Goal: Task Accomplishment & Management: Manage account settings

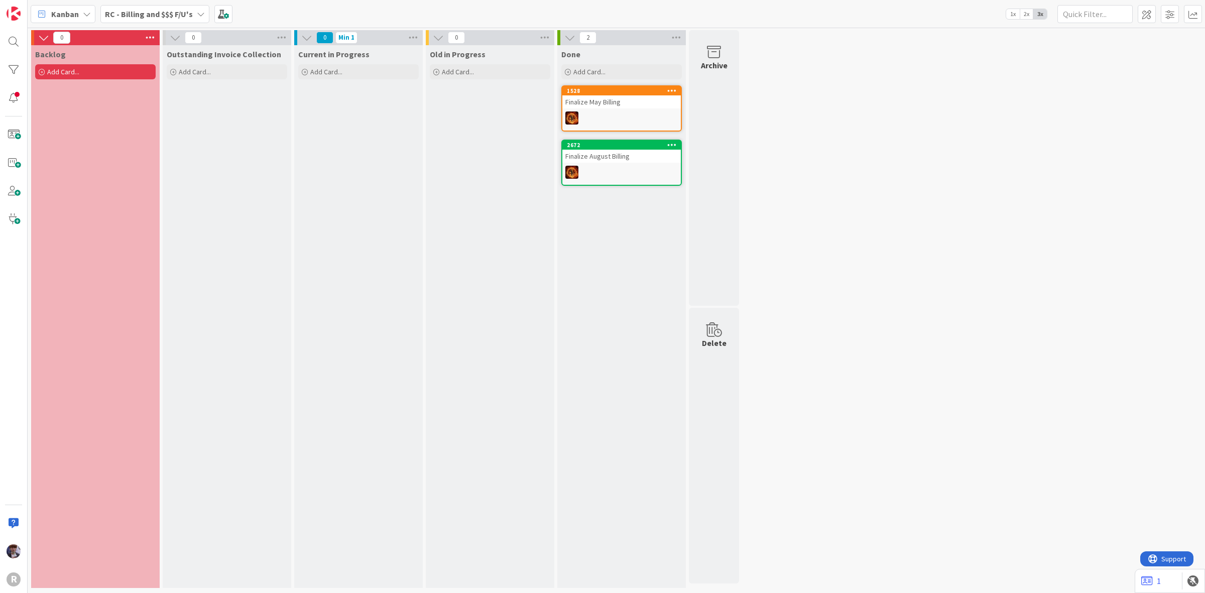
click at [192, 3] on div "Kanban RC - Billing and $$$ F/U's 1x 2x 3x" at bounding box center [616, 14] width 1177 height 28
click at [184, 16] on b "RC - Billing and $$$ F/U's" at bounding box center [149, 14] width 88 height 10
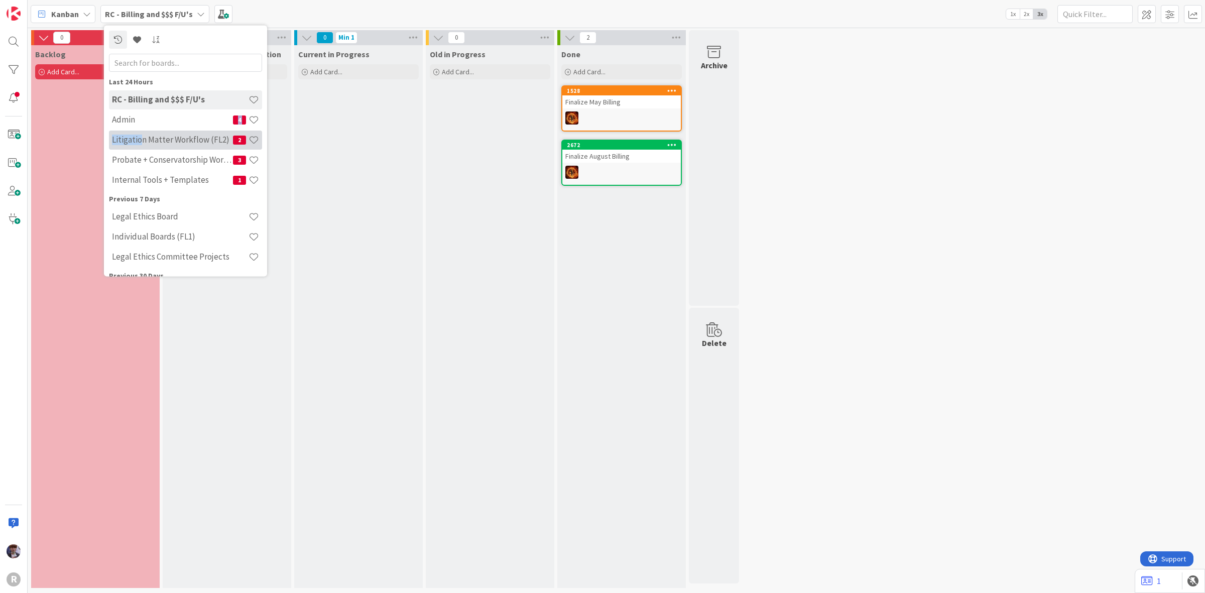
drag, startPoint x: 151, startPoint y: 114, endPoint x: 143, endPoint y: 139, distance: 25.7
click at [143, 139] on div "RC - Billing and $$$ F/U's Admin 4 Litigation Matter Workflow (FL2) 2 Probate +…" at bounding box center [185, 140] width 153 height 100
click at [143, 139] on h4 "Litigation Matter Workflow (FL2)" at bounding box center [172, 140] width 121 height 10
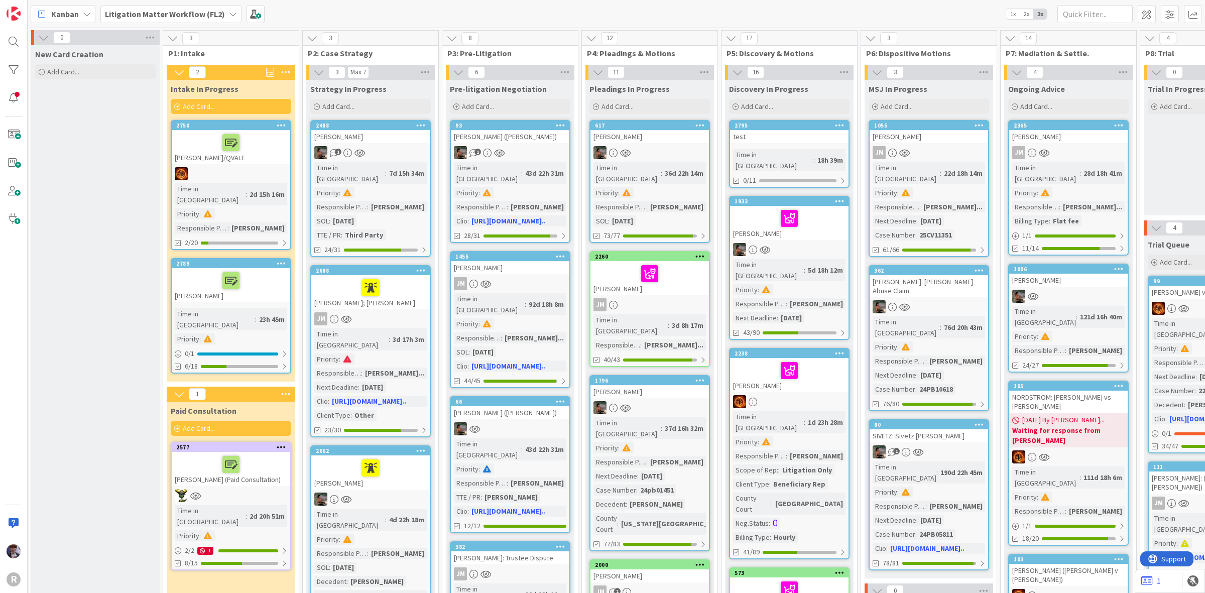
click at [393, 457] on div at bounding box center [370, 467] width 112 height 21
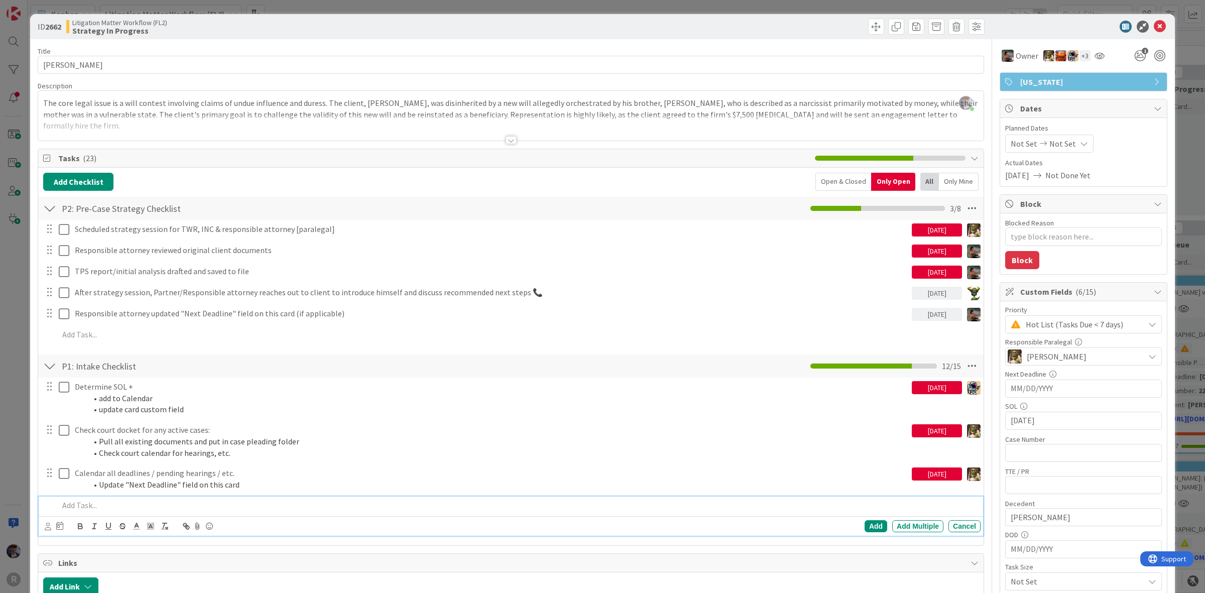
type textarea "x"
click at [84, 503] on p at bounding box center [518, 505] width 918 height 12
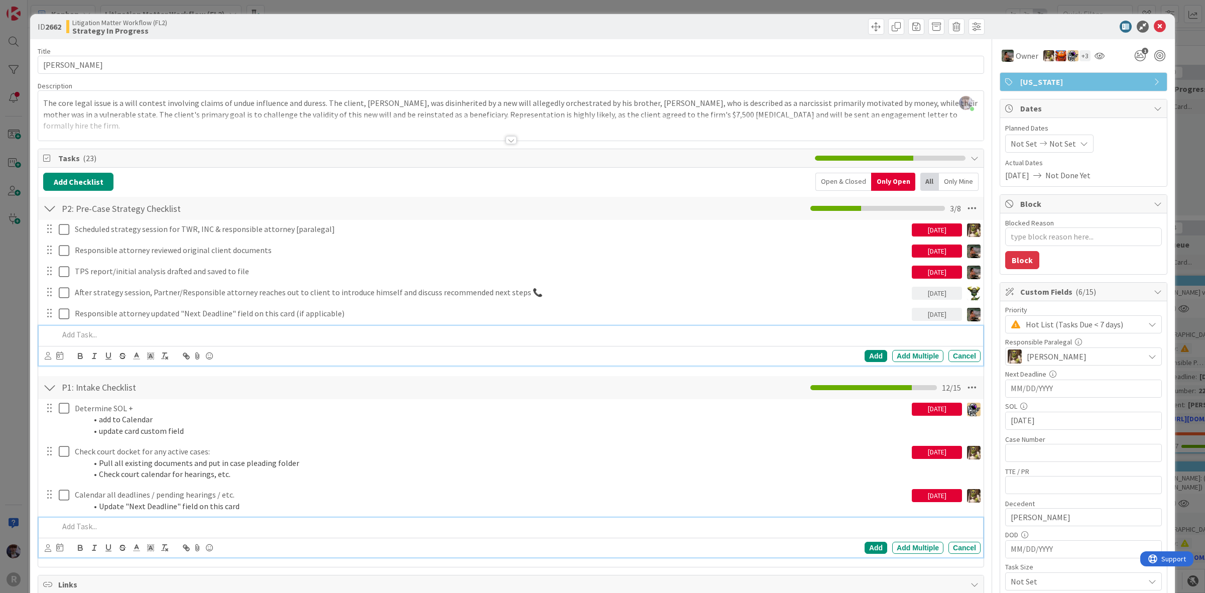
click at [98, 339] on p at bounding box center [518, 335] width 918 height 12
click at [219, 339] on p "Curate more original client docs sent to email Se 10" at bounding box center [518, 335] width 918 height 12
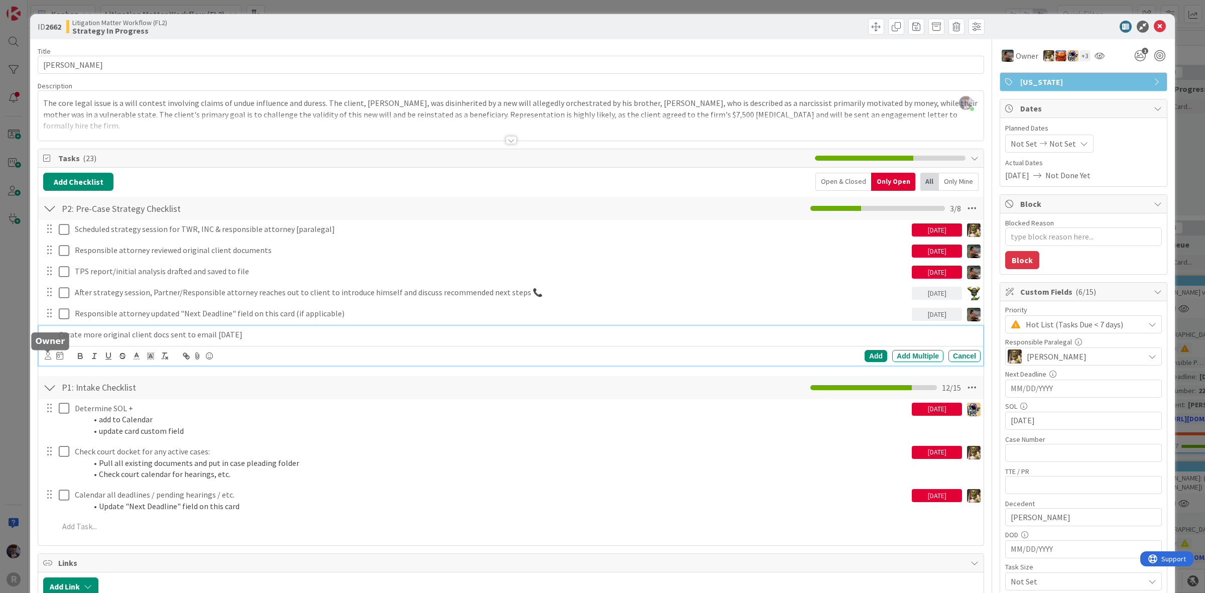
click at [49, 356] on icon at bounding box center [48, 356] width 7 height 8
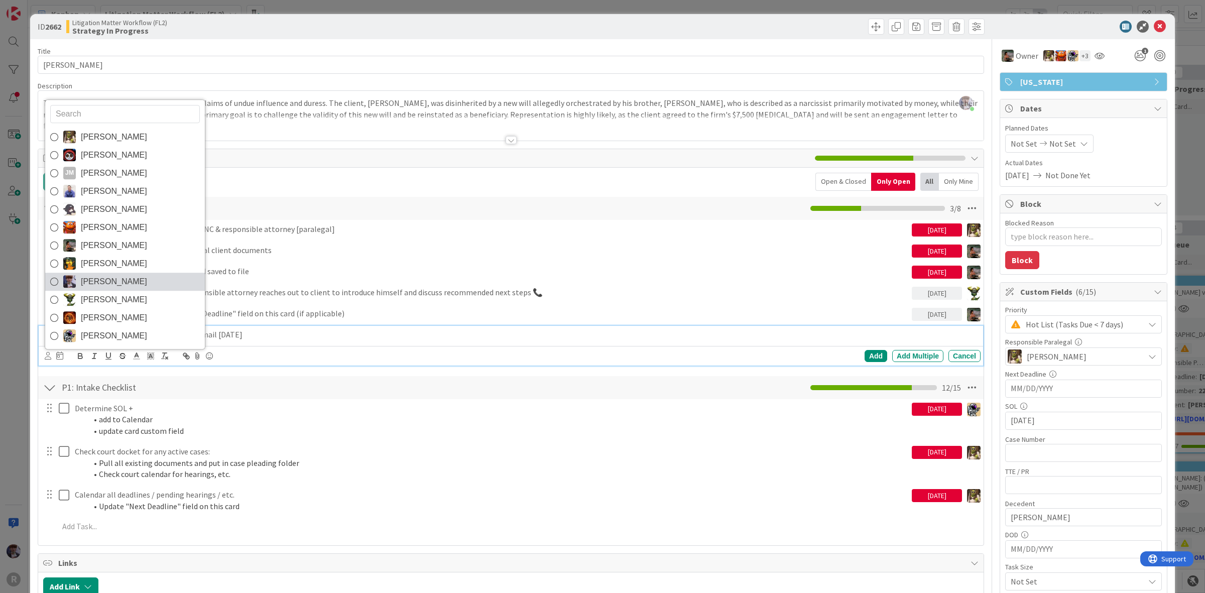
click at [78, 285] on link "[PERSON_NAME]" at bounding box center [125, 282] width 160 height 18
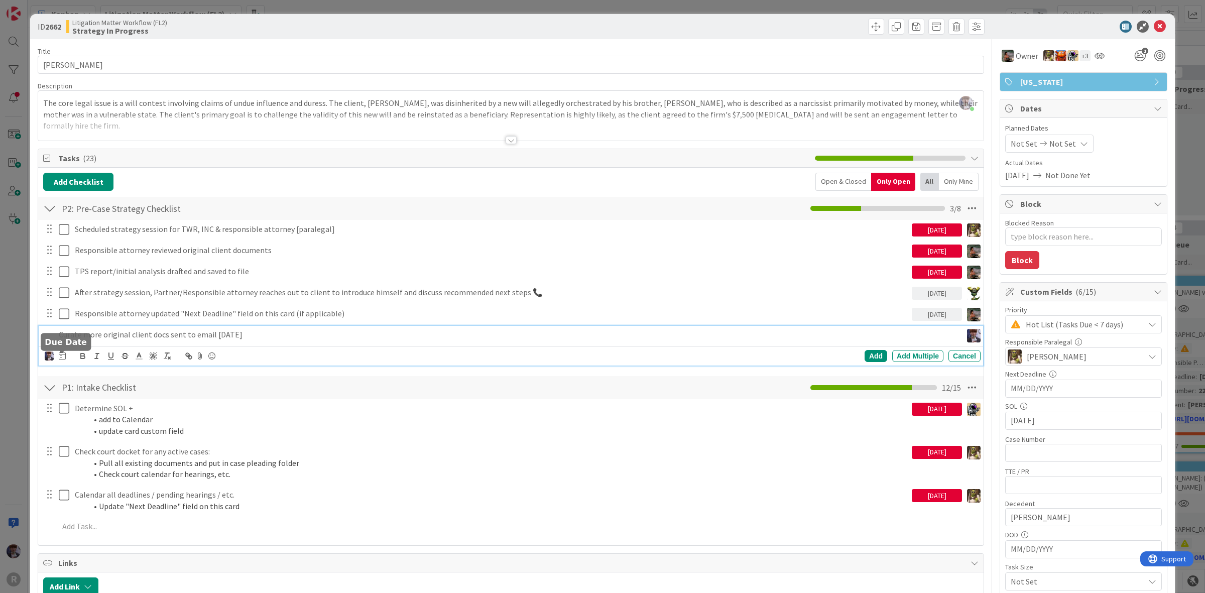
click at [63, 355] on icon at bounding box center [62, 355] width 7 height 8
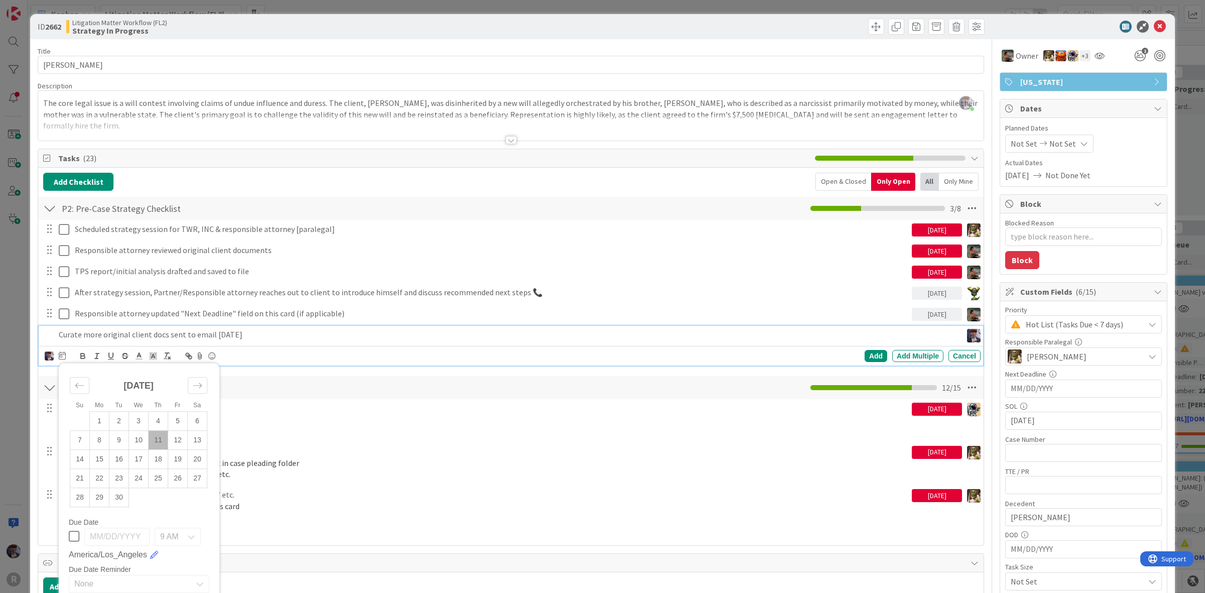
click at [161, 435] on td "11" at bounding box center [159, 439] width 20 height 19
click at [866, 356] on div "Add" at bounding box center [875, 356] width 23 height 12
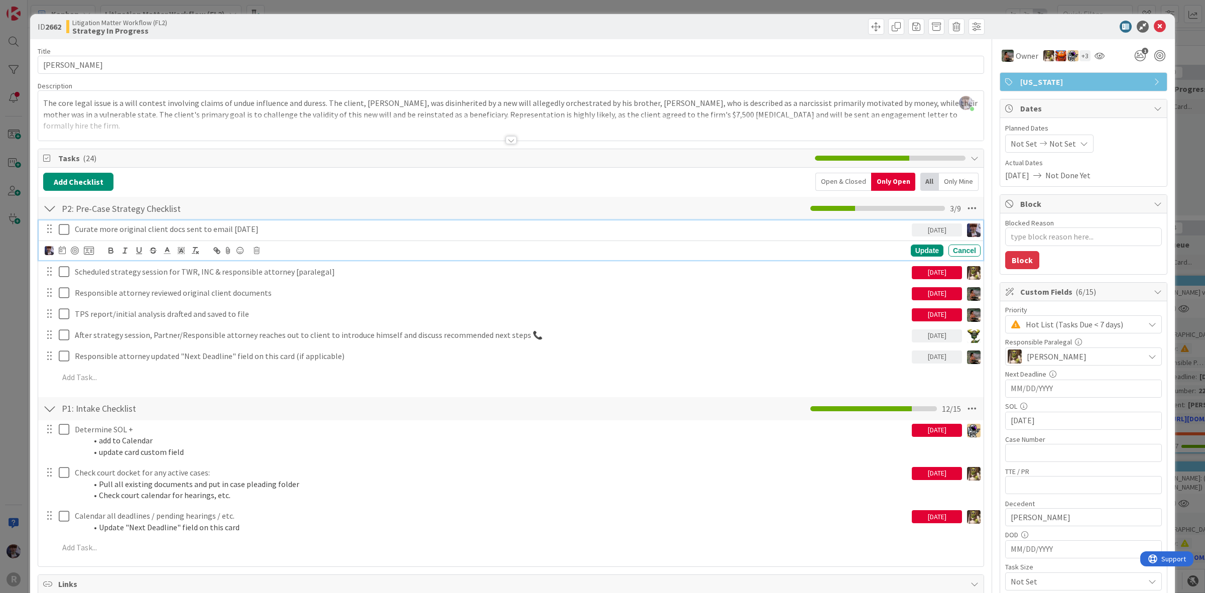
click at [136, 229] on p "Curate more original client docs sent to email [DATE]" at bounding box center [491, 229] width 833 height 12
click at [73, 249] on div at bounding box center [75, 250] width 8 height 8
click at [15, 323] on div "ID 2662 Litigation Matter Workflow (FL2) Strategy In Progress Title 14 / 128 [P…" at bounding box center [602, 296] width 1205 height 593
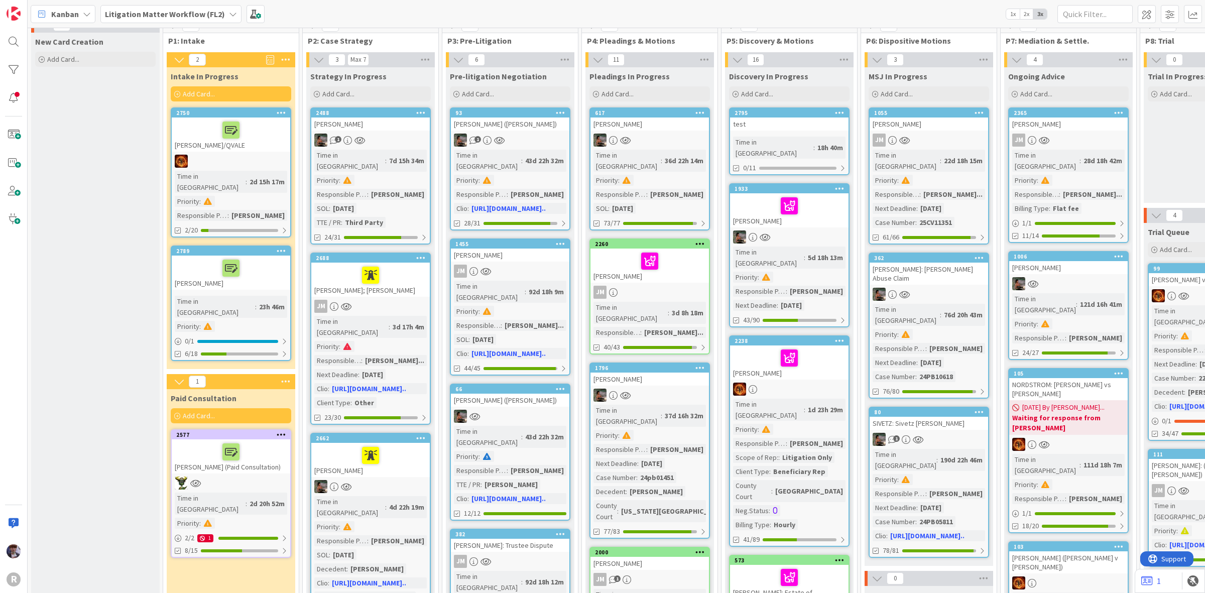
click at [193, 13] on b "Litigation Matter Workflow (FL2)" at bounding box center [165, 14] width 120 height 10
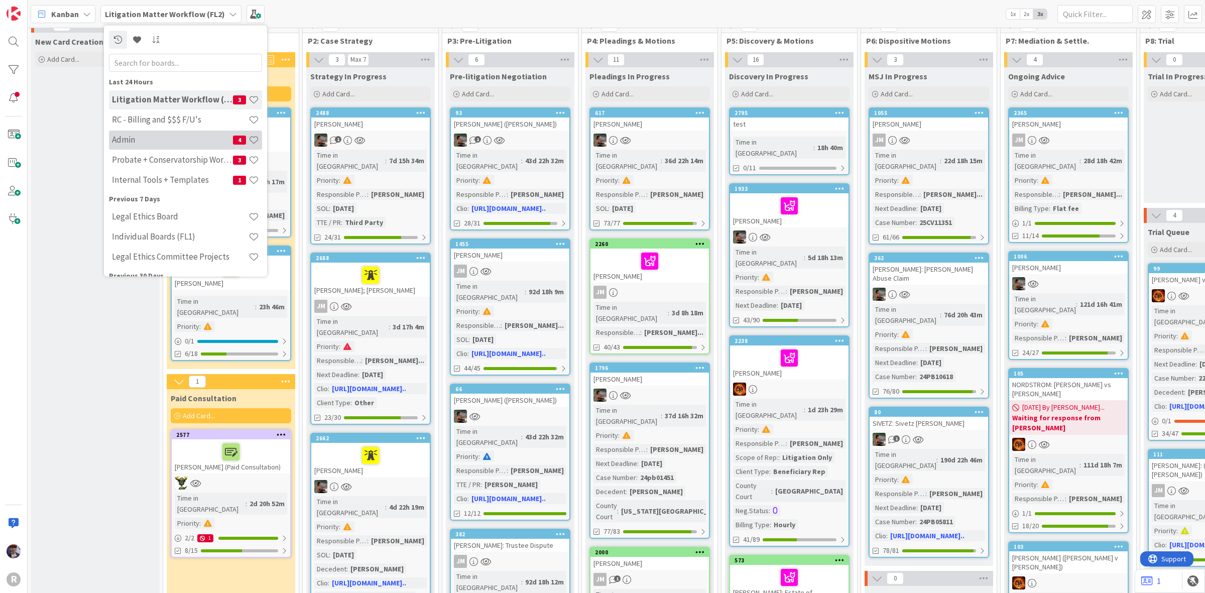
click at [160, 137] on h4 "Admin" at bounding box center [172, 140] width 121 height 10
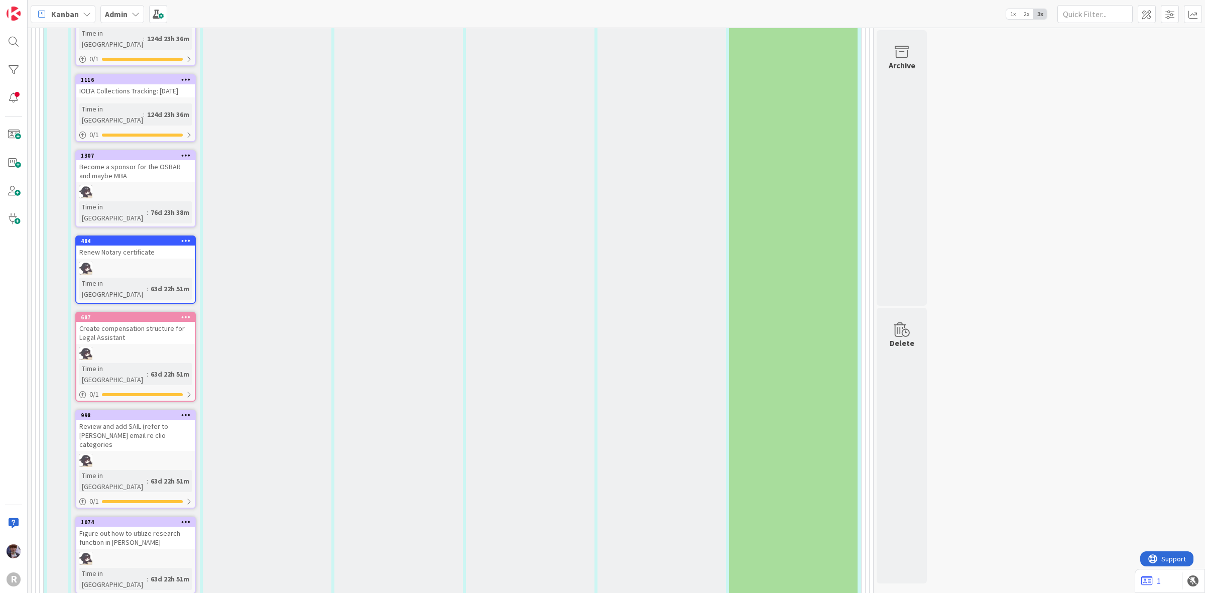
scroll to position [1569, 0]
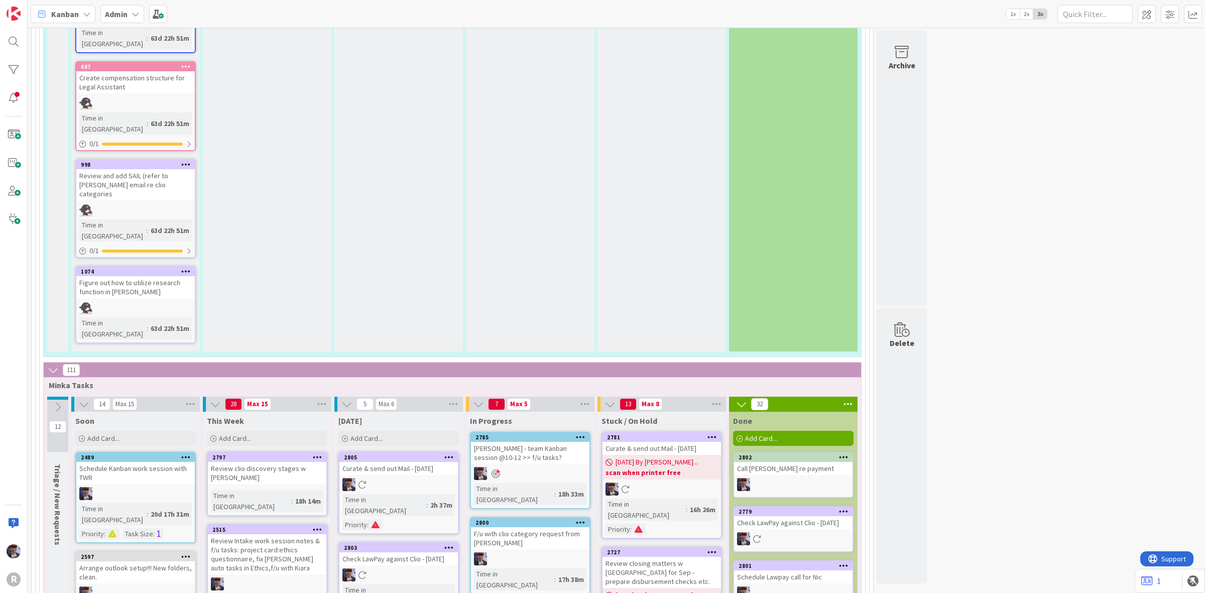
click at [531, 442] on div "[PERSON_NAME] - team Kanban session @10-12 >> f/u tasks?" at bounding box center [530, 453] width 118 height 22
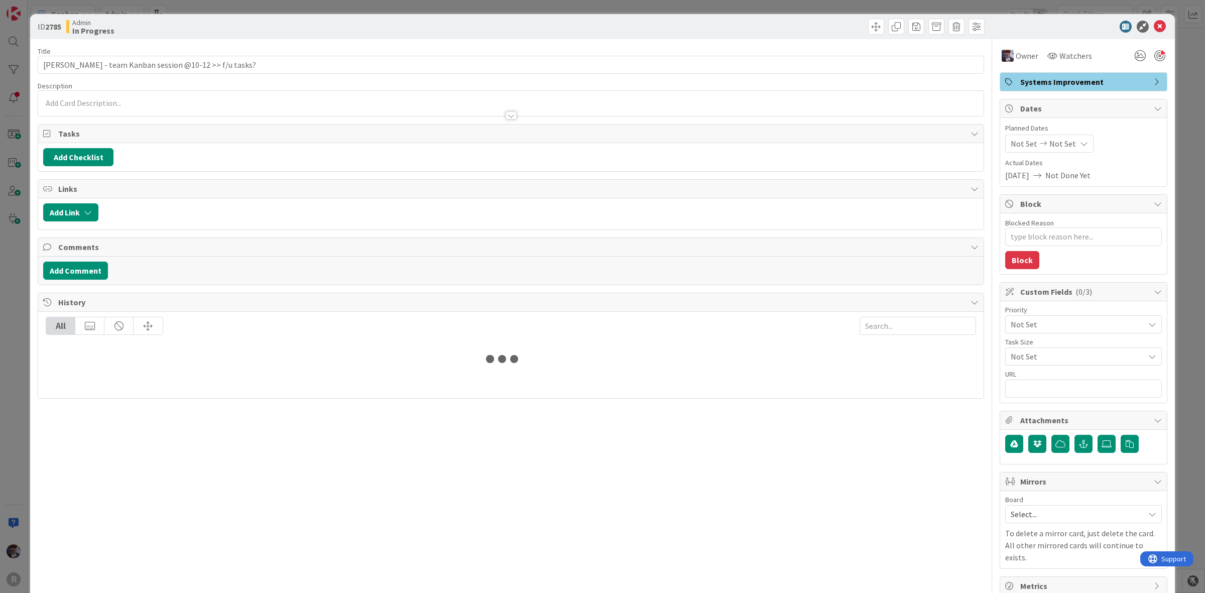
type textarea "x"
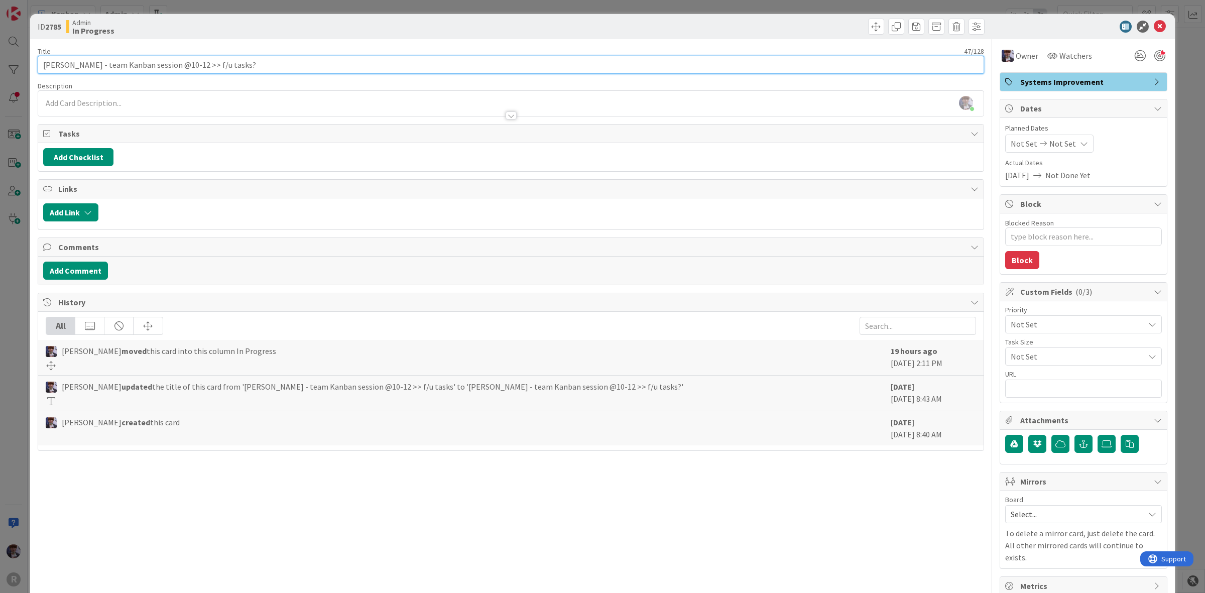
drag, startPoint x: 212, startPoint y: 66, endPoint x: 173, endPoint y: 73, distance: 39.3
click at [173, 73] on input "[PERSON_NAME] - team Kanban session @10-12 >> f/u tasks?" at bounding box center [511, 65] width 946 height 18
type input "[PERSON_NAME] - team Kanban session @10-12 >>"
type textarea "x"
type input "[PERSON_NAME] - team Kanban session @10-12 >> Kanban project"
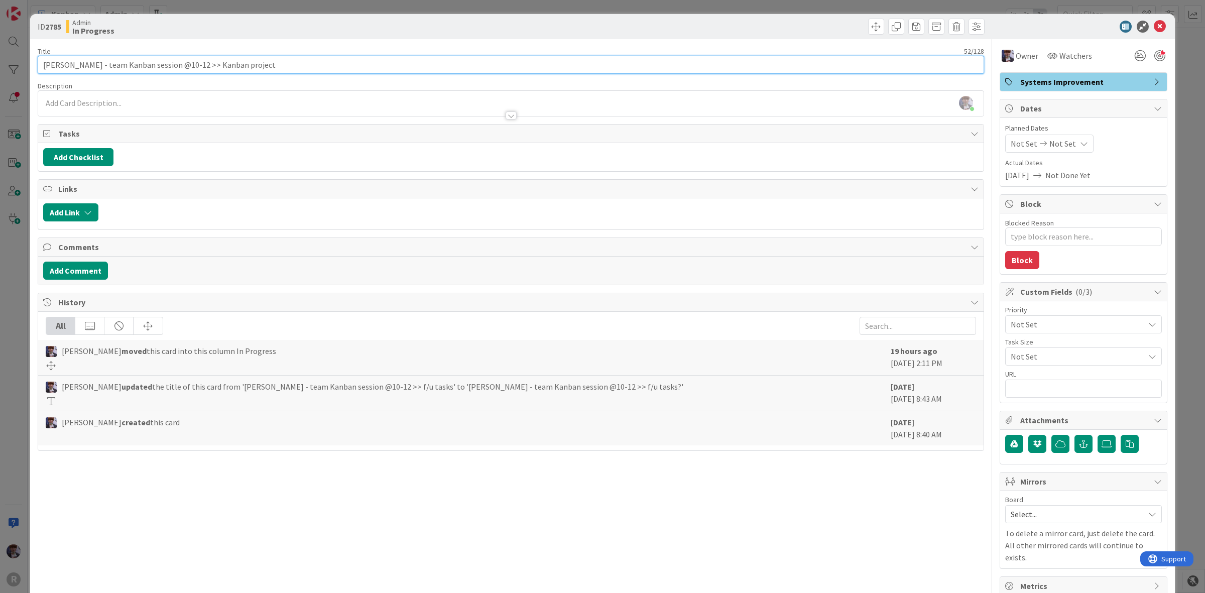
type textarea "x"
type input "[PERSON_NAME] - team Kanban session @10-12 >> Kanban project ca"
type textarea "x"
type input "[PERSON_NAME] - team Kanban session @10-12 >> Kanban project card for all f/u"
type textarea "x"
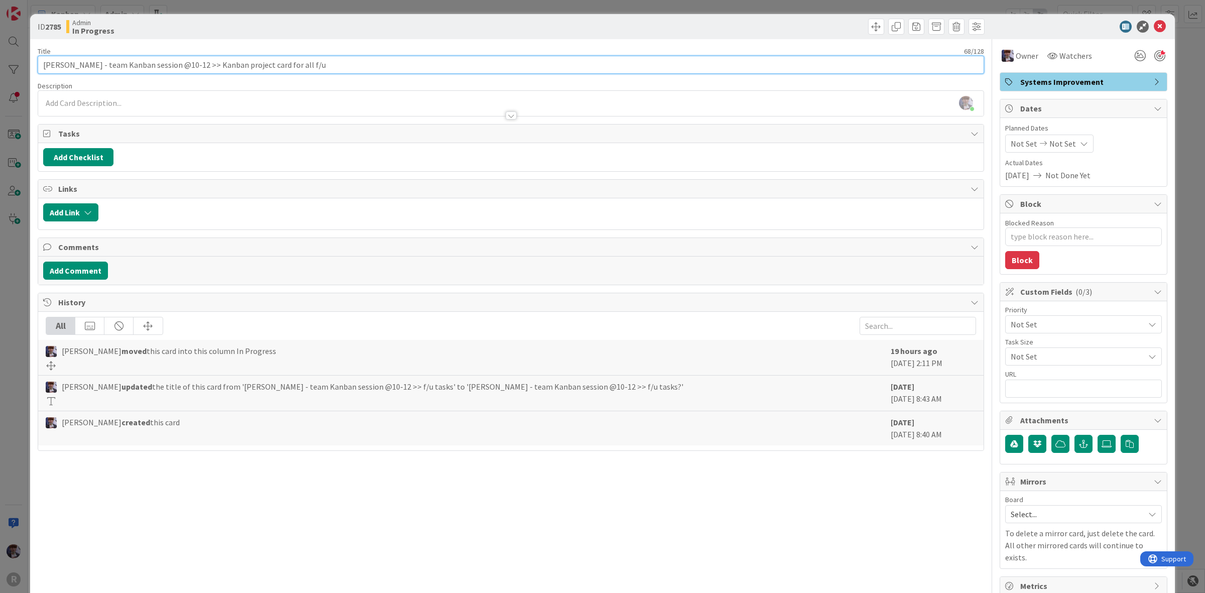
type input "[PERSON_NAME] - team Kanban session @10-12 >> Kanban project card for all f/"
type textarea "x"
type input "[PERSON_NAME] - team Kanban session @10-12 >> Kanban project card for all"
type textarea "x"
type input "[PERSON_NAME] - team Kanban session @10-12 >> Kanban project card for allhomewo…"
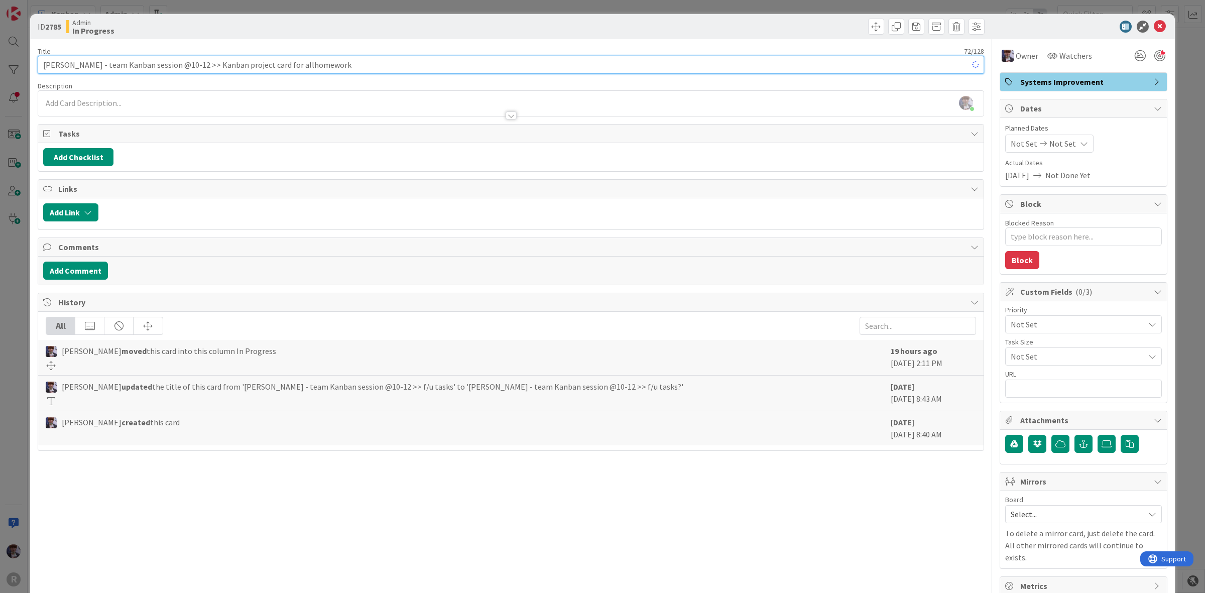
type textarea "x"
type input "[PERSON_NAME] - team Kanban session @10-12 >> Kanban project card for allhomewo…"
type textarea "x"
click at [265, 64] on input "[PERSON_NAME] - team Kanban session @10-12 >> Kanban project card for allhomewo…" at bounding box center [511, 65] width 946 height 18
type input "[PERSON_NAME] - team Kanban session @10-12 >> Kanban project card for homework!"
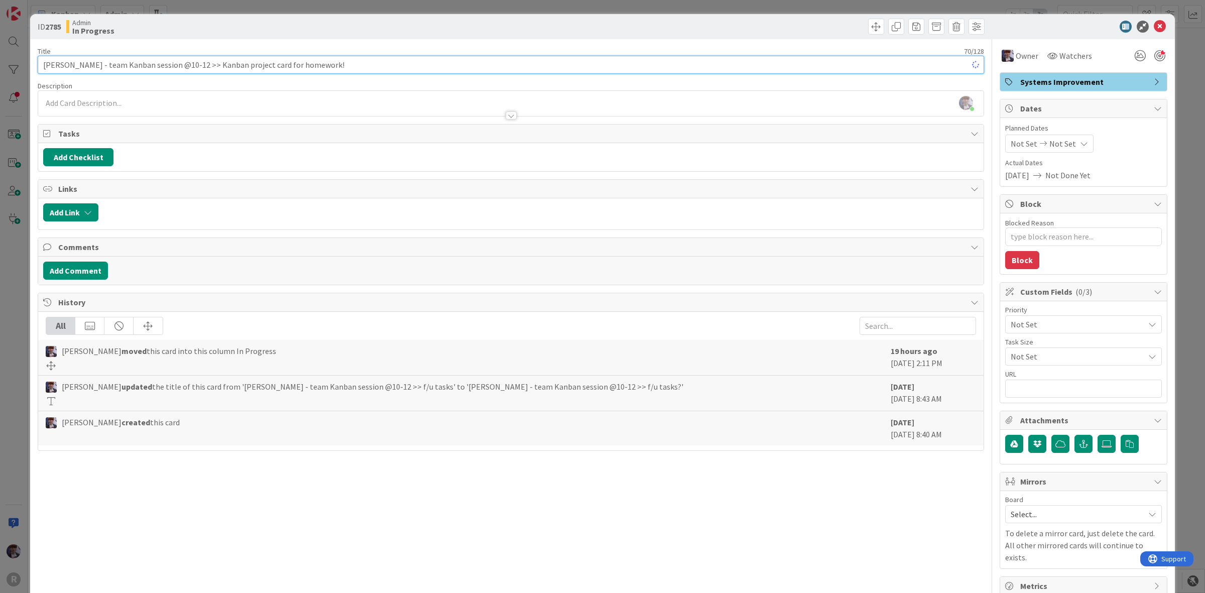
type textarea "x"
type input "[PERSON_NAME] - team Kanban session @10-12 >> Kanban project card for homework!"
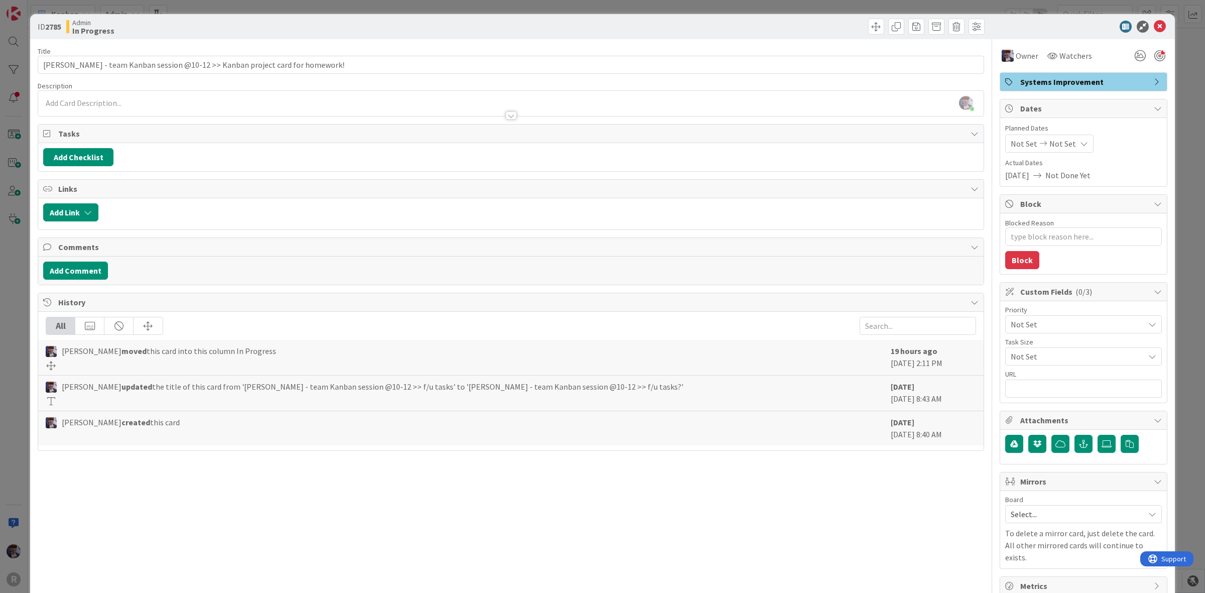
click at [1110, 313] on div "Priority" at bounding box center [1083, 309] width 157 height 7
click at [1102, 324] on span "Not Set" at bounding box center [1074, 324] width 128 height 14
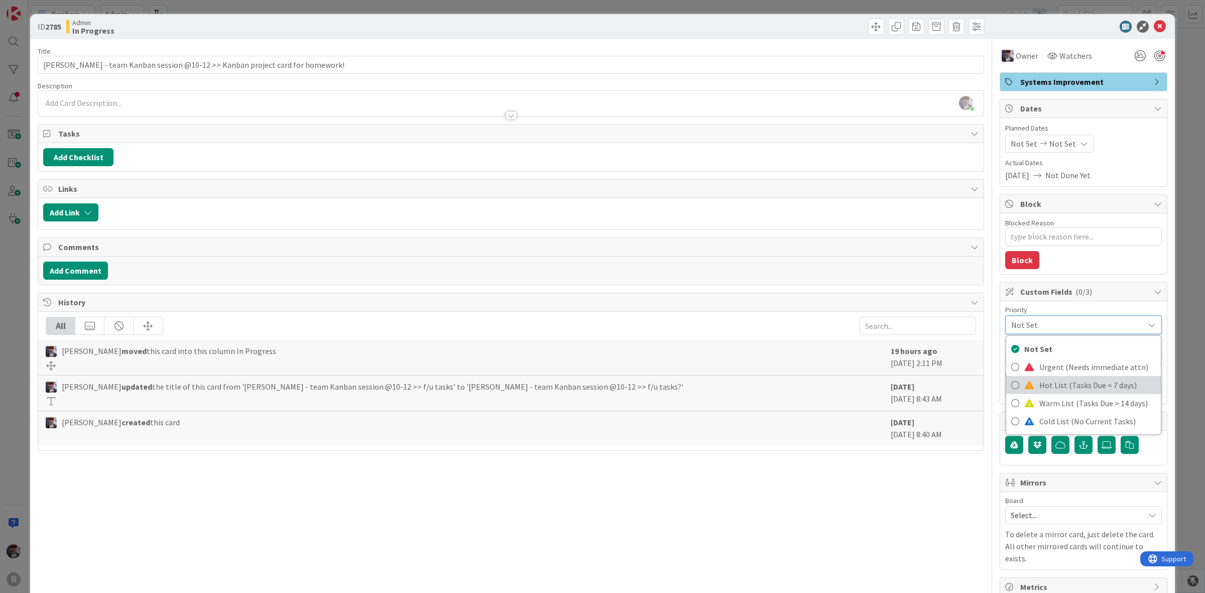
click at [1066, 382] on span "Hot List (Tasks Due < 7 days)" at bounding box center [1097, 384] width 116 height 15
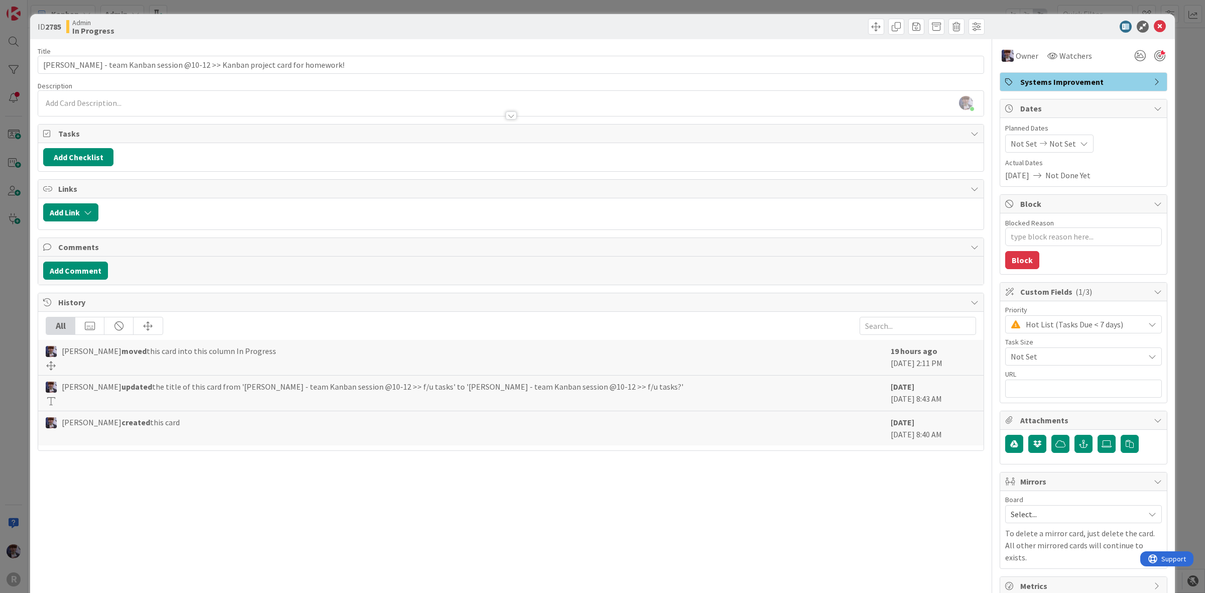
click at [1188, 227] on div "ID 2785 Admin In Progress Title 70 / 128 [PERSON_NAME] - team Kanban session @1…" at bounding box center [602, 296] width 1205 height 593
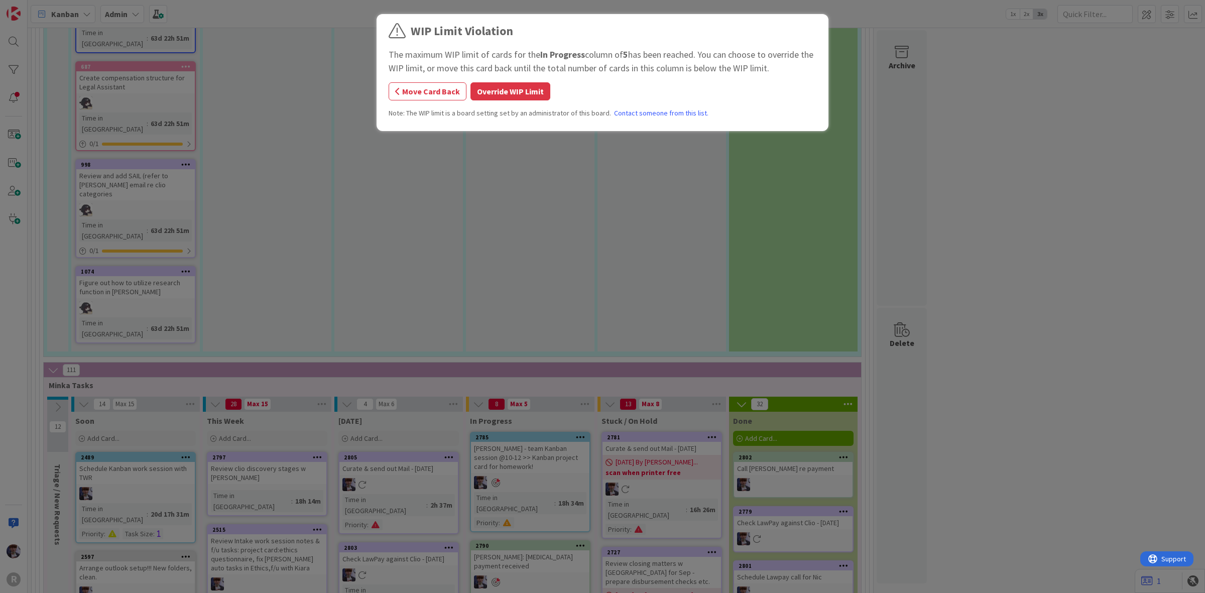
click at [488, 89] on button "Override WIP Limit" at bounding box center [510, 91] width 80 height 18
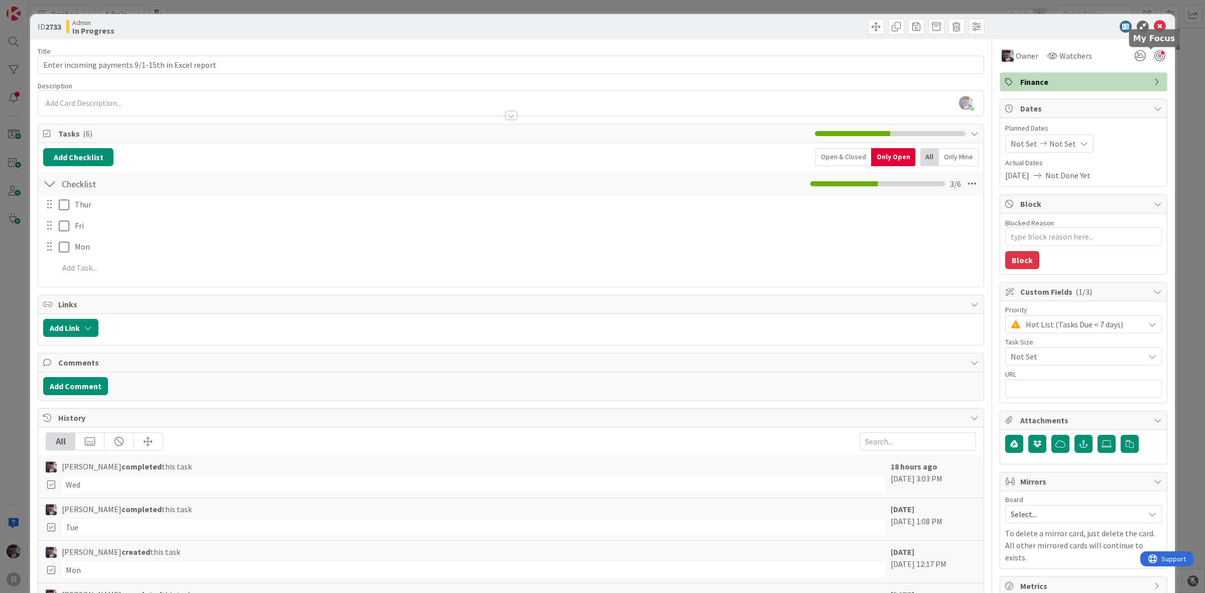
click at [1154, 55] on div at bounding box center [1159, 55] width 11 height 11
click at [1173, 69] on div "ID 2733 Admin In Progress Title 48 / 128 Enter incoming payments 9/1-15th in Ex…" at bounding box center [602, 296] width 1205 height 593
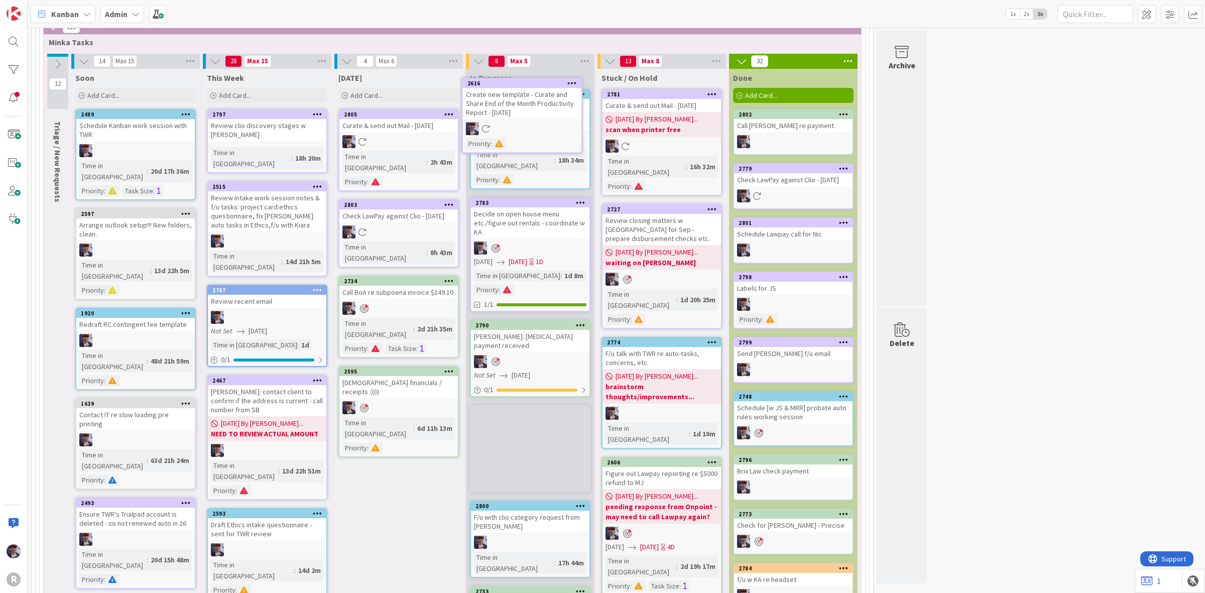
scroll to position [1903, 0]
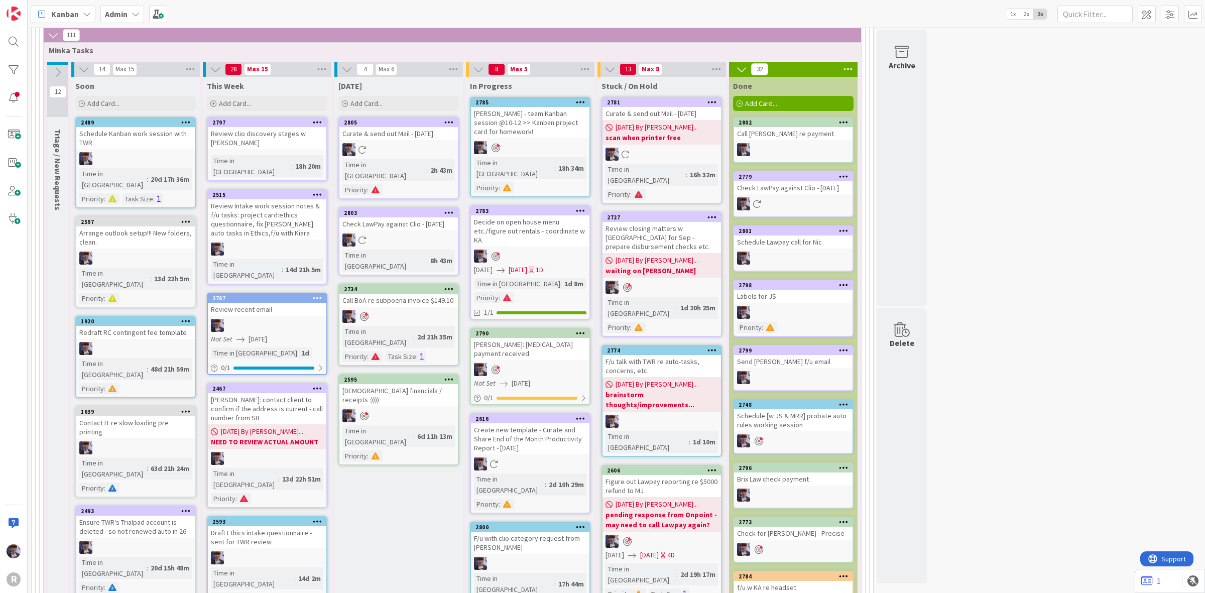
click at [524, 423] on div "Create new template - Curate and Share End of the Month Productivity Report - […" at bounding box center [530, 438] width 118 height 31
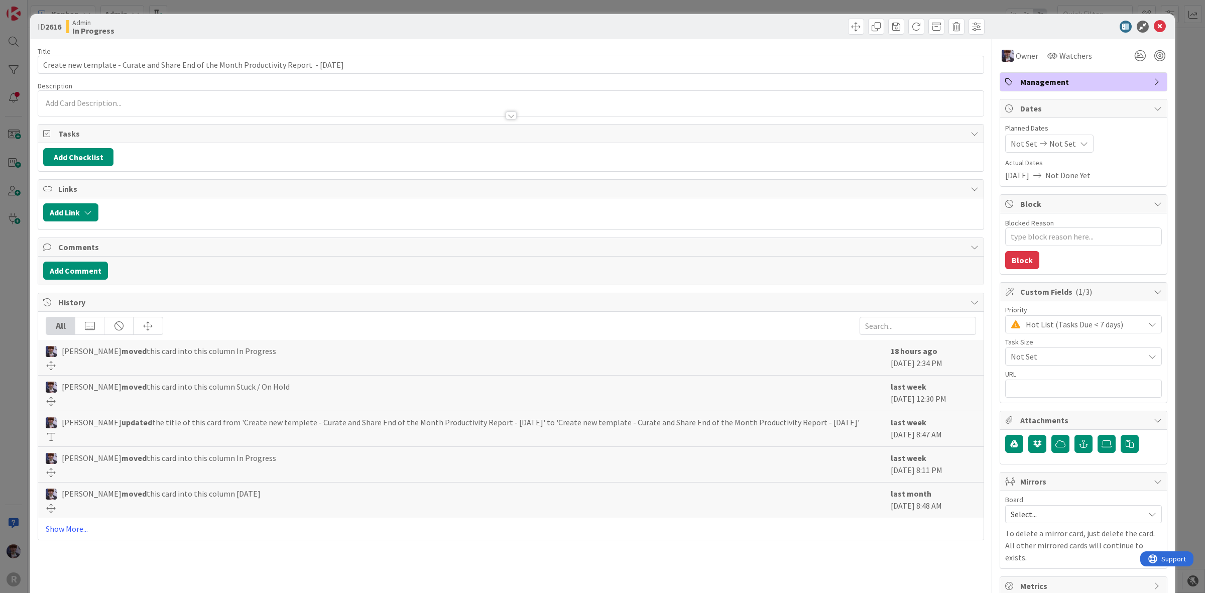
click at [1175, 44] on div "ID 2616 Admin In Progress Title 89 / 128 Create new template - Curate and Share…" at bounding box center [602, 296] width 1205 height 593
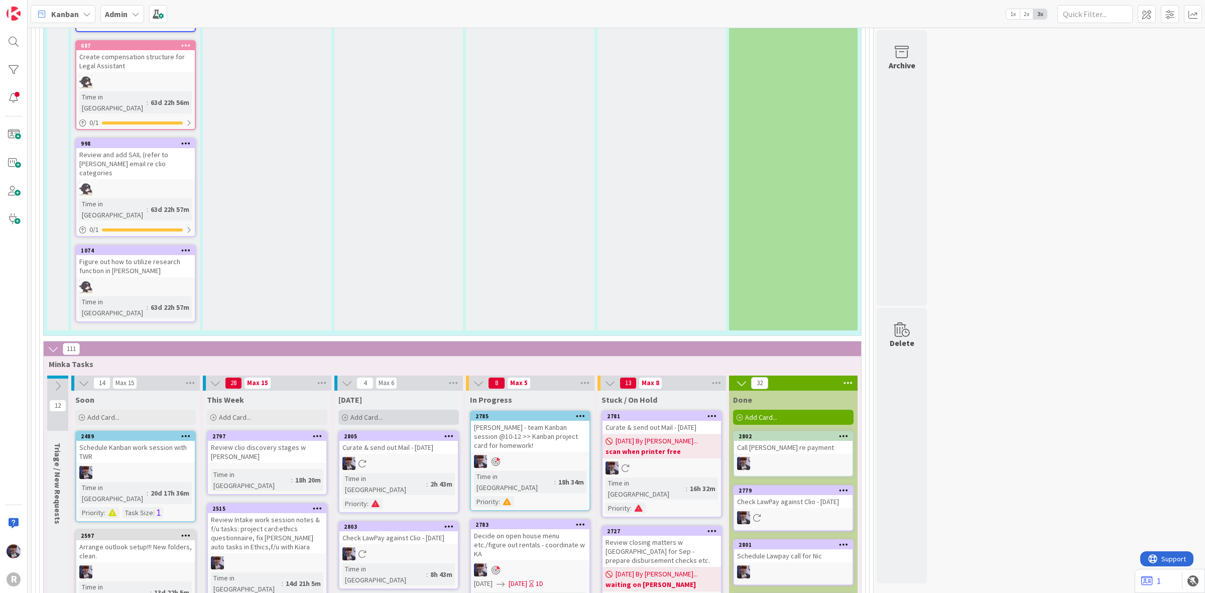
click at [374, 413] on span "Add Card..." at bounding box center [366, 417] width 32 height 9
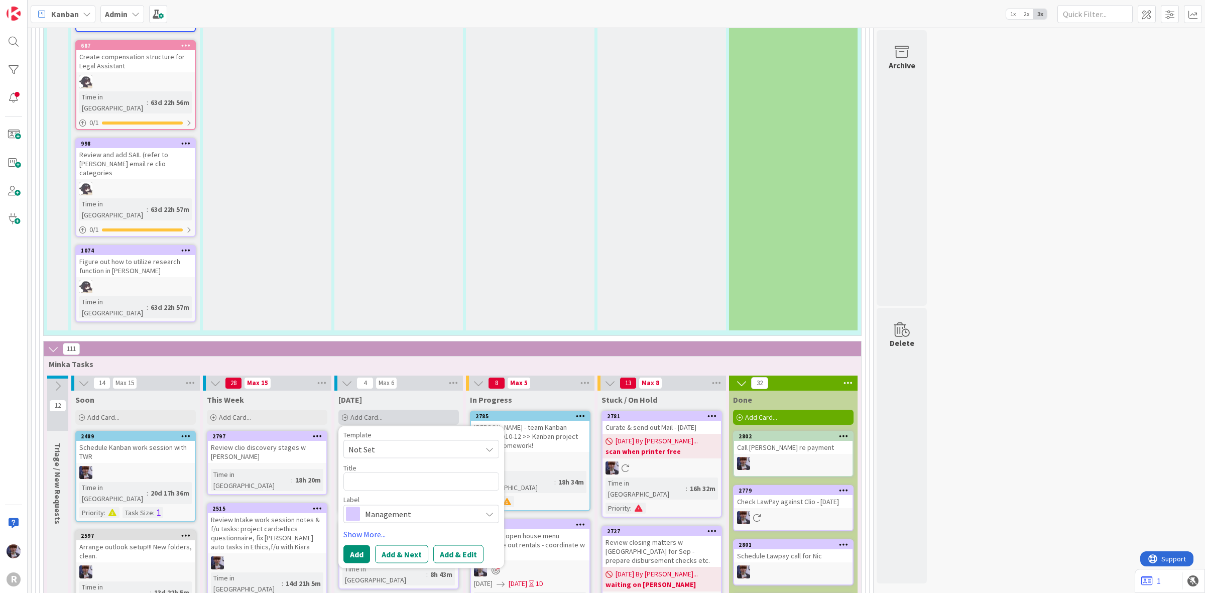
type textarea "x"
type textarea "A"
type textarea "x"
type textarea "Ad"
type textarea "x"
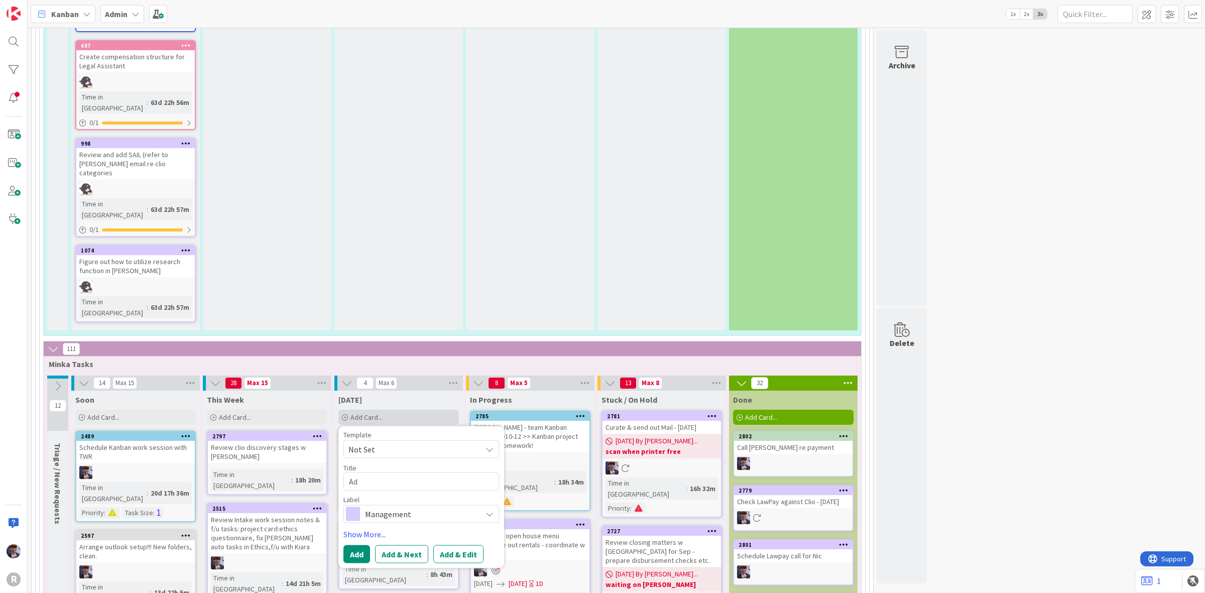
type textarea "Adm"
type textarea "x"
type textarea "Admi"
type textarea "x"
type textarea "Admin"
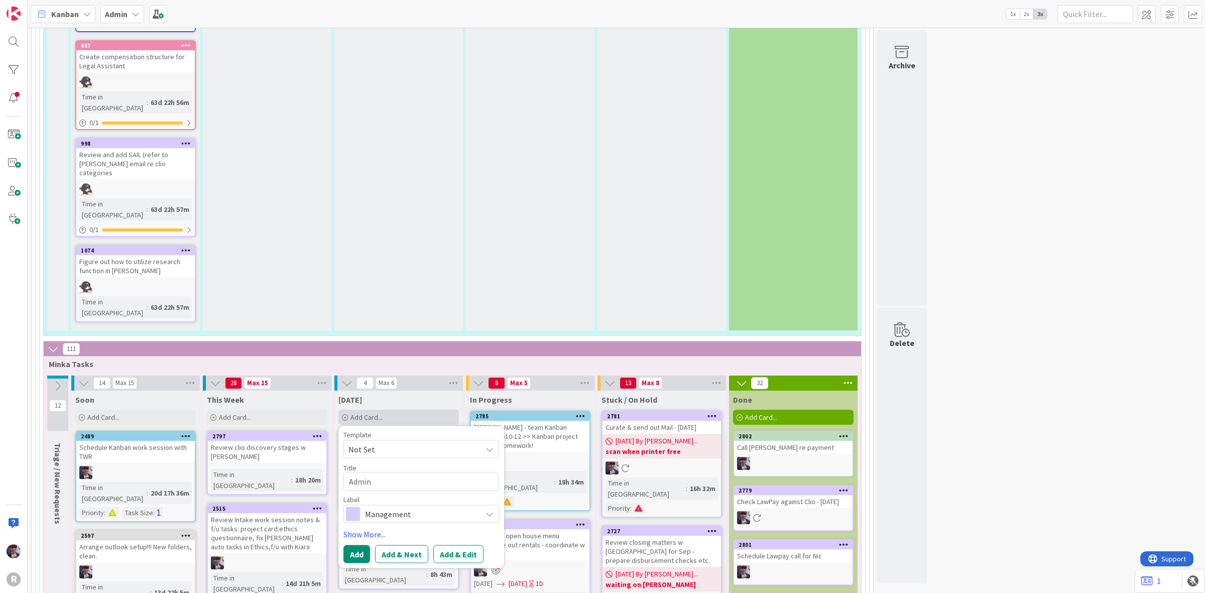
type textarea "x"
type textarea "Admin/"
type textarea "x"
type textarea "Admin/f"
type textarea "x"
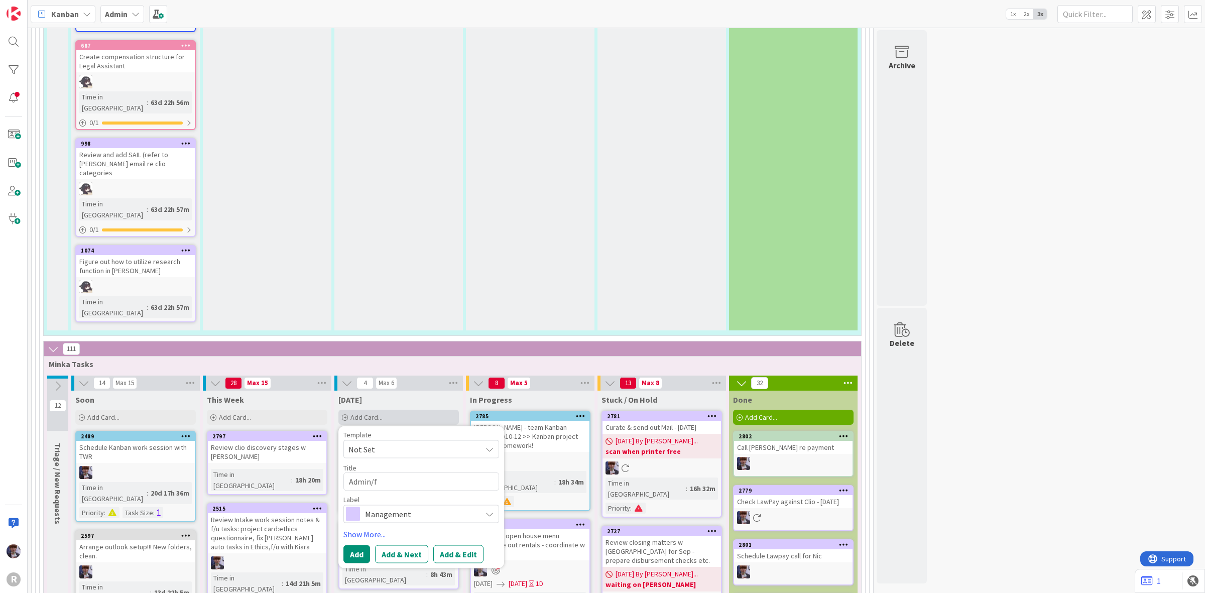
type textarea "Admin/fi"
type textarea "x"
type textarea "Admin/fina"
type textarea "x"
type textarea "Admin/[PERSON_NAME]"
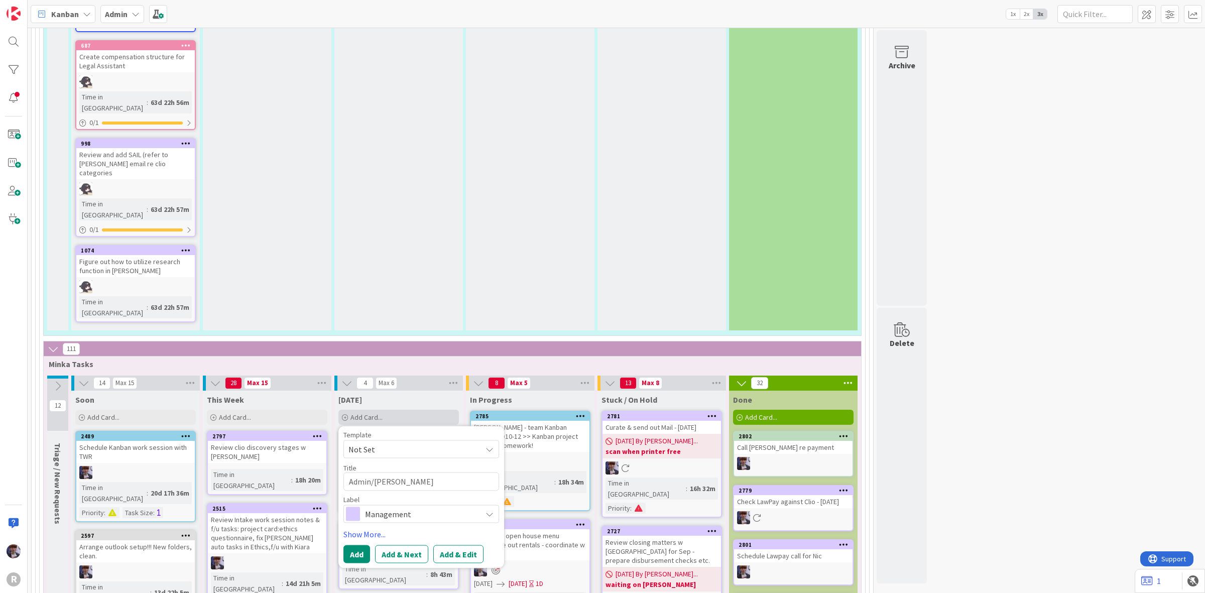
type textarea "x"
type textarea "Admin/financ"
type textarea "x"
type textarea "Admin/finance"
type textarea "x"
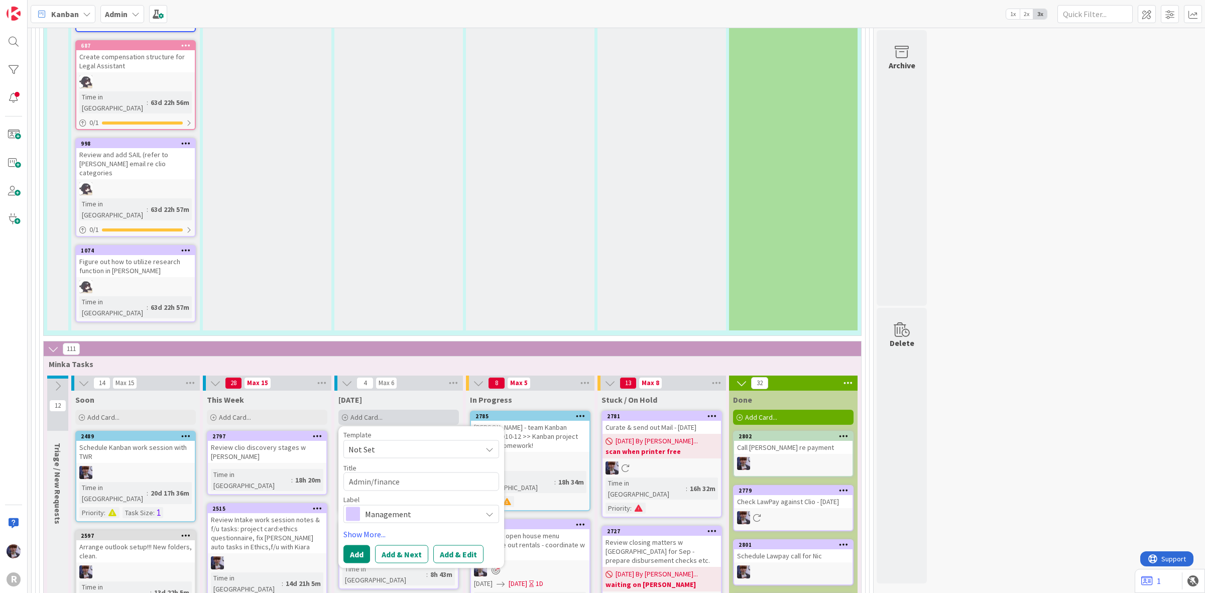
type textarea "Admin/finances"
type textarea "x"
type textarea "Admin/finances"
type textarea "x"
type textarea "Admin/finances m"
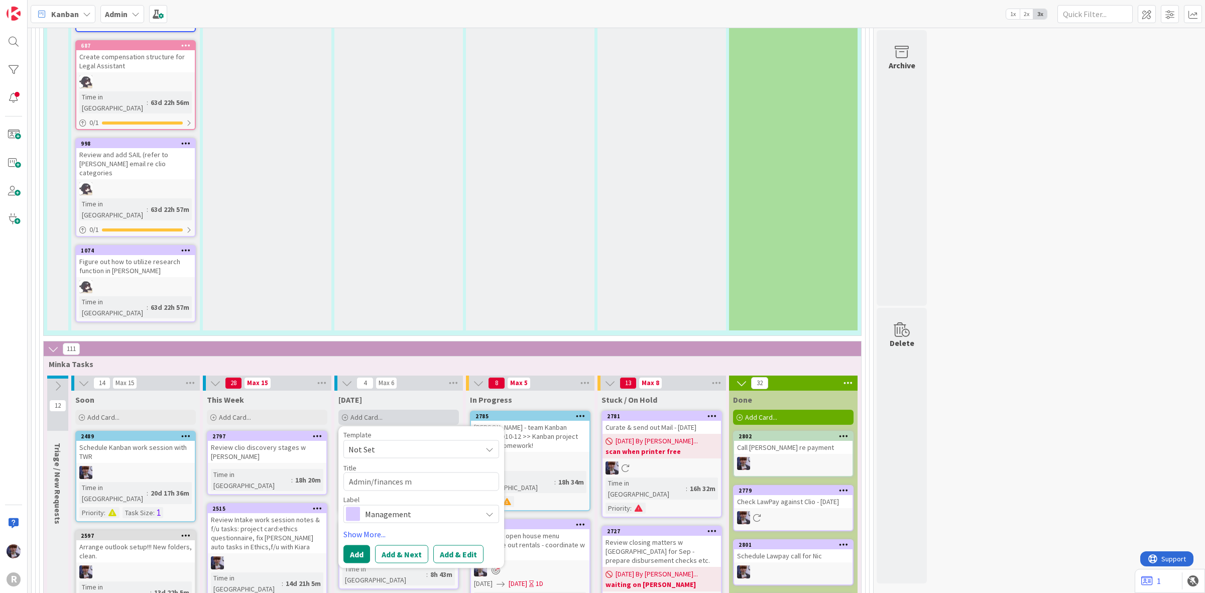
type textarea "x"
type textarea "Admin/finances me"
type textarea "x"
type textarea "Admin/finances mee"
type textarea "x"
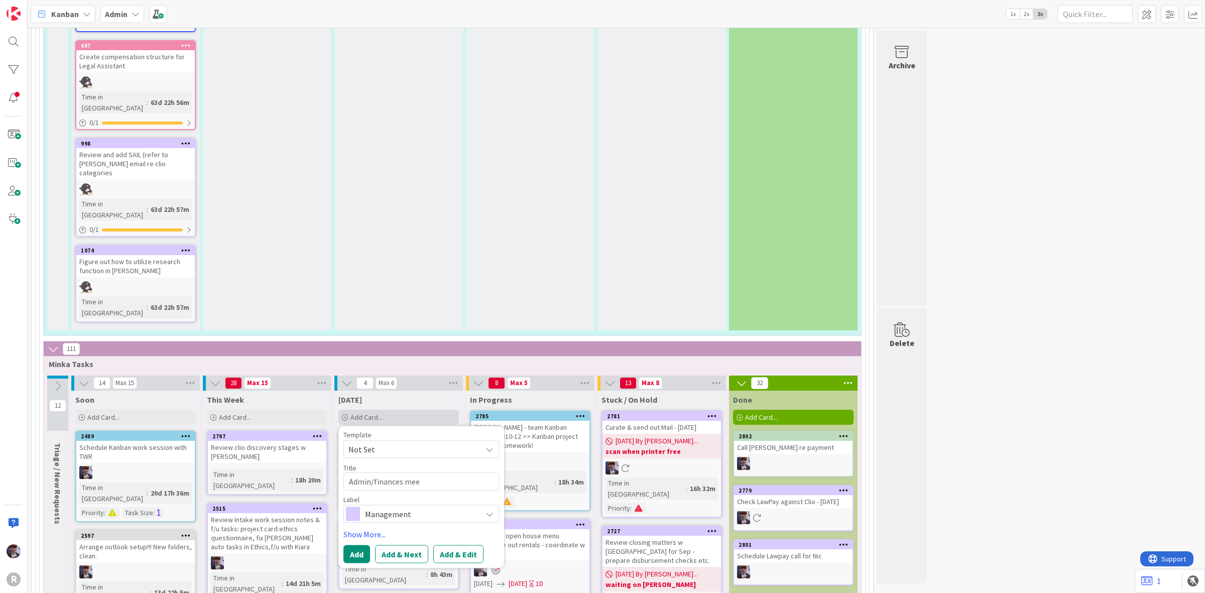
type textarea "Admin/finances meet"
type textarea "x"
type textarea "Admin/finances meeti"
type textarea "x"
type textarea "Admin/finances meetin"
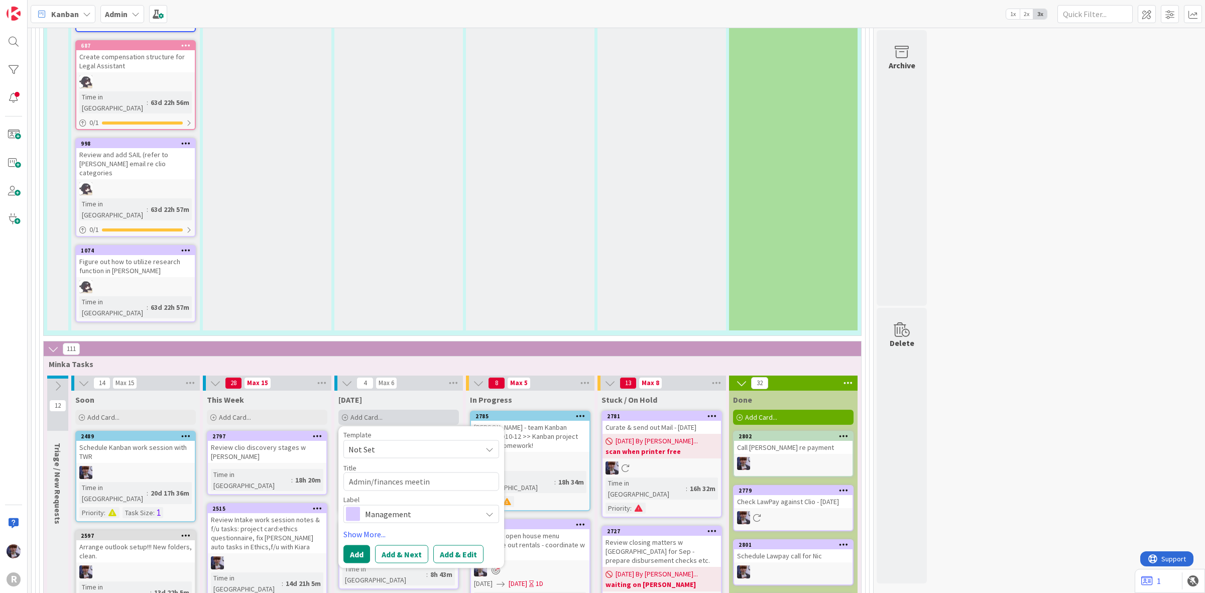
type textarea "x"
type textarea "Admin/finances meeting"
type textarea "x"
type textarea "Admin/finances meeting"
type textarea "x"
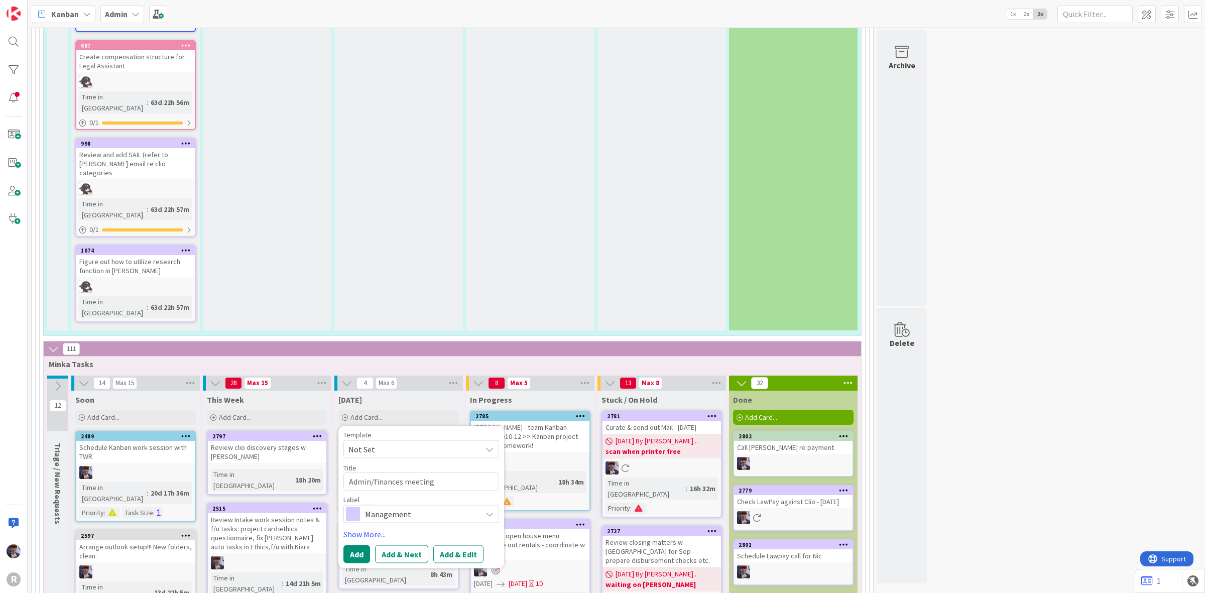
type textarea "Admin/finances meeting -"
type textarea "x"
type textarea "Admin/finances meeting -"
type textarea "x"
type textarea "Admin/finances meeting - p"
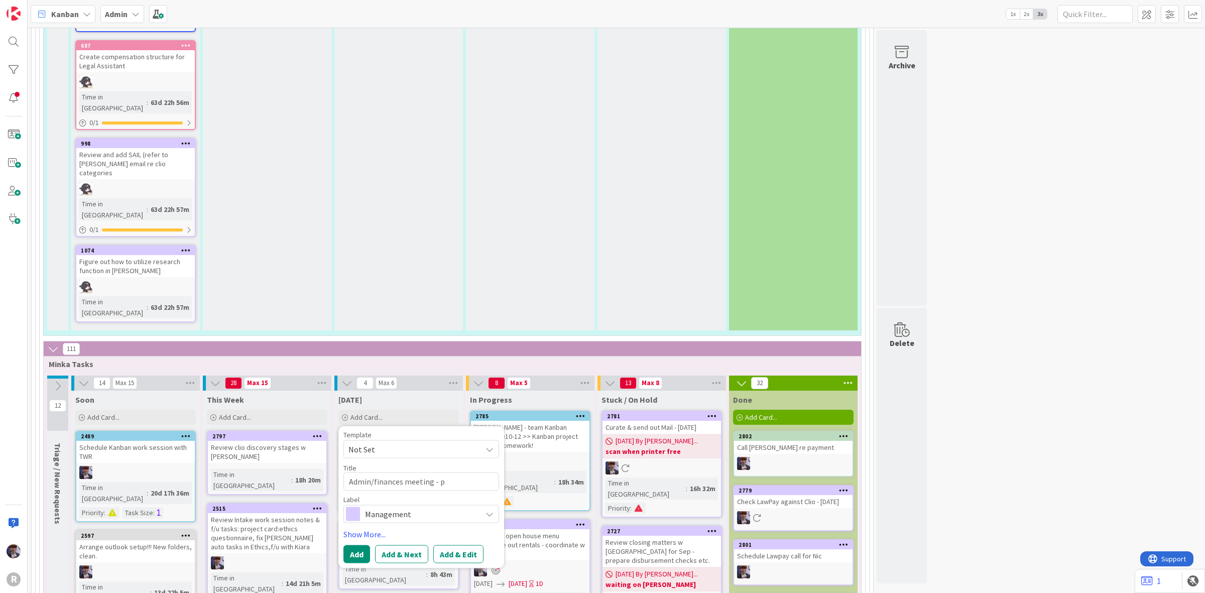
type textarea "x"
type textarea "Admin/finances meeting - pr"
type textarea "x"
type textarea "Admin/finances meeting - pre"
type textarea "x"
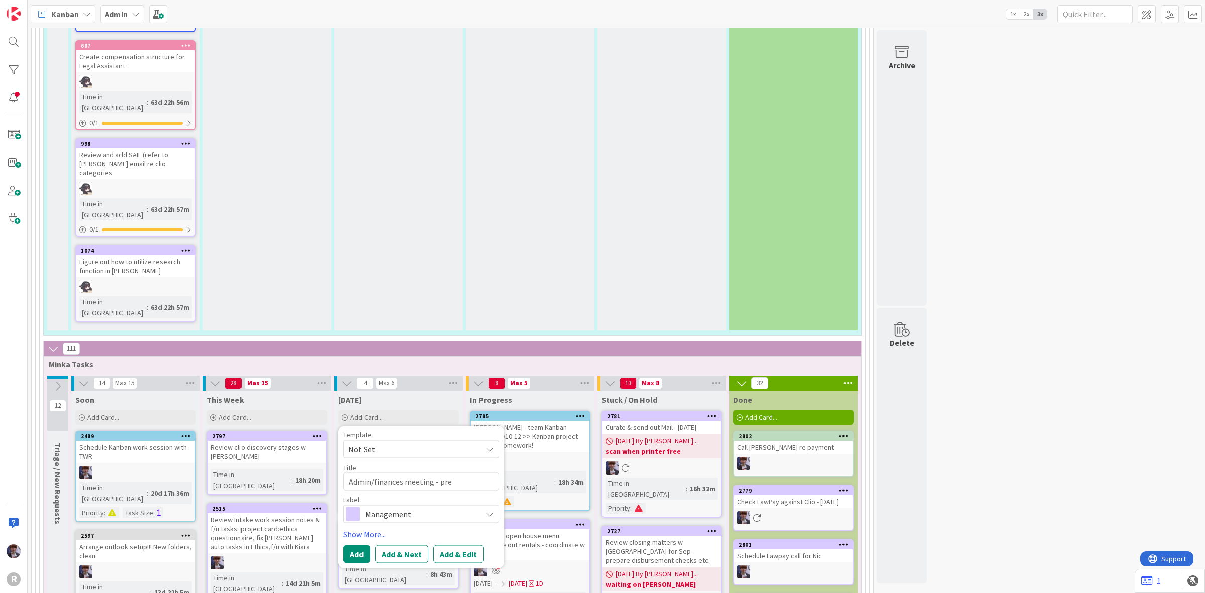
type textarea "Admin/finances meeting - prep"
type textarea "x"
type textarea "Admin/finances meeting - prep"
type textarea "x"
type textarea "Admin/finances meeting - prep r"
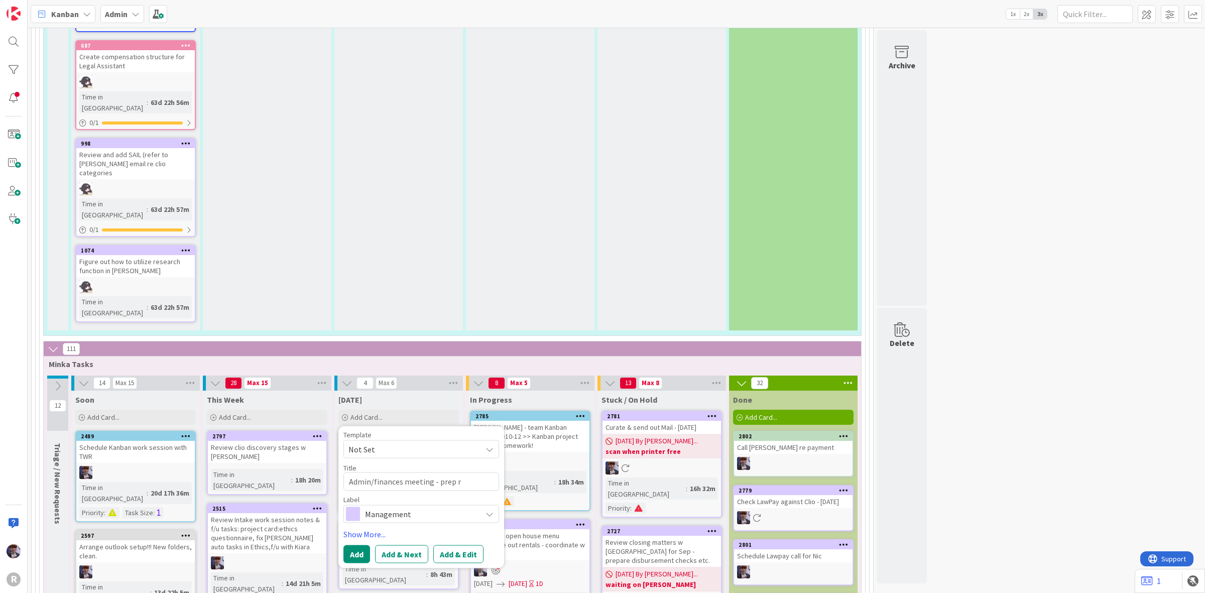
type textarea "x"
type textarea "Admin/finances meeting - prep re"
type textarea "x"
type textarea "Admin/finances meeting - prep rep"
type textarea "x"
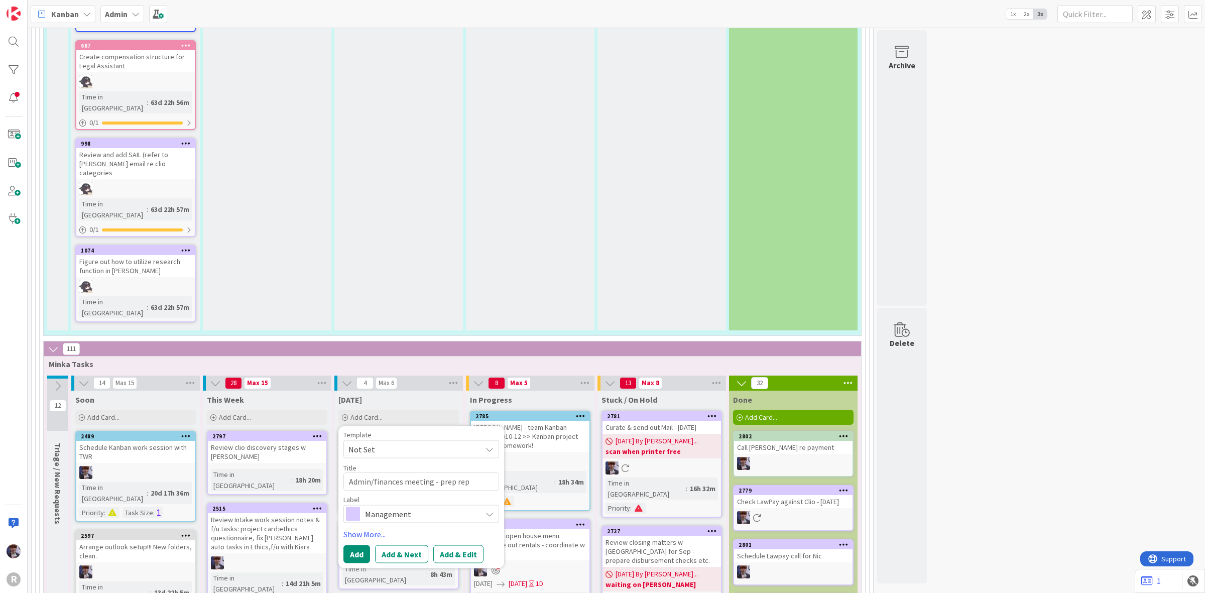
type textarea "Admin/finances meeting - prep repo"
type textarea "x"
type textarea "Admin/finances meeting - prep repor"
type textarea "x"
type textarea "Admin/finances meeting - prep report"
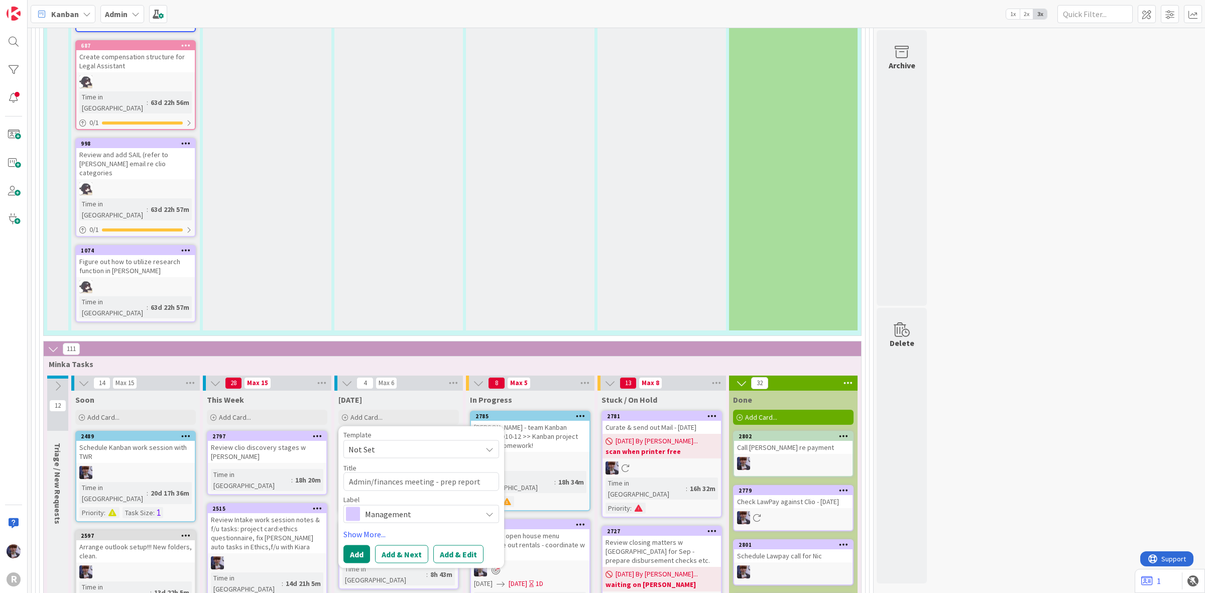
type textarea "x"
type textarea "Admin/finances meeting - prep repor"
type textarea "x"
type textarea "Admin/finances meeting - prep repo"
type textarea "x"
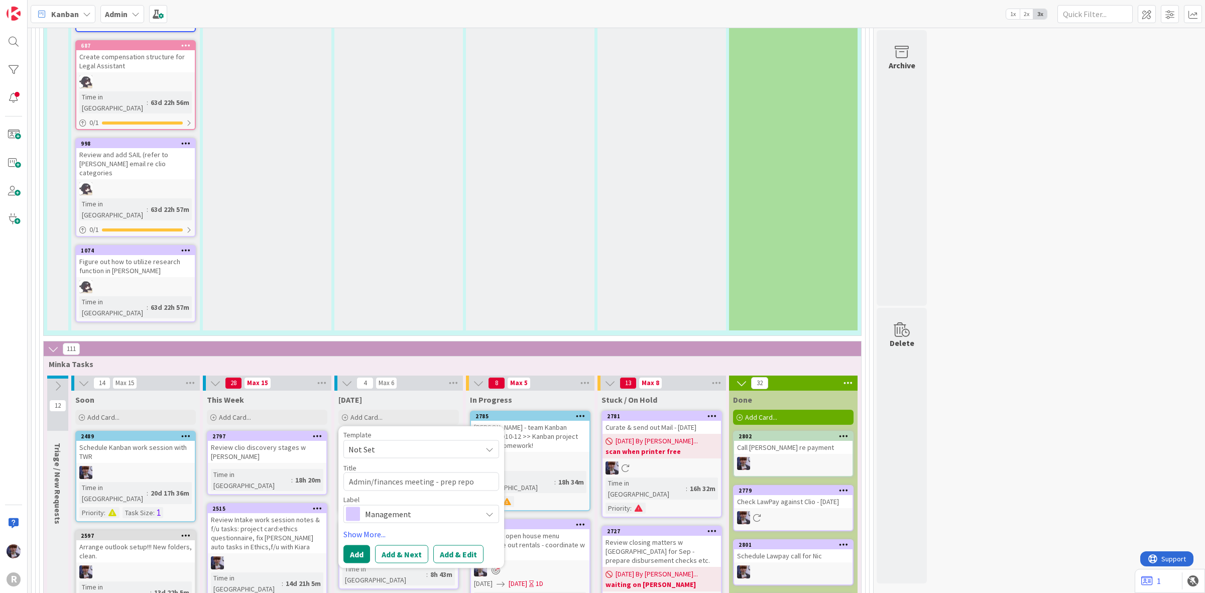
type textarea "Admin/finances meeting - prep rep"
type textarea "x"
type textarea "Admin/finances meeting - prep re"
type textarea "x"
type textarea "Admin/finances meeting - prep r"
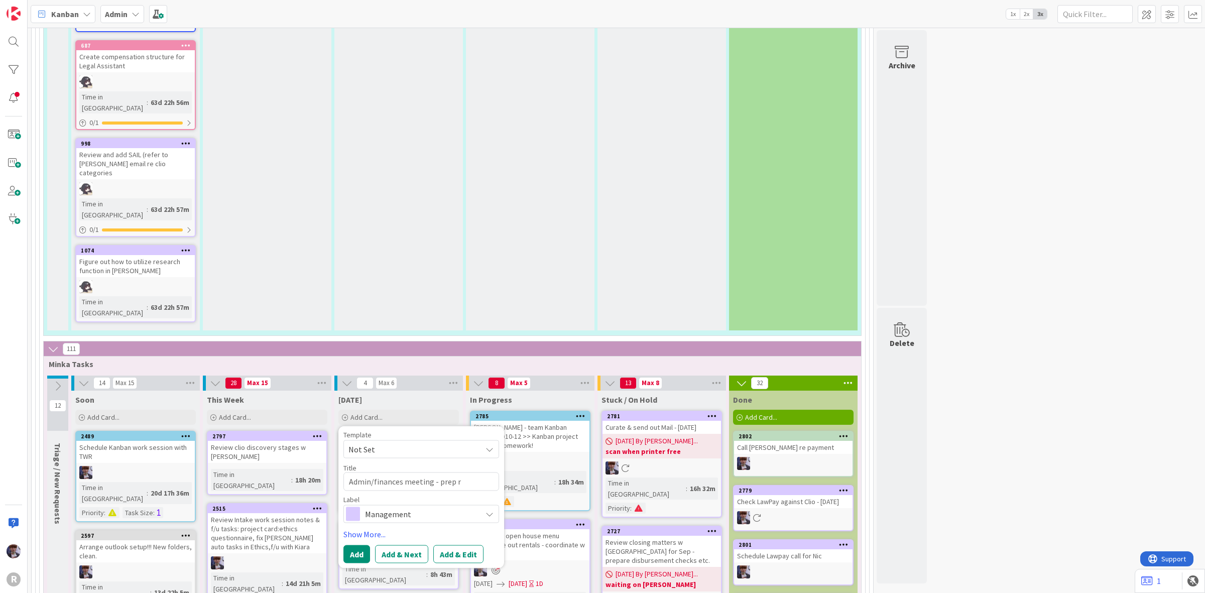
type textarea "x"
type textarea "Admin/finances meeting - prep"
type textarea "x"
type textarea "Admin/finances meeting - prep"
type textarea "x"
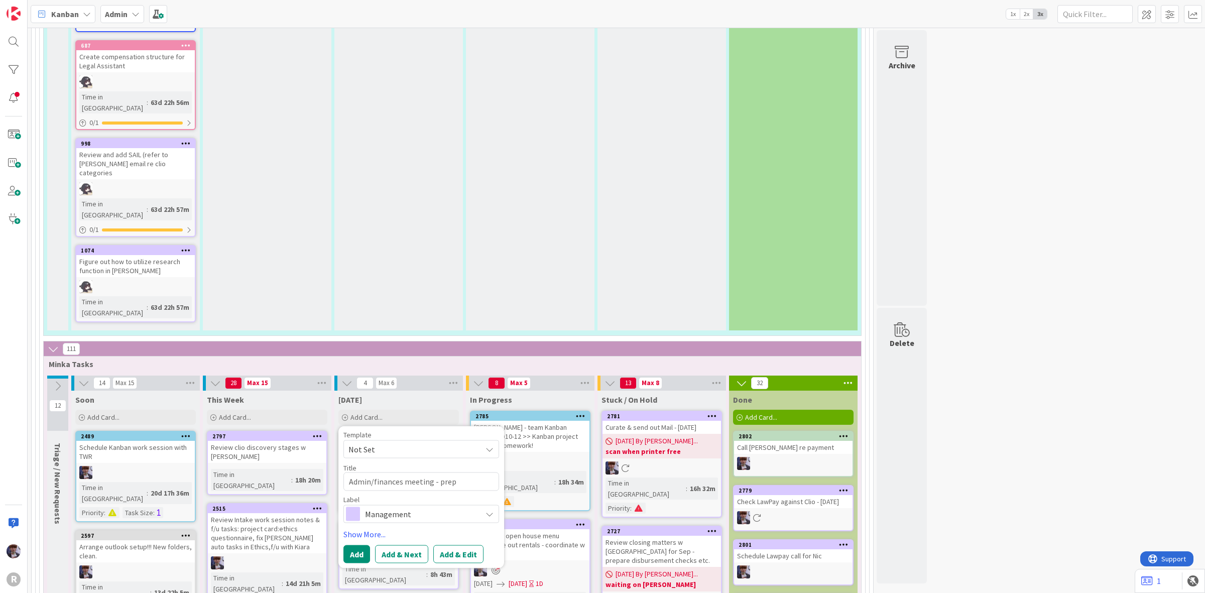
type textarea "Admin/finances meeting - pre"
type textarea "x"
type textarea "Admin/finances meeting - pr"
type textarea "x"
type textarea "Admin/finances meeting - p"
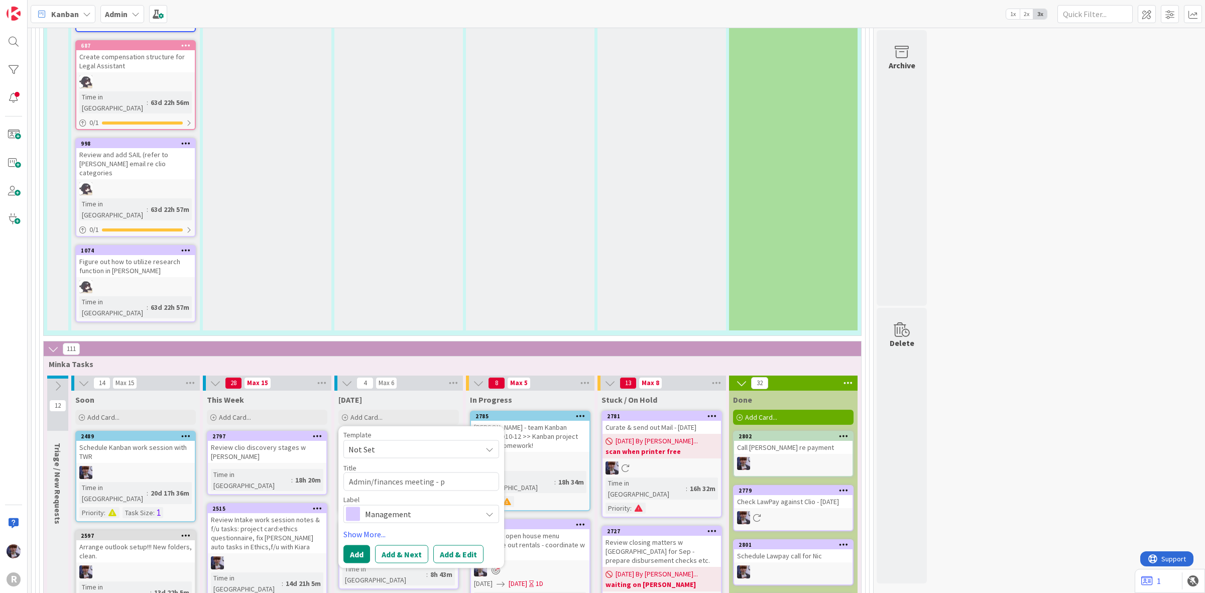
type textarea "x"
type textarea "Admin/finances meeting -"
type textarea "x"
type textarea "Admin/finances meeting - u"
type textarea "x"
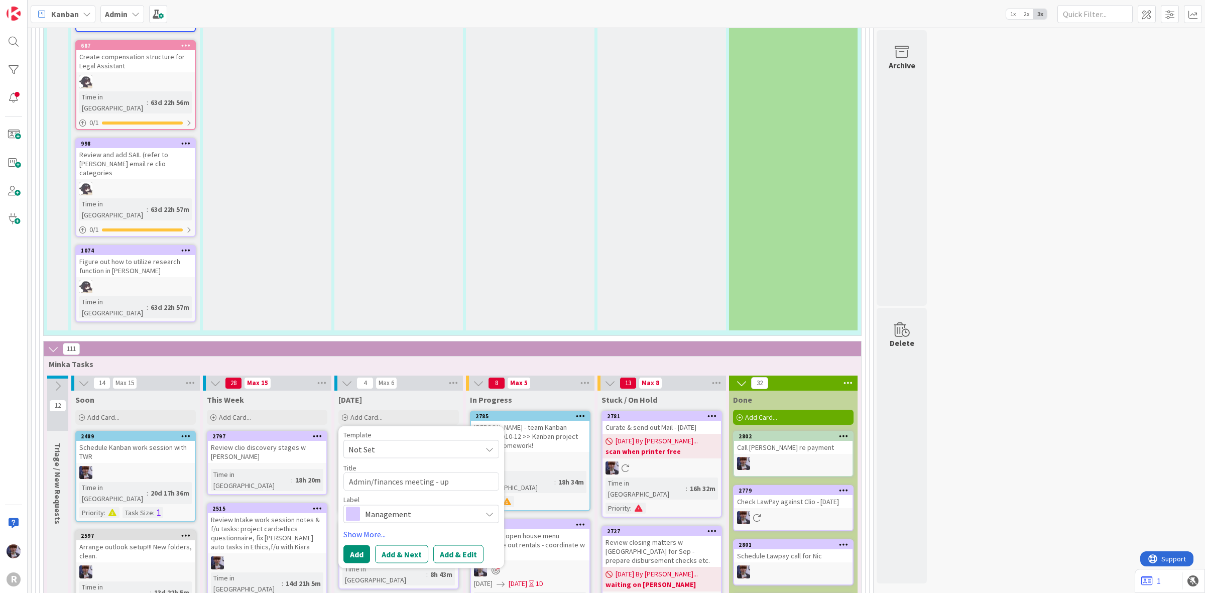
type textarea "Admin/finances meeting - upd"
type textarea "x"
type textarea "Admin/finances meeting - upda"
type textarea "x"
type textarea "Admin/finances meeting - updat"
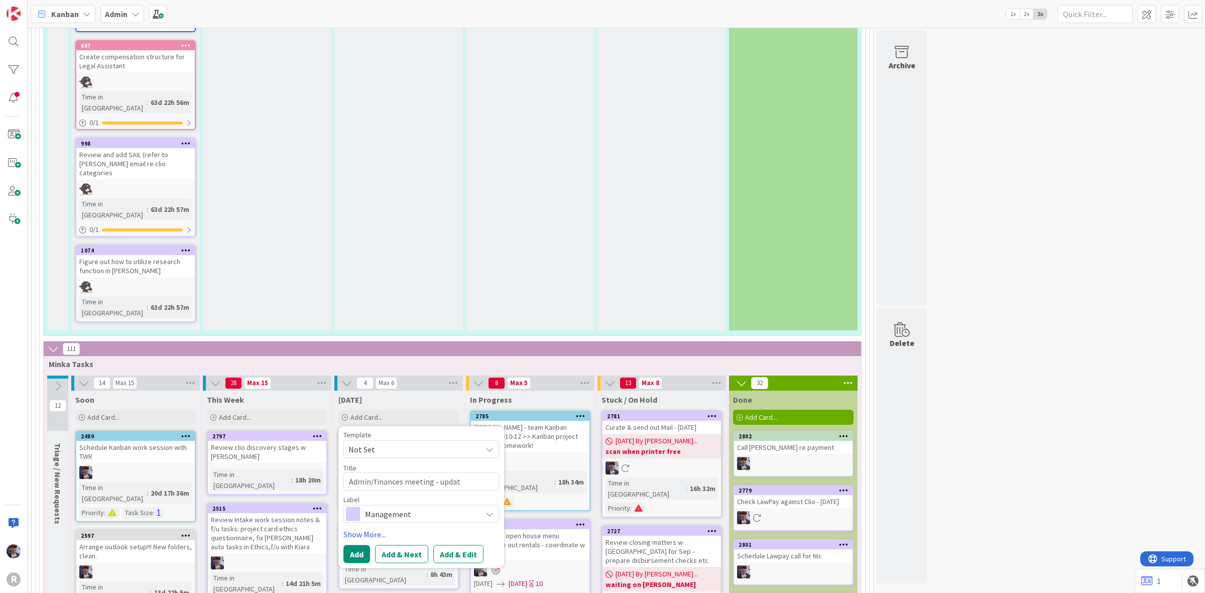
type textarea "x"
type textarea "Admin/finances meeting - update"
type textarea "x"
type textarea "Admin/finances meeting - update"
type textarea "x"
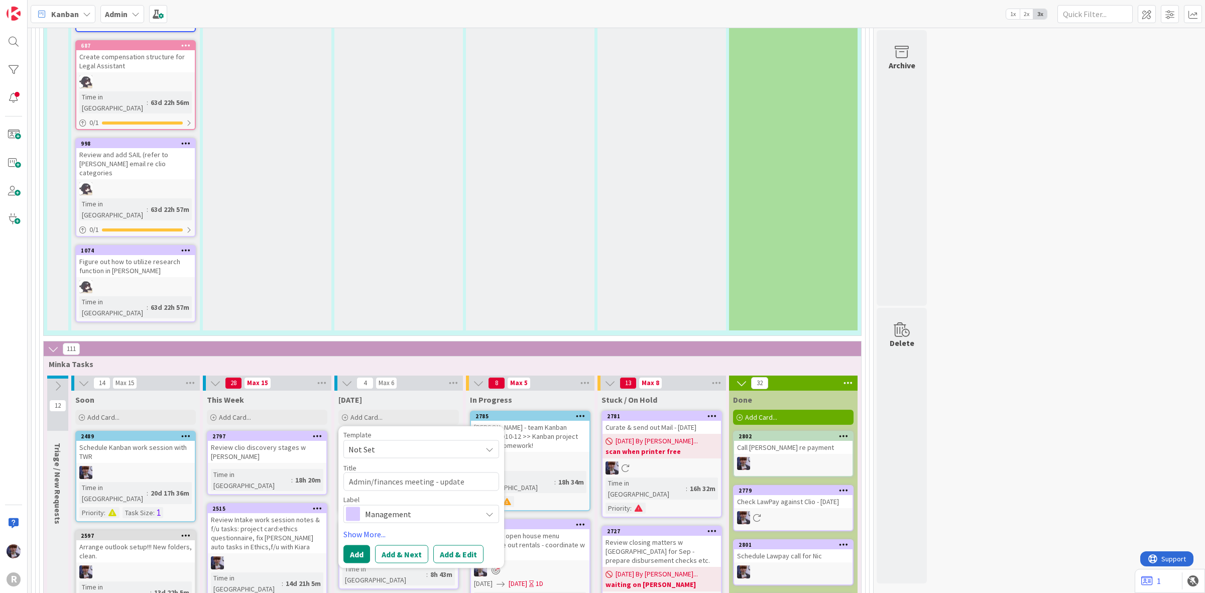
type textarea "Admin/finances meeting - update t"
type textarea "x"
type textarea "Admin/finances meeting - update th"
type textarea "x"
type textarea "Admin/finances meeting - update thi"
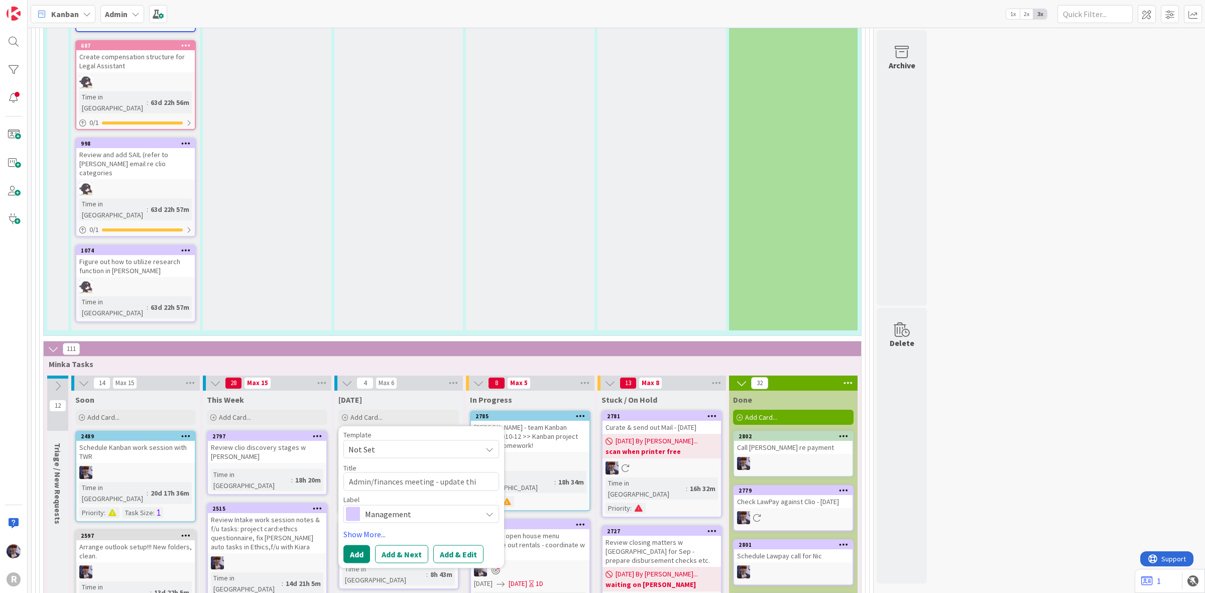
type textarea "x"
type textarea "Admin/finances meeting - update this"
type textarea "x"
type textarea "Admin/finances meeting - update this w"
type textarea "x"
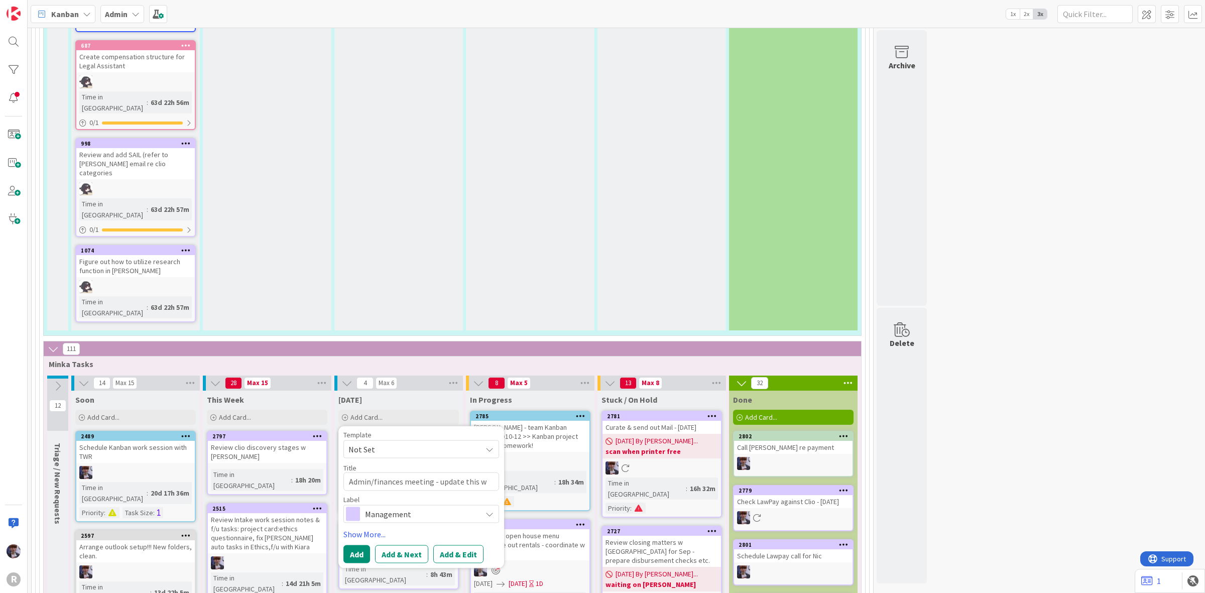
type textarea "Admin/finances meeting - update this we"
type textarea "x"
type textarea "Admin/finances meeting - update this wee"
type textarea "x"
type textarea "Admin/finances meeting - update this week"
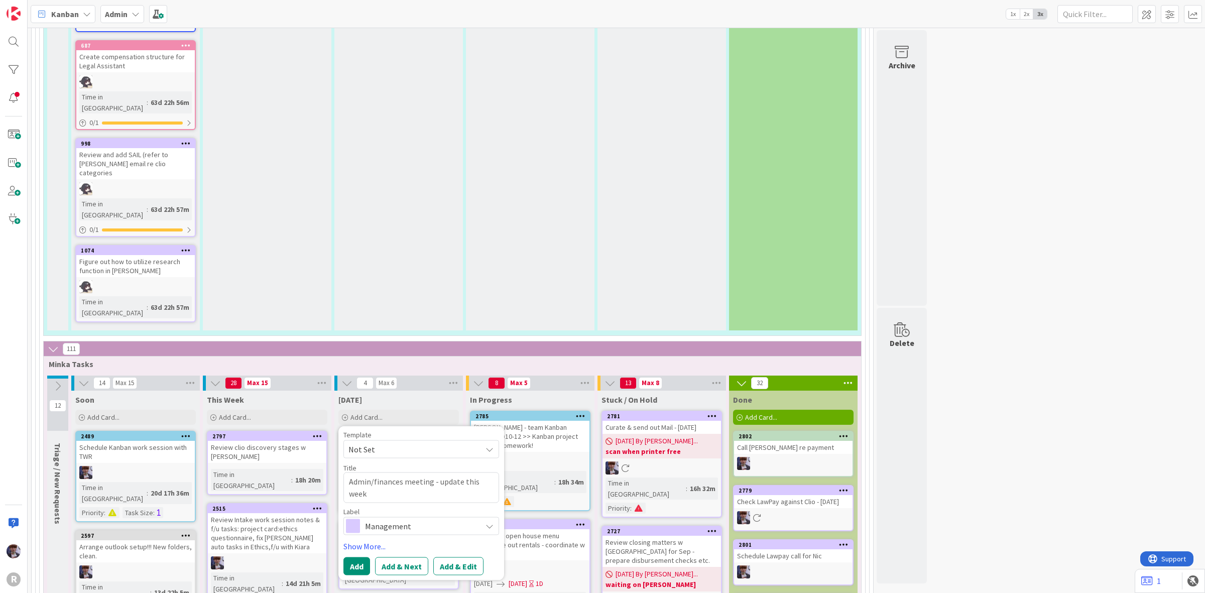
type textarea "x"
type textarea "Admin/finances meeting - update this week'"
type textarea "x"
type textarea "Admin/finances meeting - update this week's"
type textarea "x"
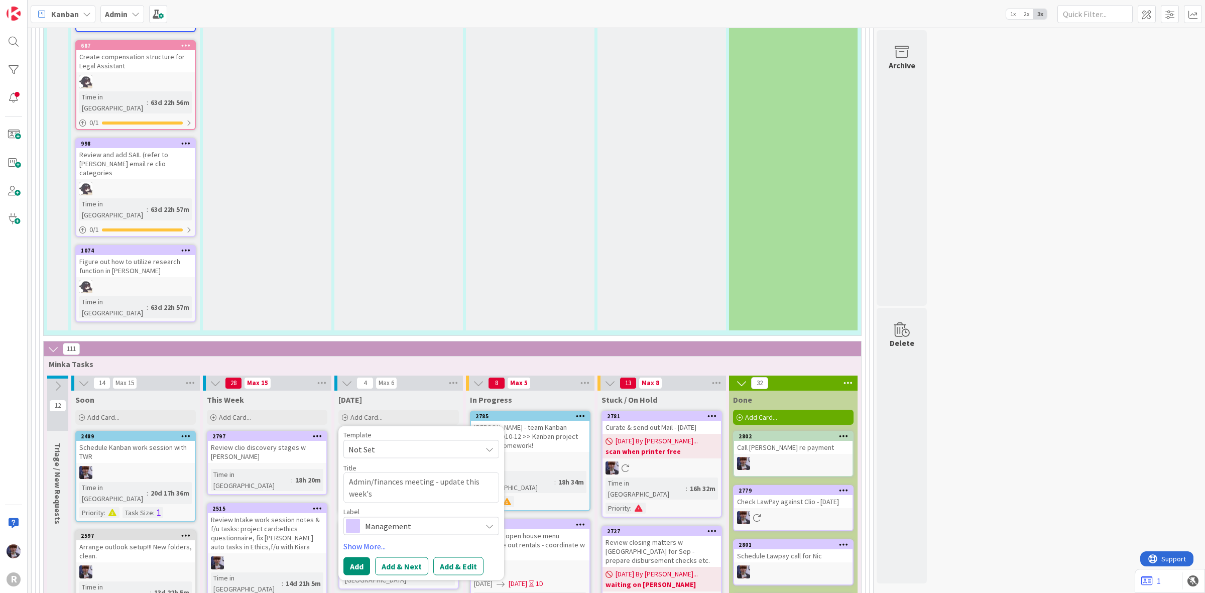
type textarea "Admin/finances meeting - update this week's"
type textarea "x"
type textarea "Admin/finances meeting - update this week's p"
type textarea "x"
type textarea "Admin/finances meeting - update this week's pa"
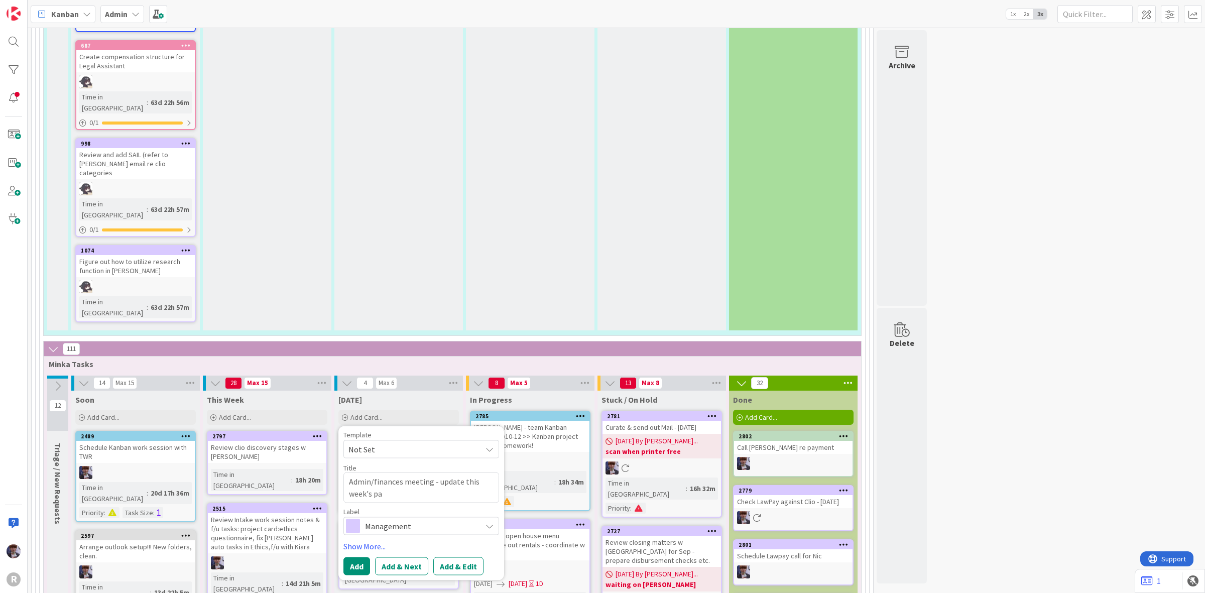
type textarea "x"
type textarea "Admin/finances meeting - update this week's pay"
type textarea "x"
type textarea "Admin/finances meeting - update this week's paym"
type textarea "x"
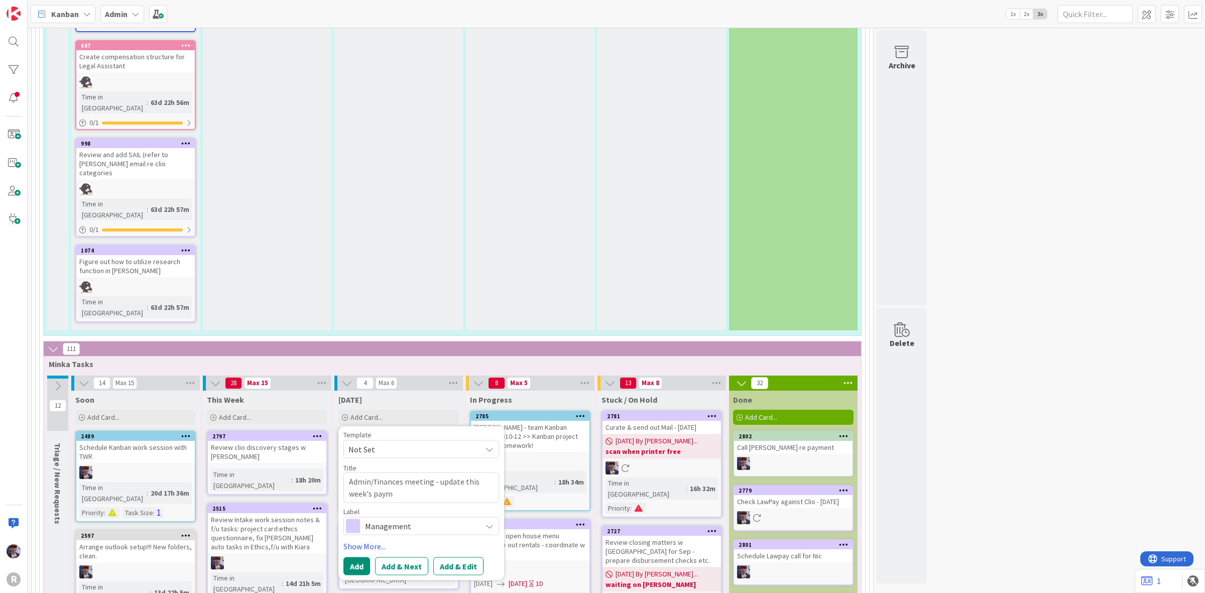
type textarea "Admin/finances meeting - update this week's payme"
type textarea "x"
type textarea "Admin/finances meeting - update this week's paymen"
type textarea "x"
type textarea "Admin/finances meeting - update this week's payment"
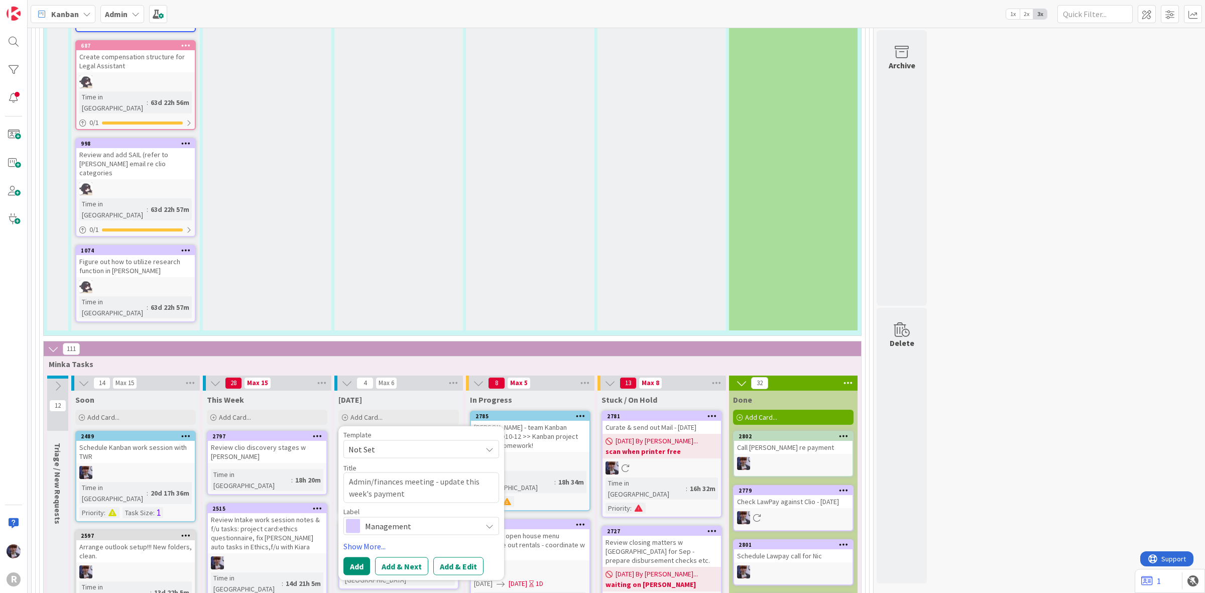
type textarea "x"
type textarea "Admin/finances meeting - update this week's payments"
type textarea "x"
type textarea "Admin/finances meeting - update this week's payments"
type textarea "x"
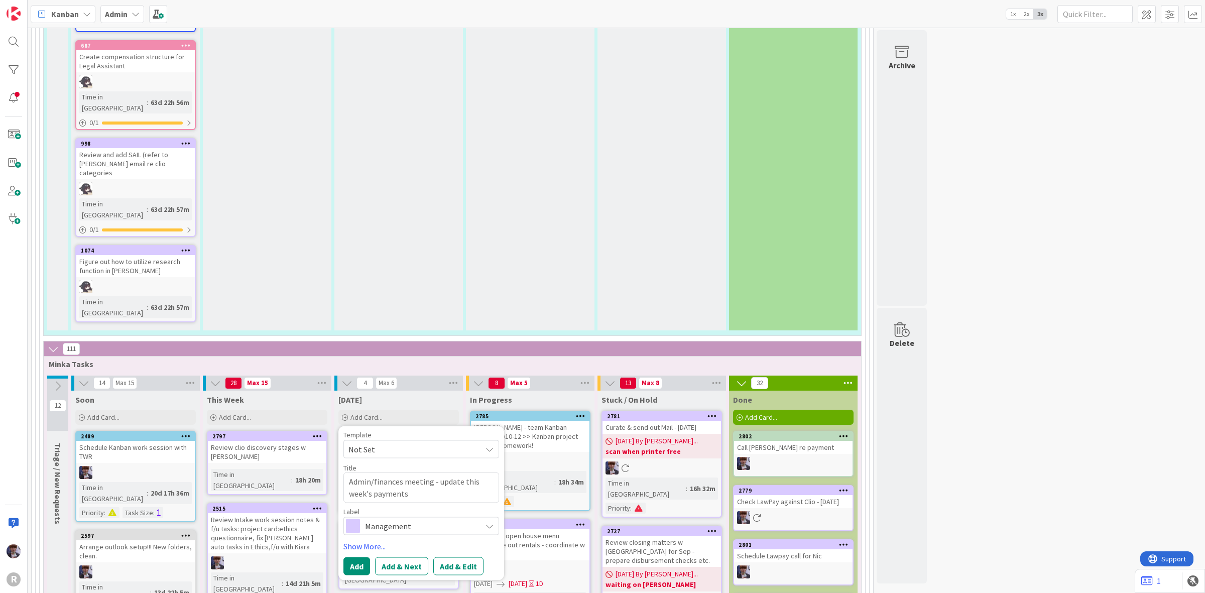
type textarea "Admin/finances meeting - update this week's payments o"
type textarea "x"
type textarea "Admin/finances meeting - update this week's payments on"
type textarea "x"
type textarea "Admin/finances meeting - update this week's payments on"
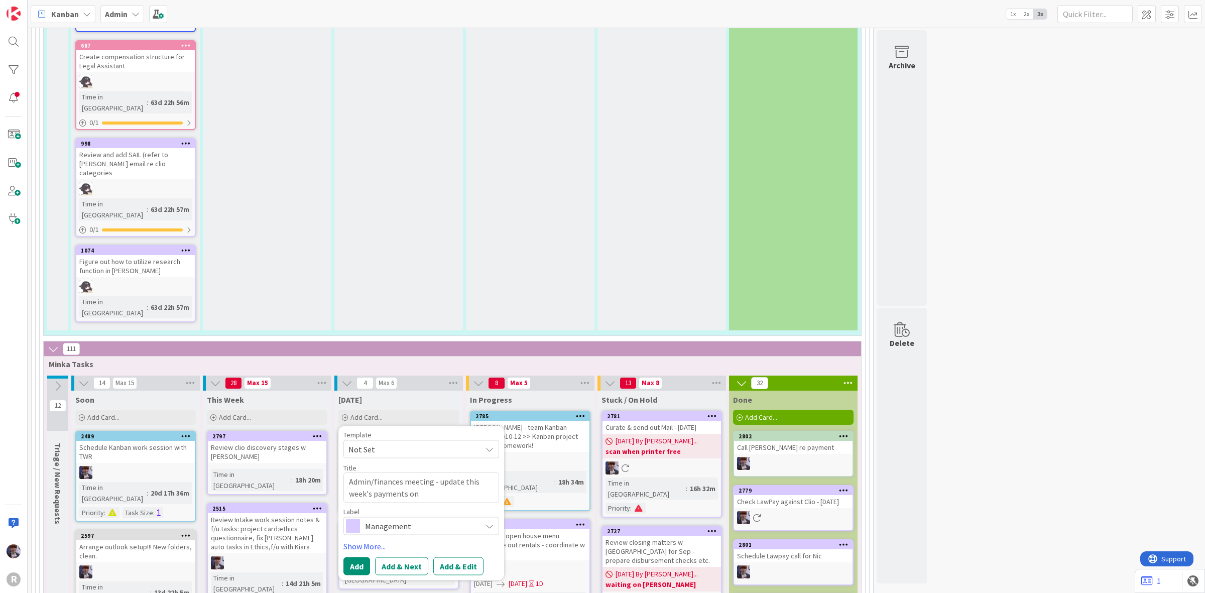
type textarea "x"
type textarea "Admin/finances meeting - update this week's payments on t"
type textarea "x"
type textarea "Admin/finances meeting - update this week's payments on th"
type textarea "x"
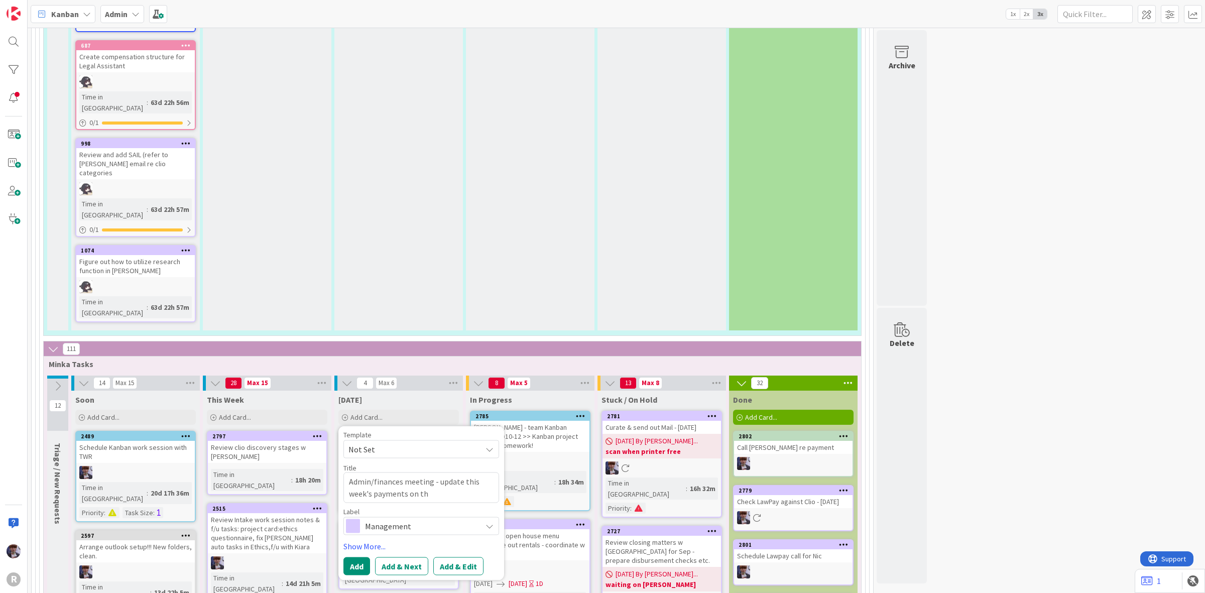
type textarea "Admin/finances meeting - update this week's payments on the"
type textarea "x"
type textarea "Admin/finances meeting - update this week's payments on the"
type textarea "x"
type textarea "Admin/finances meeting - update this week's payments on the c"
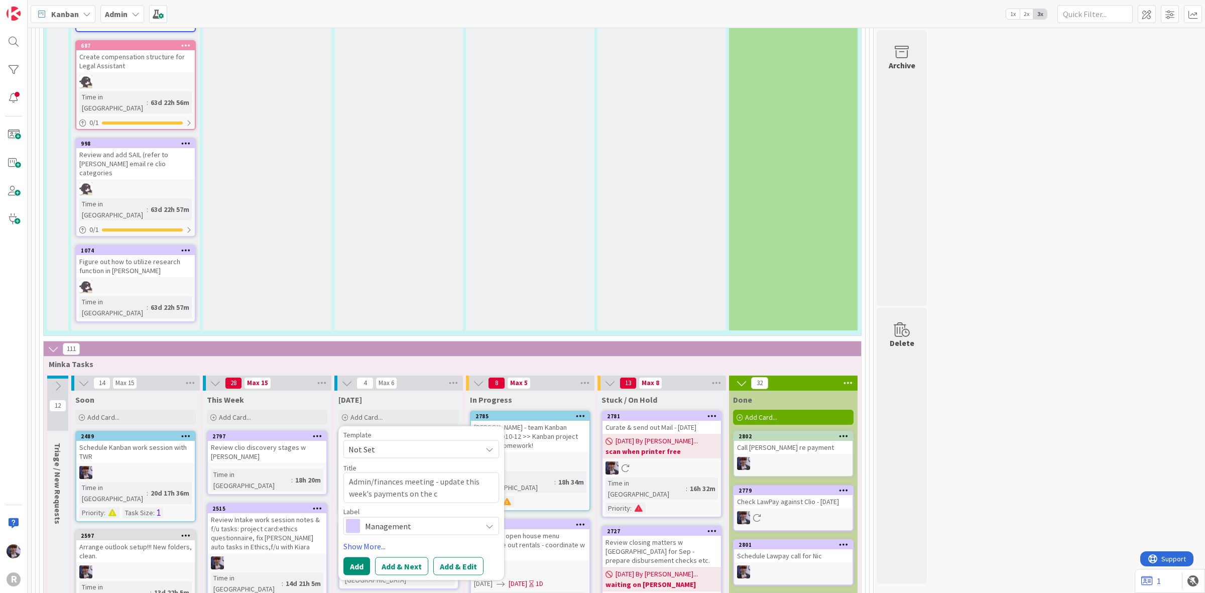
type textarea "x"
type textarea "Admin/finances meeting - update this week's payments on the"
type textarea "x"
type textarea "Admin/finances meeting - update this week's payments on the f"
type textarea "x"
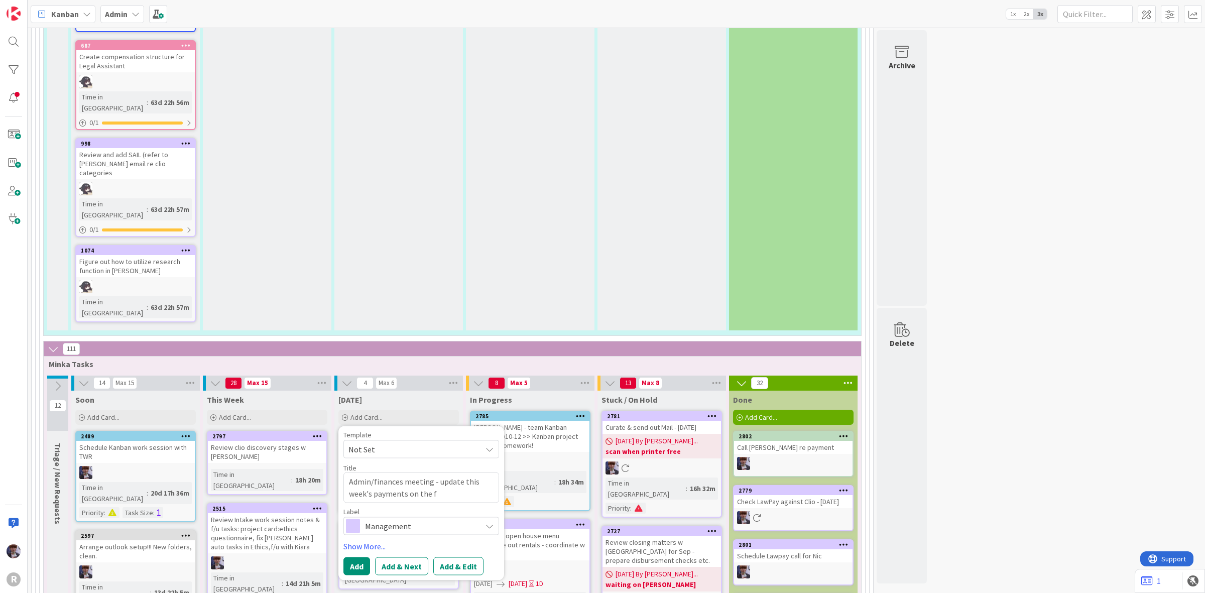
type textarea "Admin/finances meeting - update this week's payments on the f/"
type textarea "x"
type textarea "Admin/finances meeting - update this week's payments on the f/u"
type textarea "x"
type textarea "Admin/finances meeting - update this week's payments on the f/u"
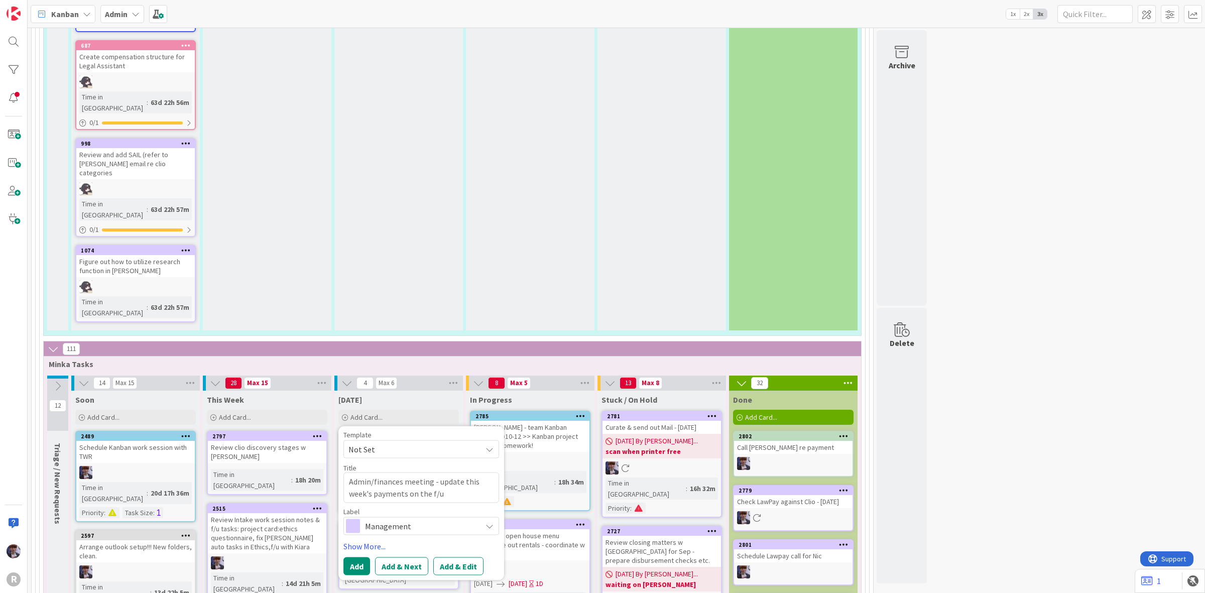
type textarea "x"
type textarea "Admin/finances meeting - update this week's payments on the f/u r"
type textarea "x"
type textarea "Admin/finances meeting - update this week's payments on the f/u re"
type textarea "x"
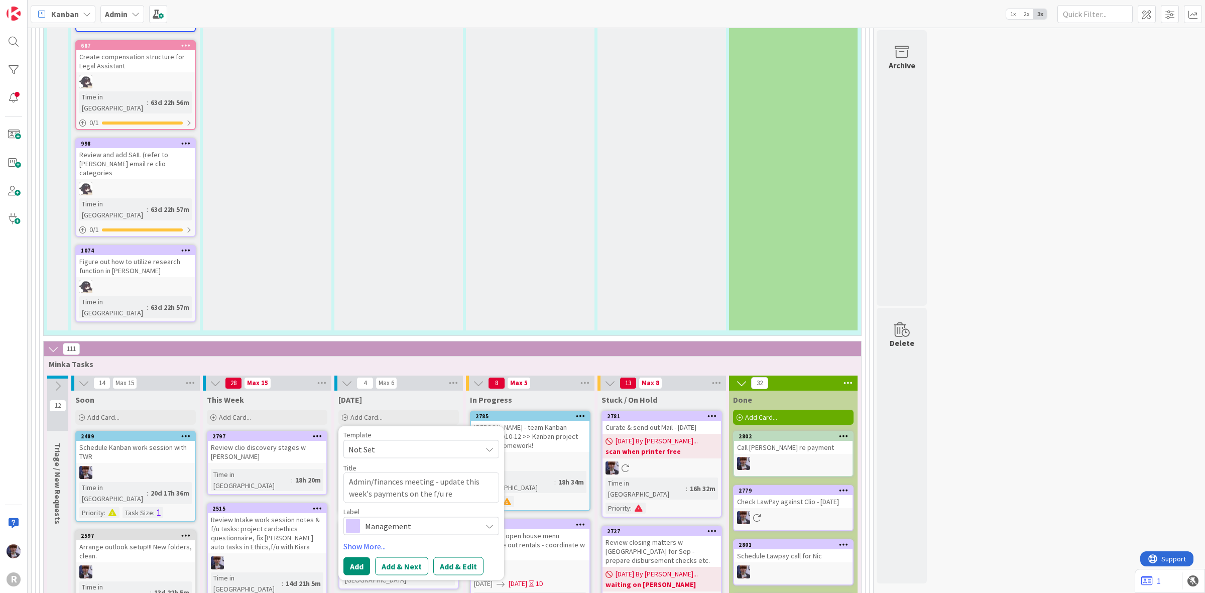
type textarea "Admin/finances meeting - update this week's payments on the f/u rep"
type textarea "x"
type textarea "Admin/finances meeting - update this week's payments on the f/u repor"
click at [418, 531] on span "Management" at bounding box center [420, 538] width 111 height 14
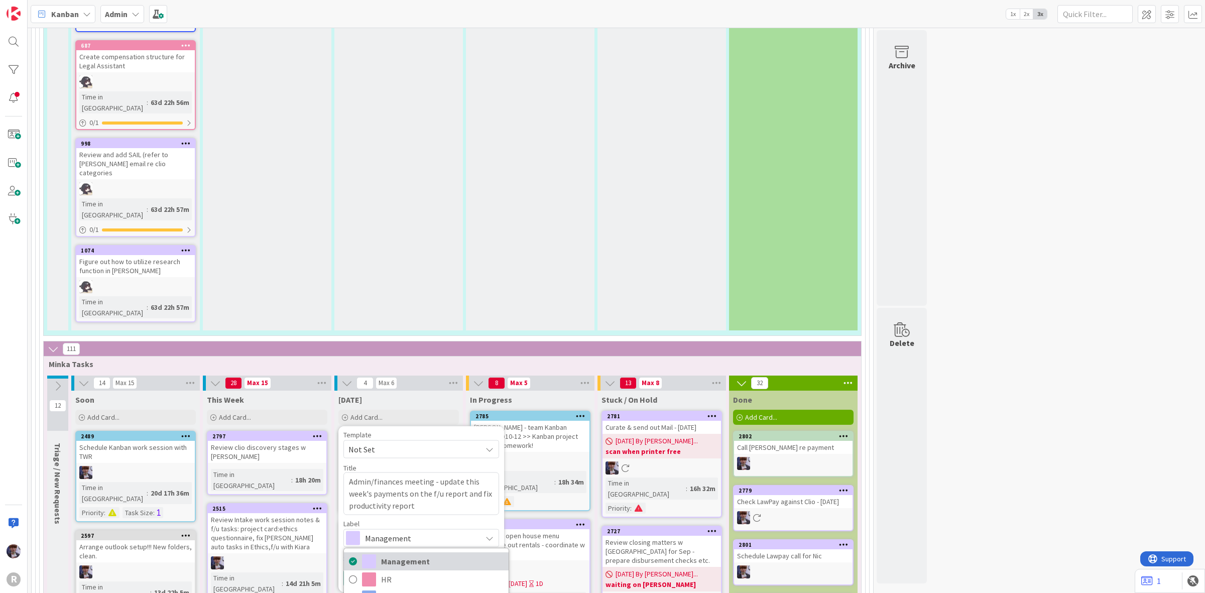
click at [440, 552] on link "Management" at bounding box center [426, 561] width 165 height 18
click at [392, 431] on div "Template Not Set Title 98 / 128 Admin/finances meeting - update this week's pay…" at bounding box center [421, 509] width 156 height 156
click at [375, 552] on link "Show More..." at bounding box center [421, 558] width 156 height 12
click at [408, 578] on div "Select..." at bounding box center [421, 587] width 156 height 18
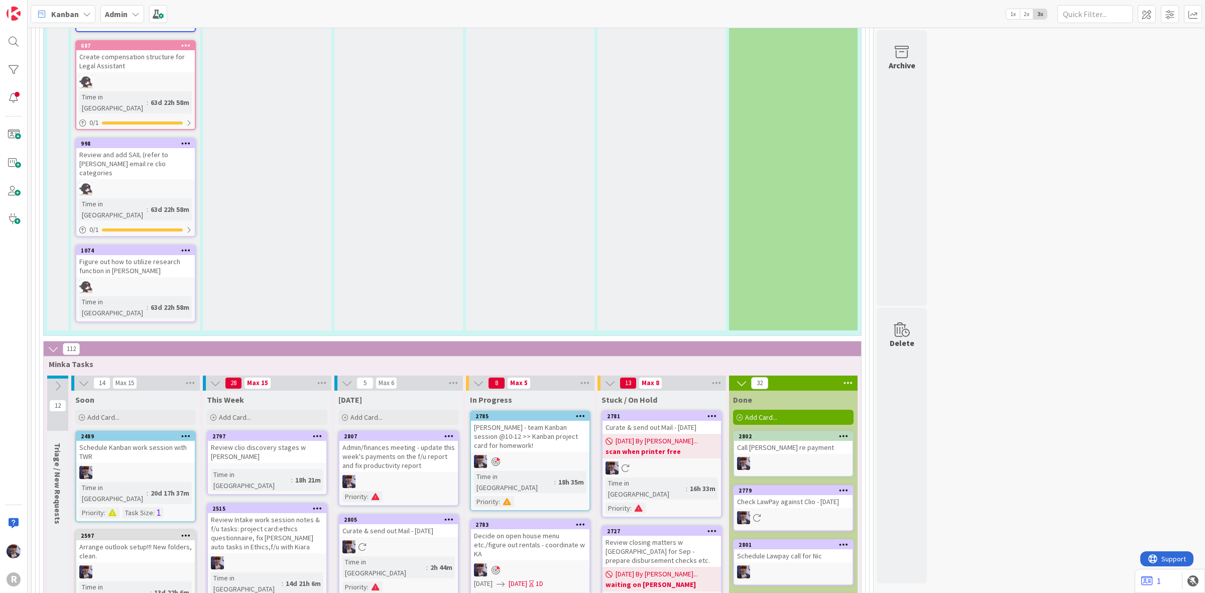
click at [402, 441] on div "Admin/finances meeting - update this week's payments on the f/u report and fix …" at bounding box center [398, 456] width 118 height 31
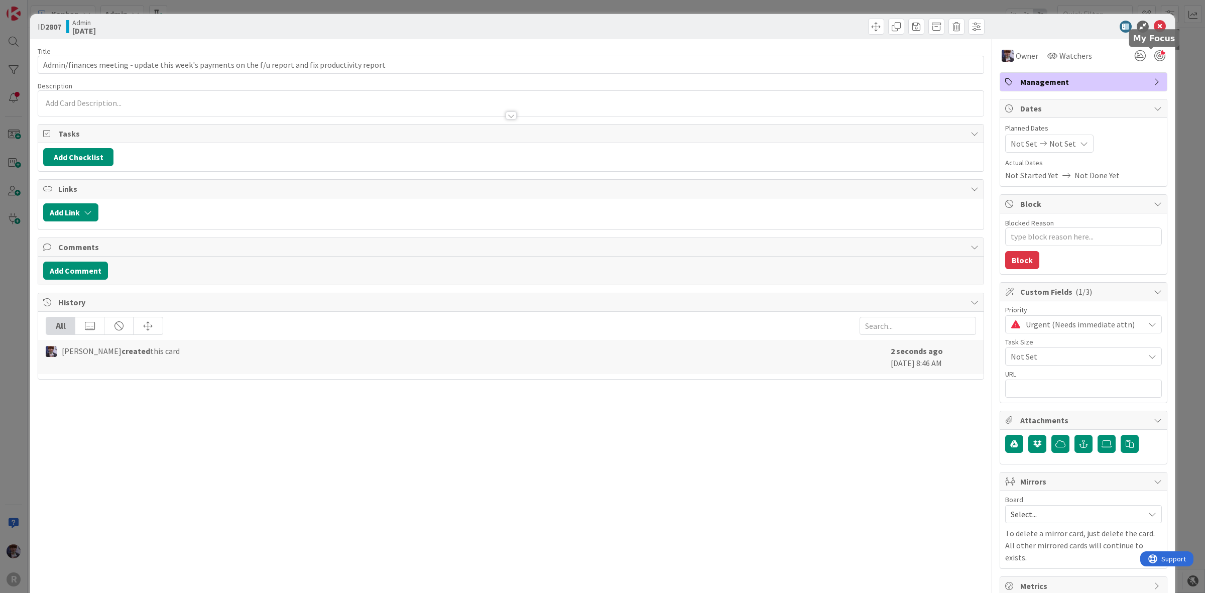
click at [1154, 58] on div at bounding box center [1159, 55] width 11 height 11
click at [1172, 66] on div "ID 2807 Admin [DATE] Title 98 / 128 Admin/finances meeting - update this week's…" at bounding box center [602, 296] width 1205 height 593
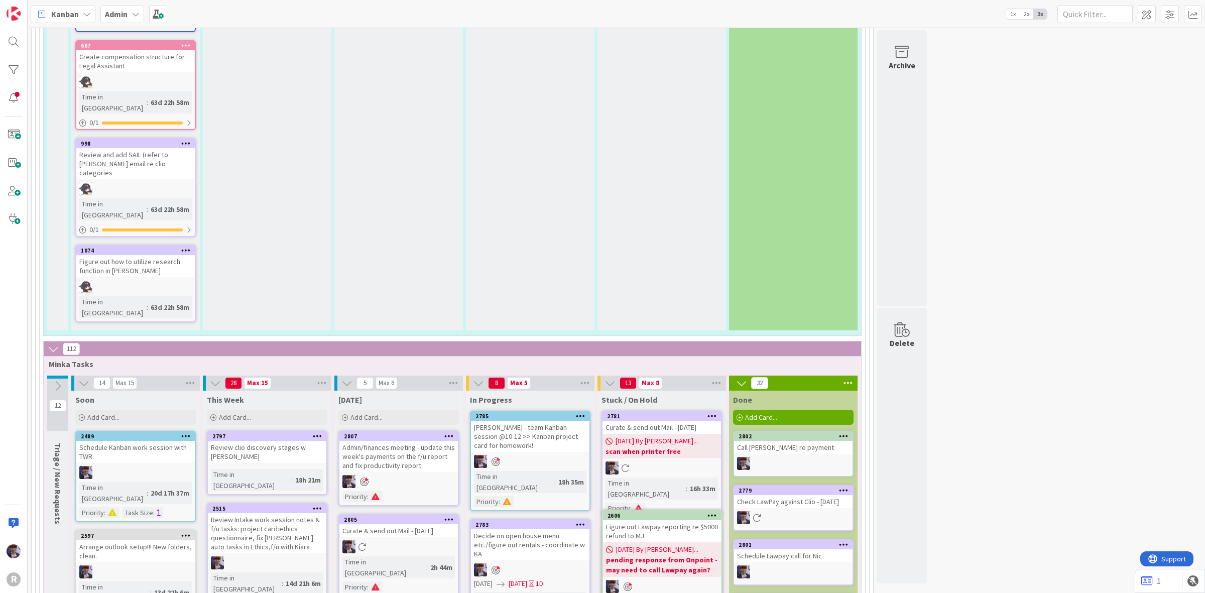
scroll to position [1597, 0]
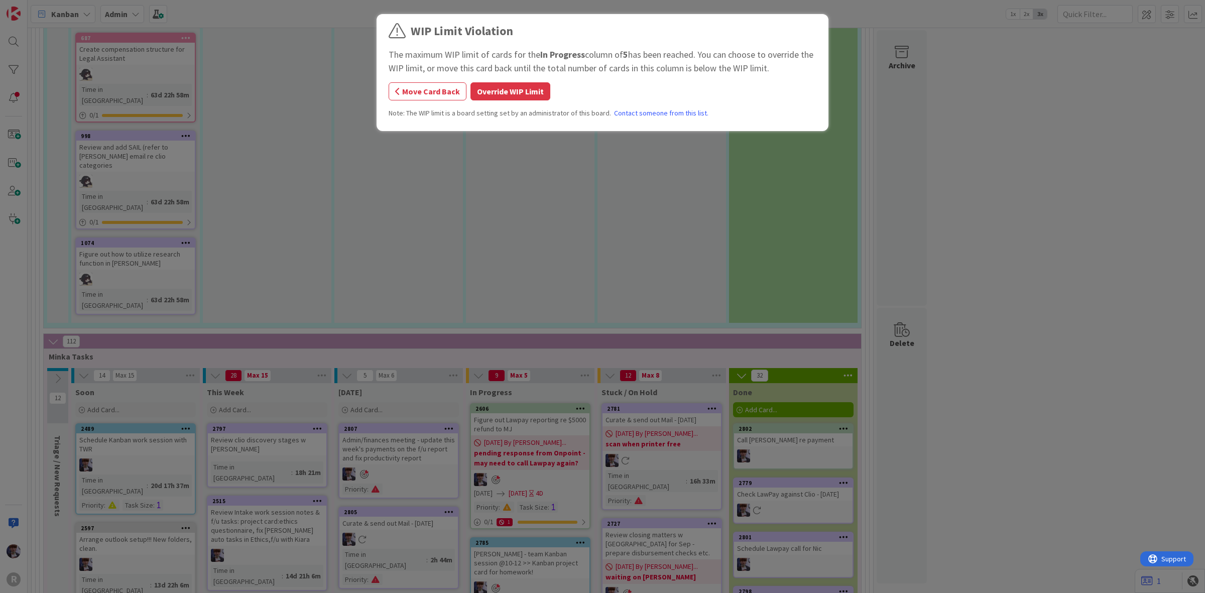
click at [518, 73] on div "The maximum WIP limit of cards for the In Progress column of 5 has been reached…" at bounding box center [603, 61] width 428 height 27
click at [513, 84] on button "Override WIP Limit" at bounding box center [510, 91] width 80 height 18
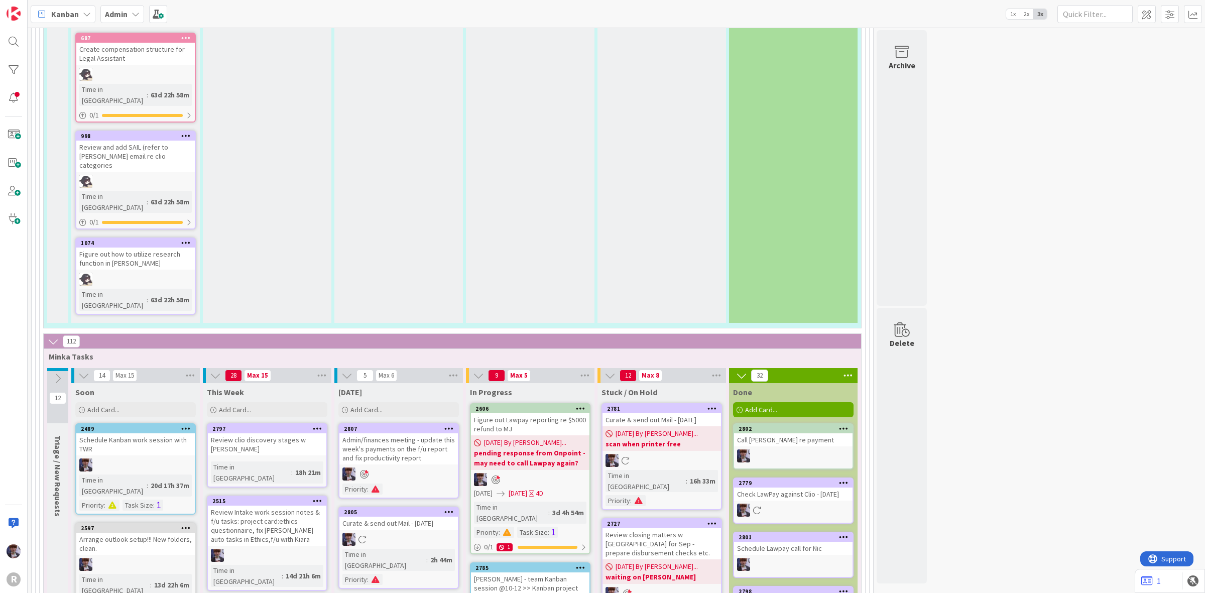
click at [531, 413] on div "Figure out Lawpay reporting re $5000 refund to MJ" at bounding box center [530, 424] width 118 height 22
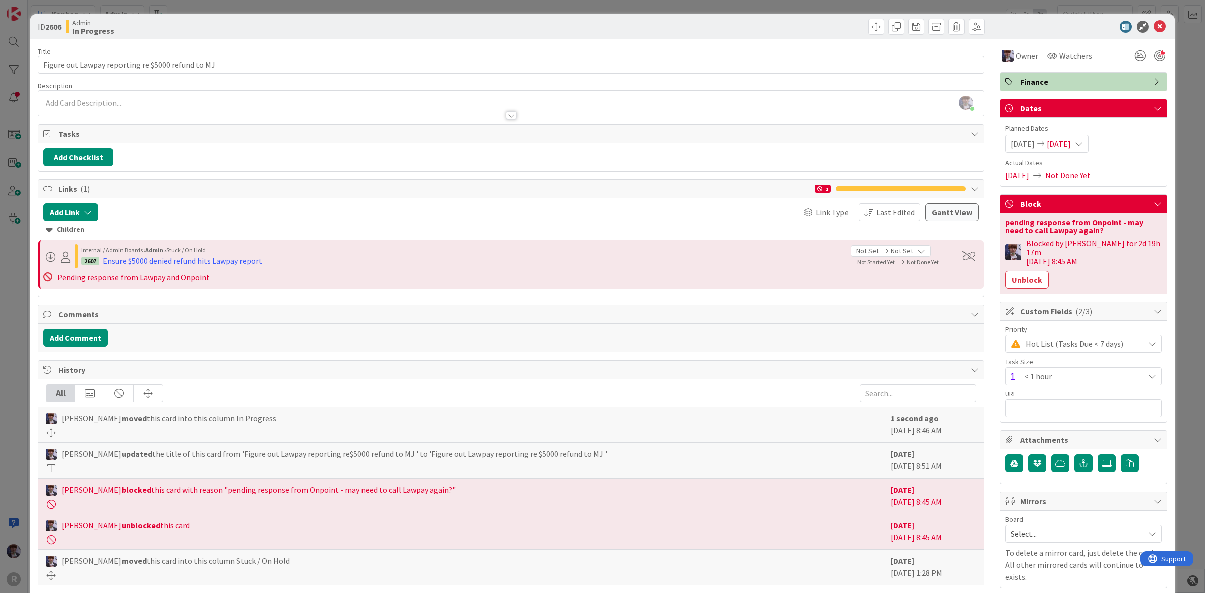
click at [1029, 262] on div "Blocked by [PERSON_NAME] for 2d 19h 17m [DATE] 8:45 AM Unblock" at bounding box center [1083, 263] width 157 height 50
click at [1026, 271] on button "Unblock" at bounding box center [1027, 280] width 44 height 18
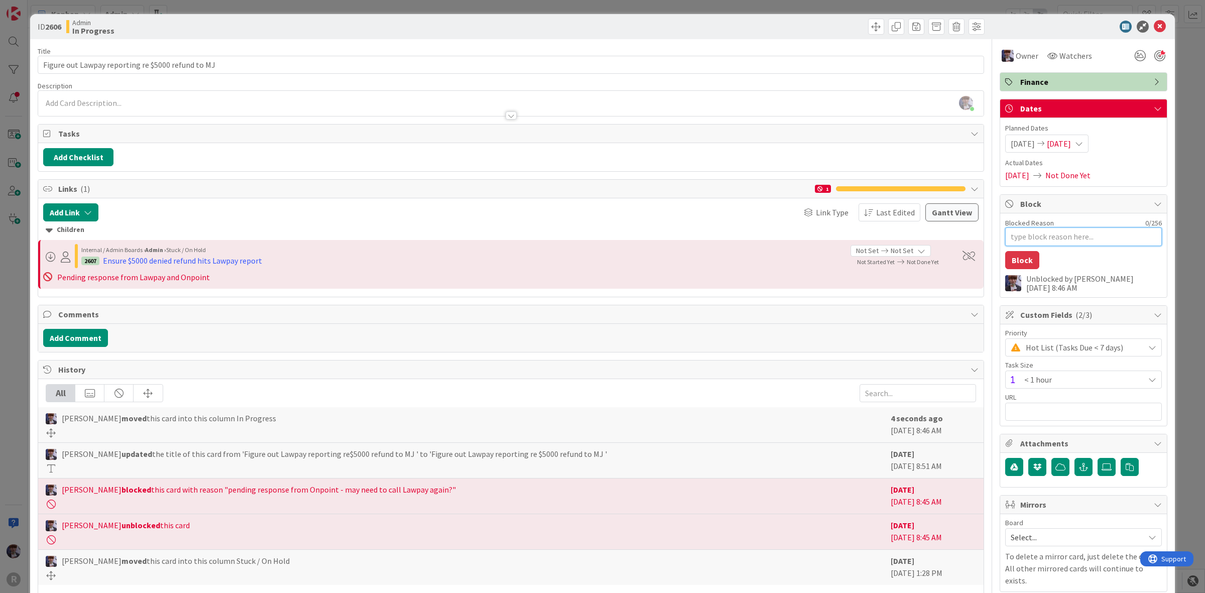
click at [1057, 235] on textarea "Blocked Reason" at bounding box center [1083, 236] width 157 height 19
click at [1032, 233] on textarea "Call Laway [DATE] to transfer to [GEOGRAPHIC_DATA]" at bounding box center [1083, 236] width 157 height 19
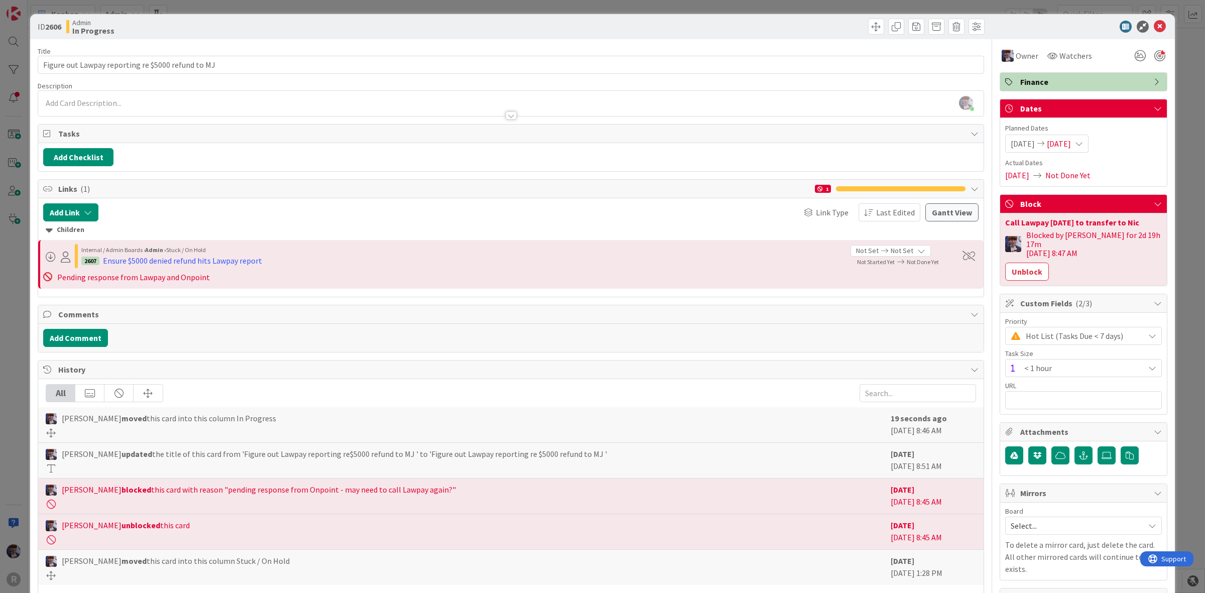
click at [1162, 119] on div "ID 2606 Admin In Progress Title 50 / 128 Figure out Lawpay reporting re $5000 r…" at bounding box center [602, 314] width 1144 height 601
click at [1170, 113] on div "ID 2606 Admin In Progress Title 50 / 128 Figure out Lawpay reporting re $5000 r…" at bounding box center [602, 296] width 1205 height 593
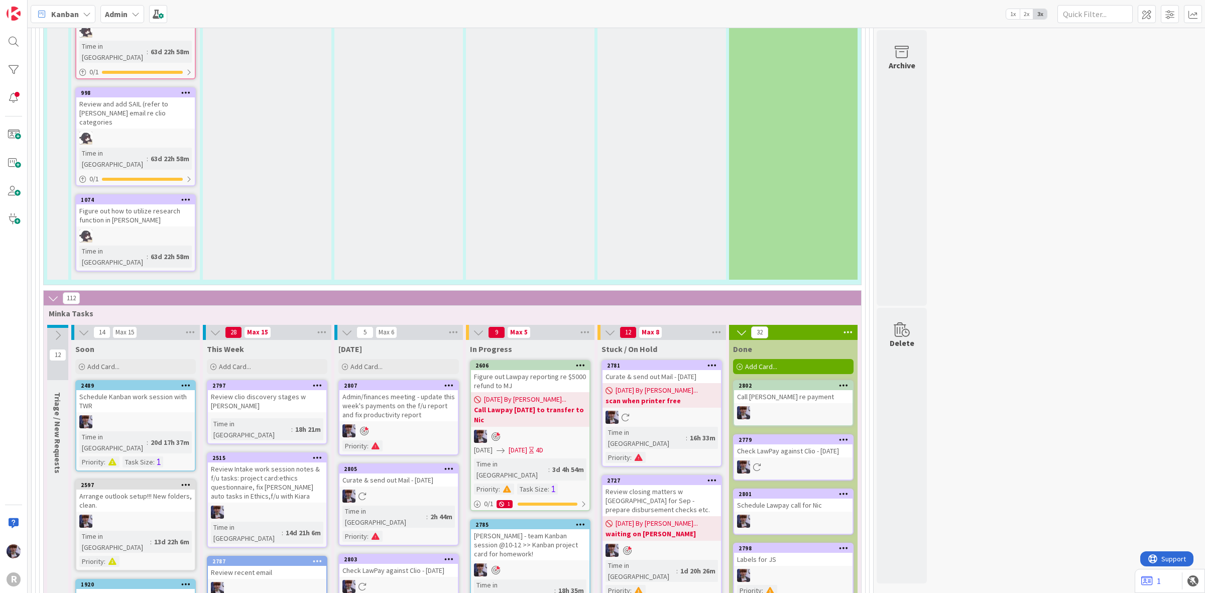
scroll to position [1660, 0]
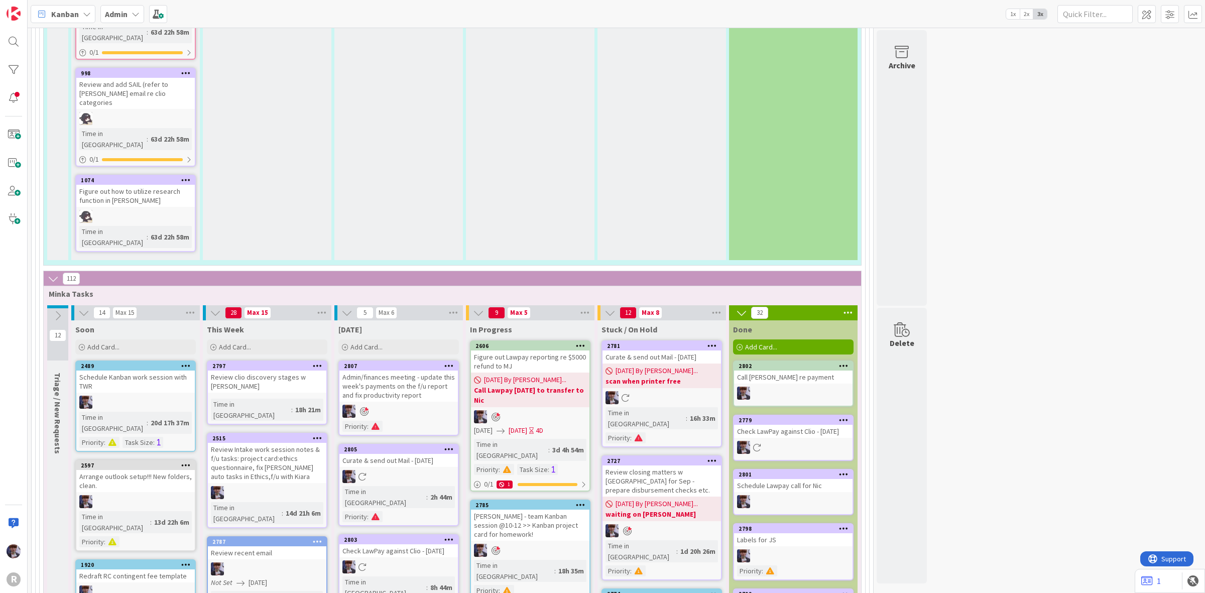
click at [845, 362] on icon at bounding box center [844, 365] width 10 height 7
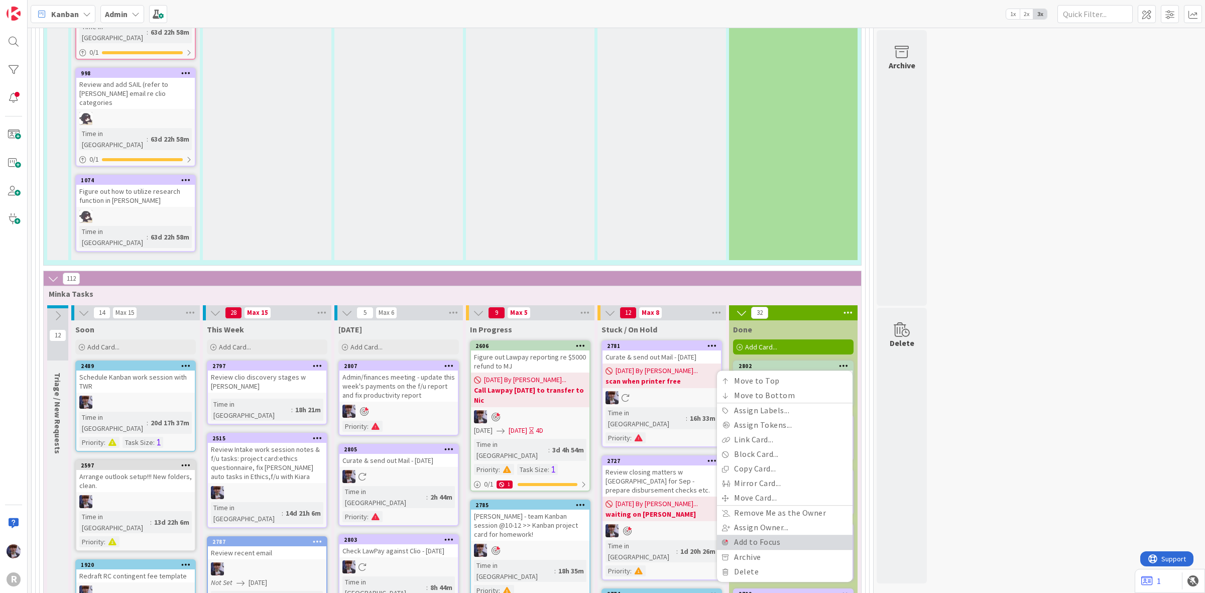
click at [768, 535] on link "Add to Focus" at bounding box center [785, 542] width 136 height 15
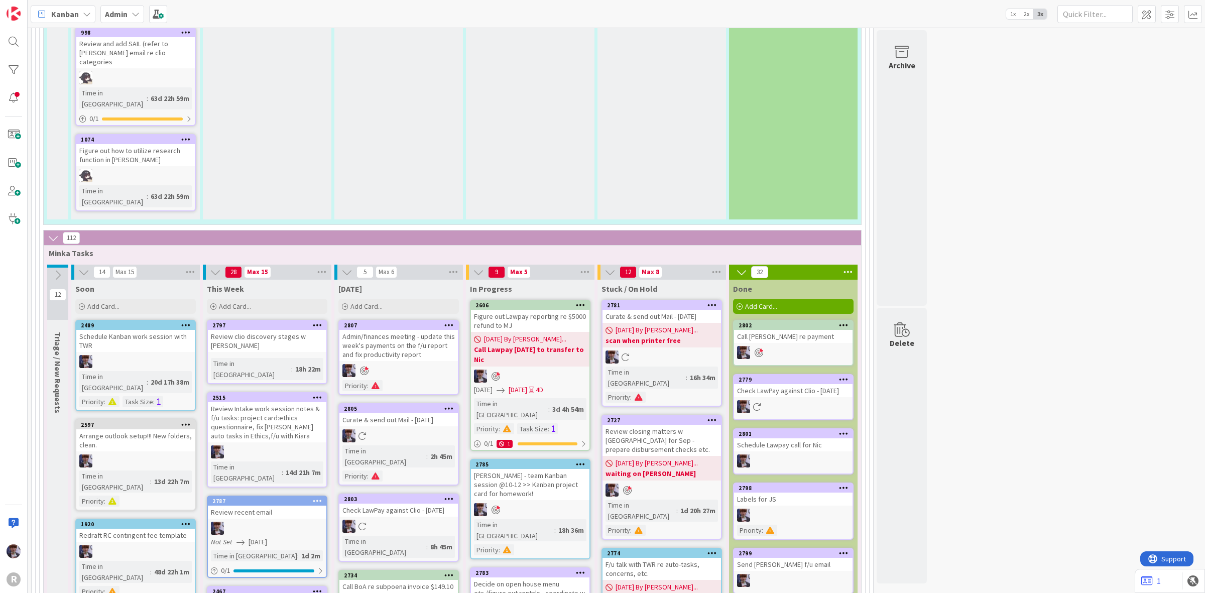
scroll to position [1785, 0]
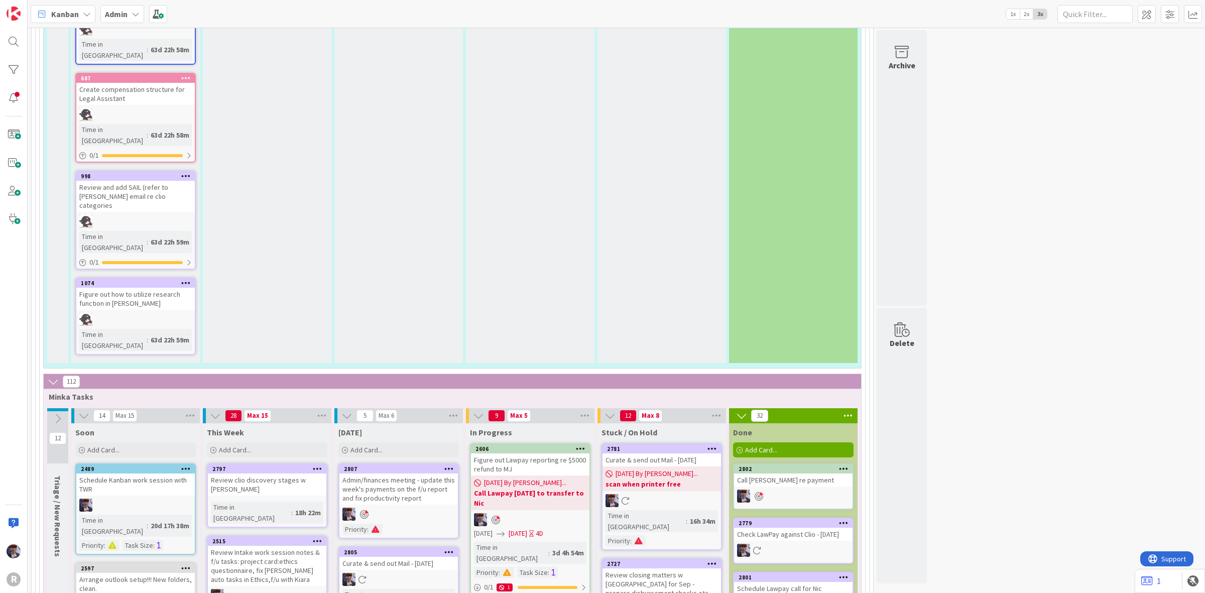
scroll to position [1534, 0]
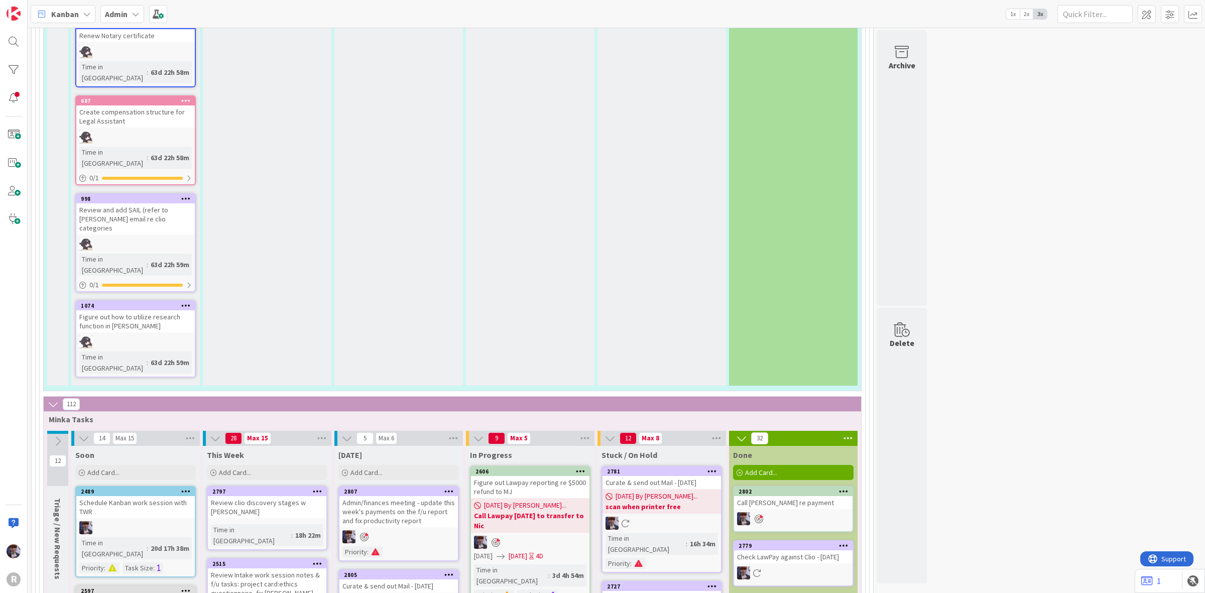
click at [128, 11] on div "Admin" at bounding box center [122, 14] width 44 height 18
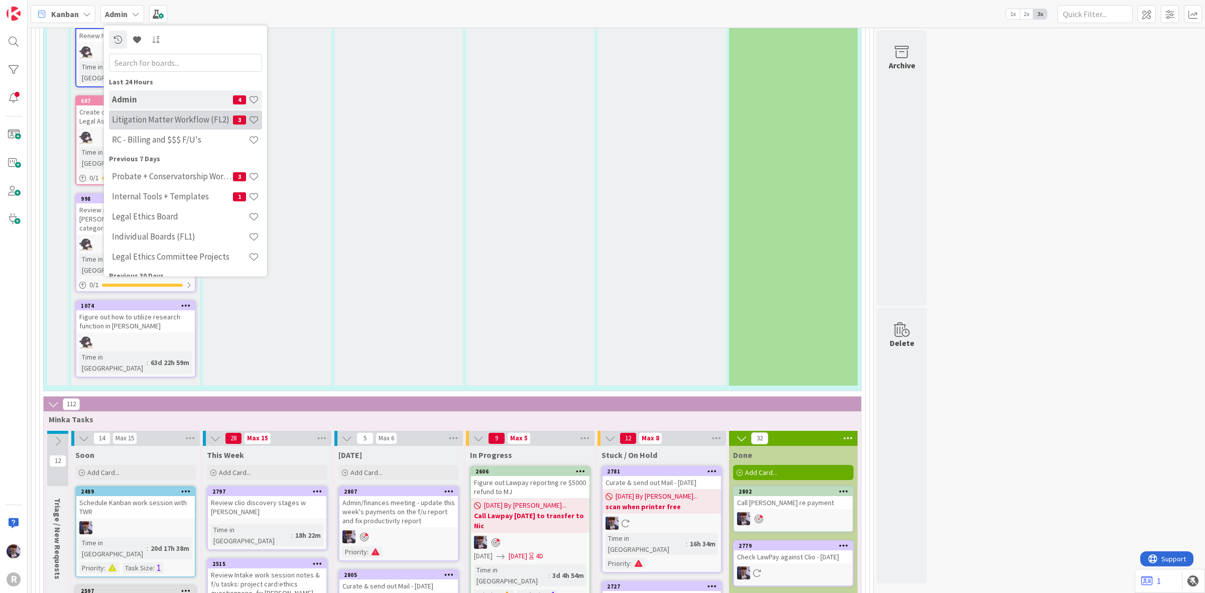
click at [134, 117] on h4 "Litigation Matter Workflow (FL2)" at bounding box center [172, 119] width 121 height 10
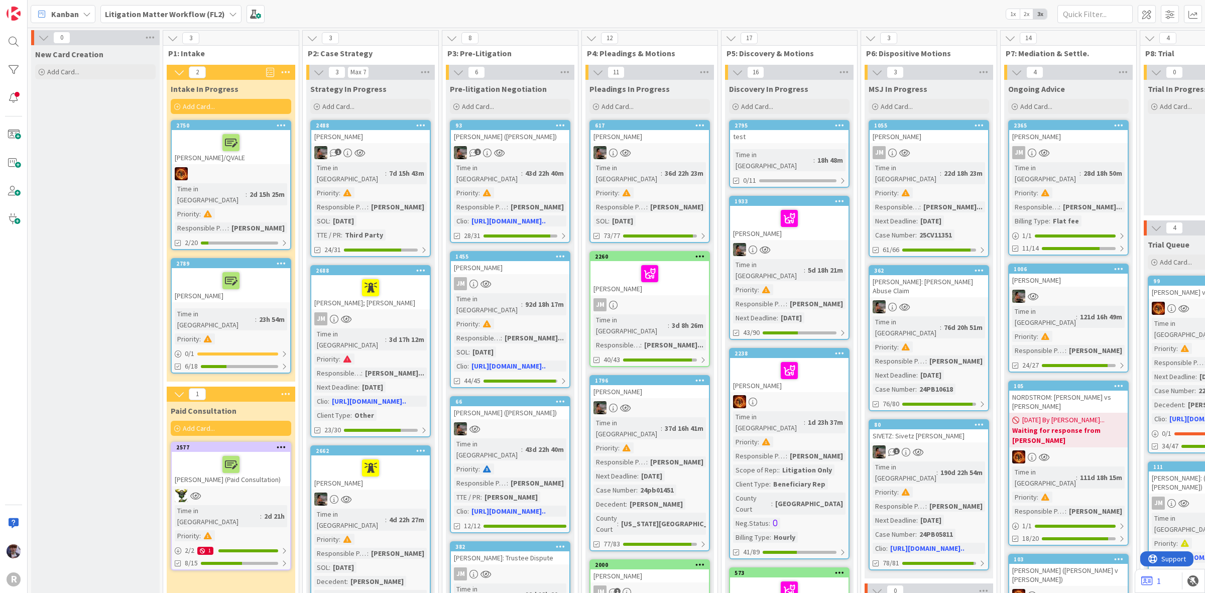
click at [271, 489] on div at bounding box center [231, 495] width 118 height 13
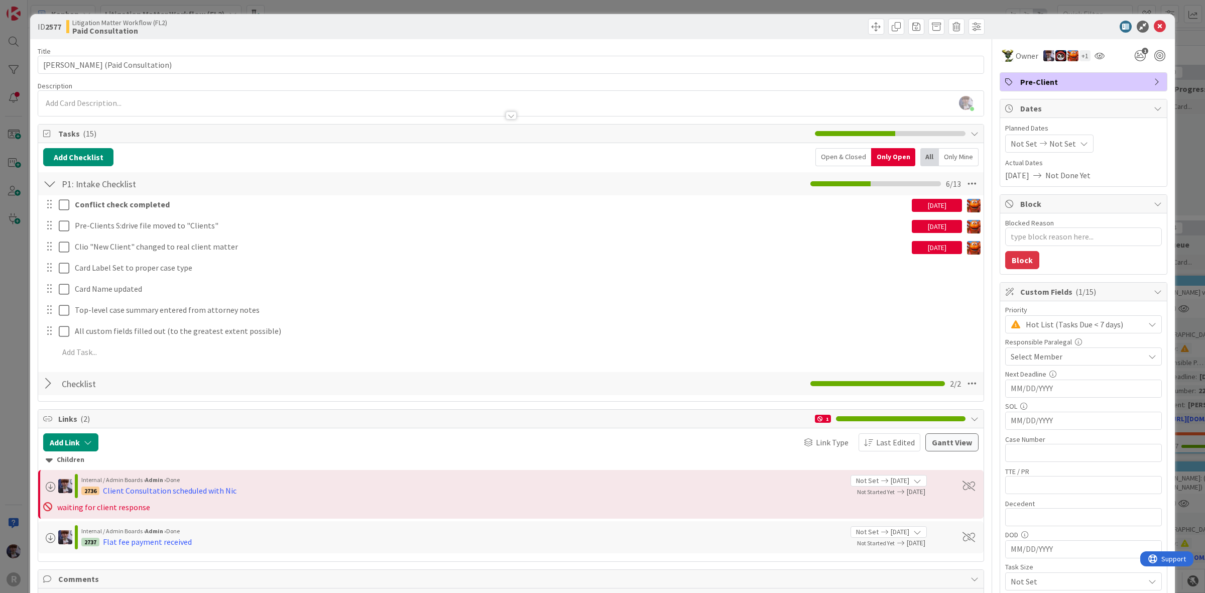
click at [53, 387] on div at bounding box center [49, 383] width 13 height 18
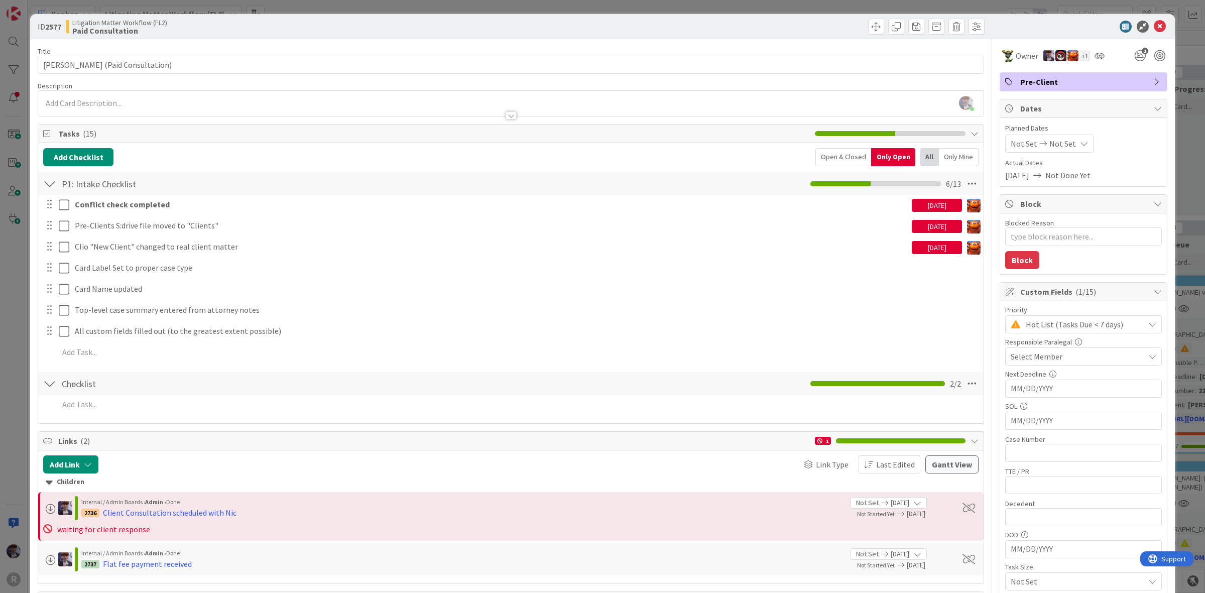
click at [836, 163] on div "Open & Closed" at bounding box center [843, 157] width 56 height 18
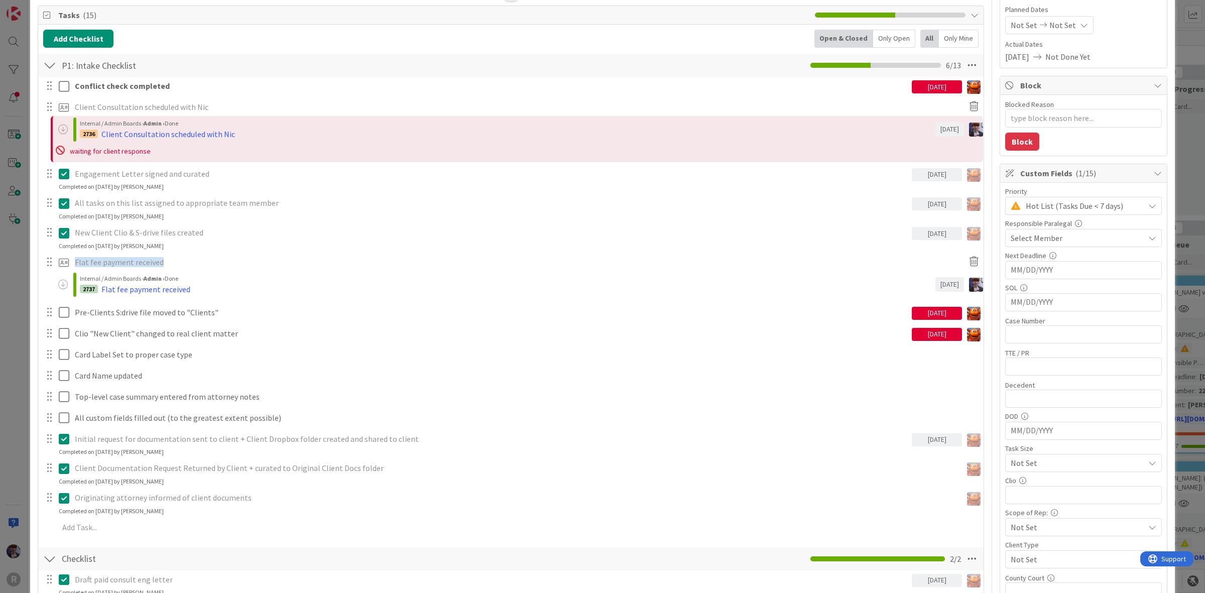
scroll to position [125, 0]
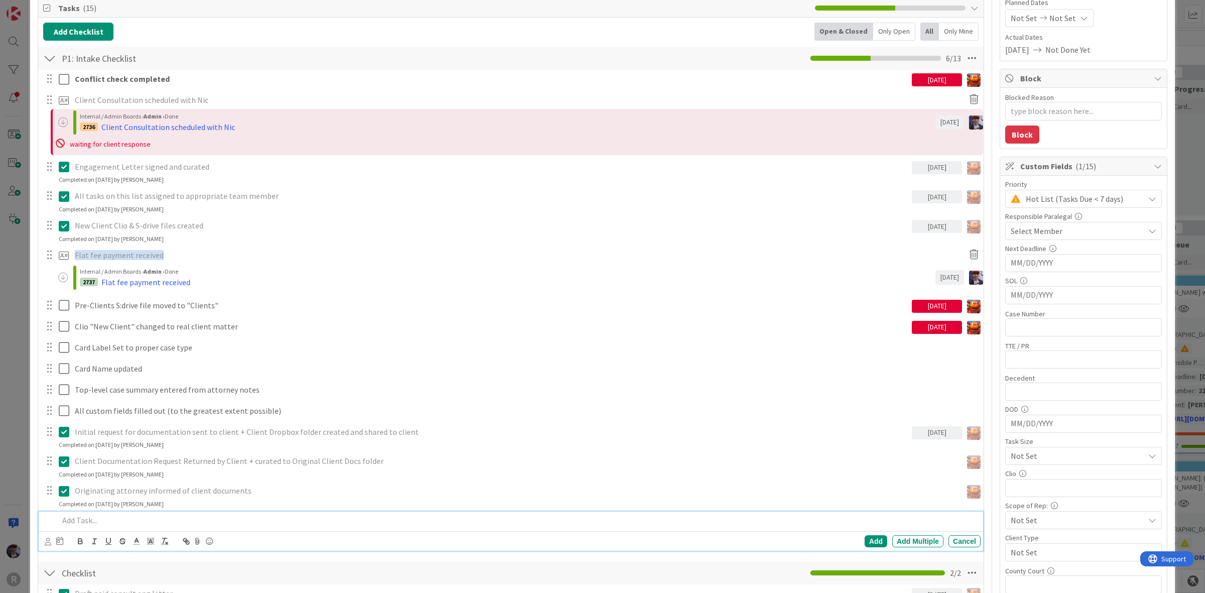
click at [106, 524] on p at bounding box center [518, 520] width 918 height 12
click at [241, 521] on p "Client consultation on [DATE] @" at bounding box center [518, 520] width 918 height 12
click at [59, 518] on p "Client consultation on [DATE]10 am - reviewed documents before meeting" at bounding box center [518, 520] width 918 height 12
click at [49, 542] on icon at bounding box center [48, 542] width 7 height 8
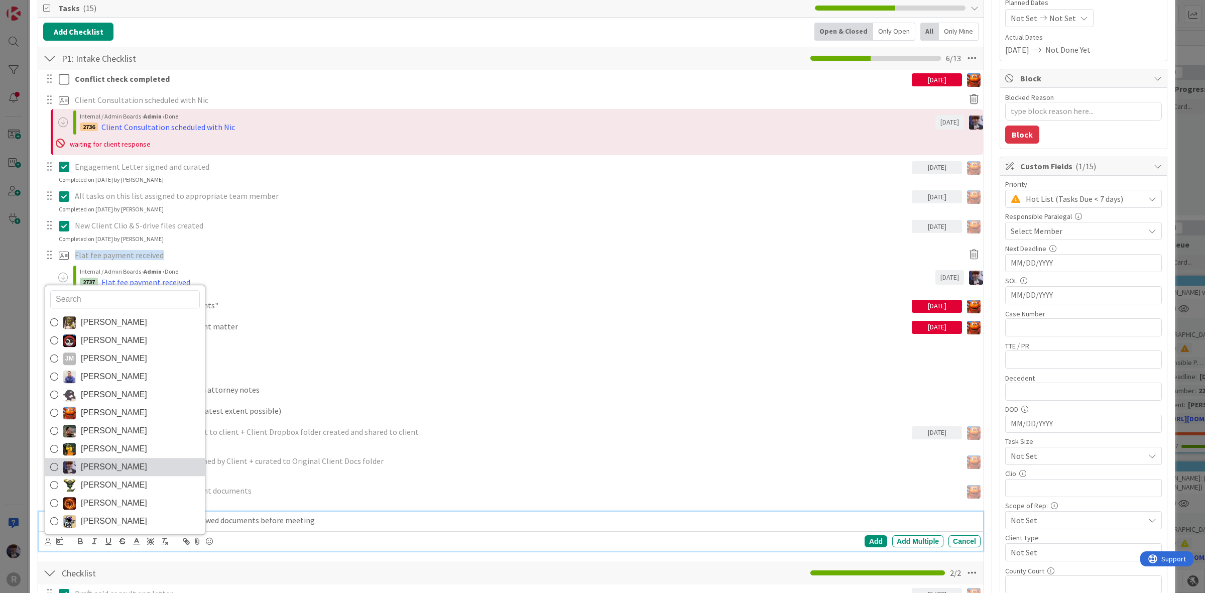
click at [83, 465] on div "[PERSON_NAME] [PERSON_NAME] [PERSON_NAME] [PERSON_NAME] [PERSON_NAME] [PERSON_N…" at bounding box center [125, 410] width 161 height 250
click at [84, 486] on span "[PERSON_NAME]" at bounding box center [114, 485] width 66 height 15
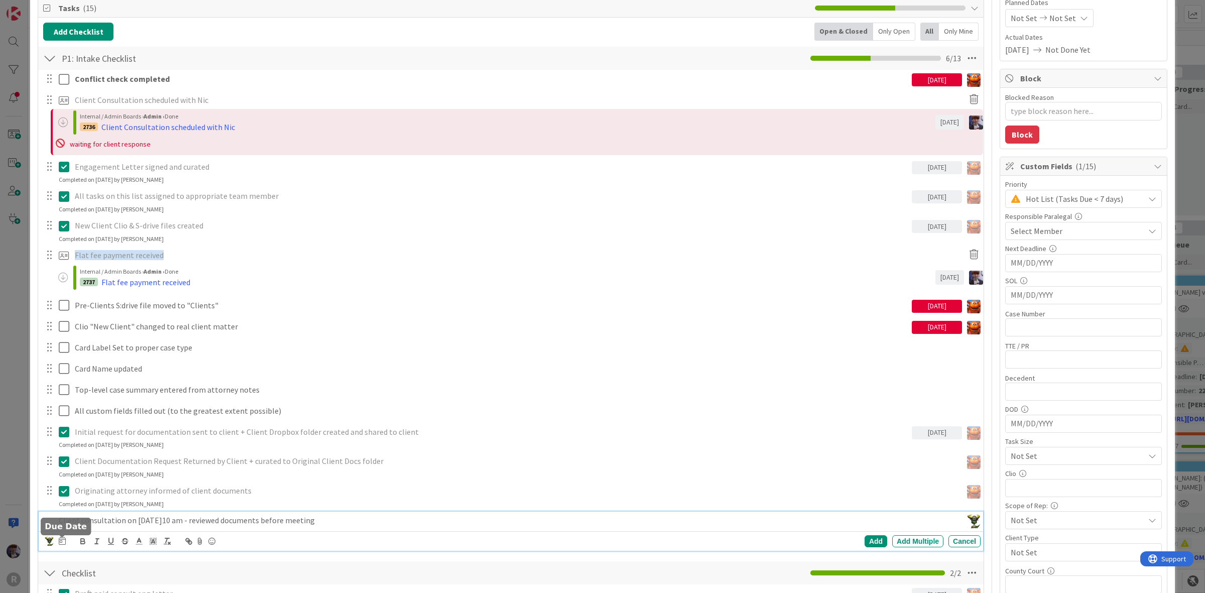
click at [61, 539] on icon at bounding box center [62, 541] width 7 height 8
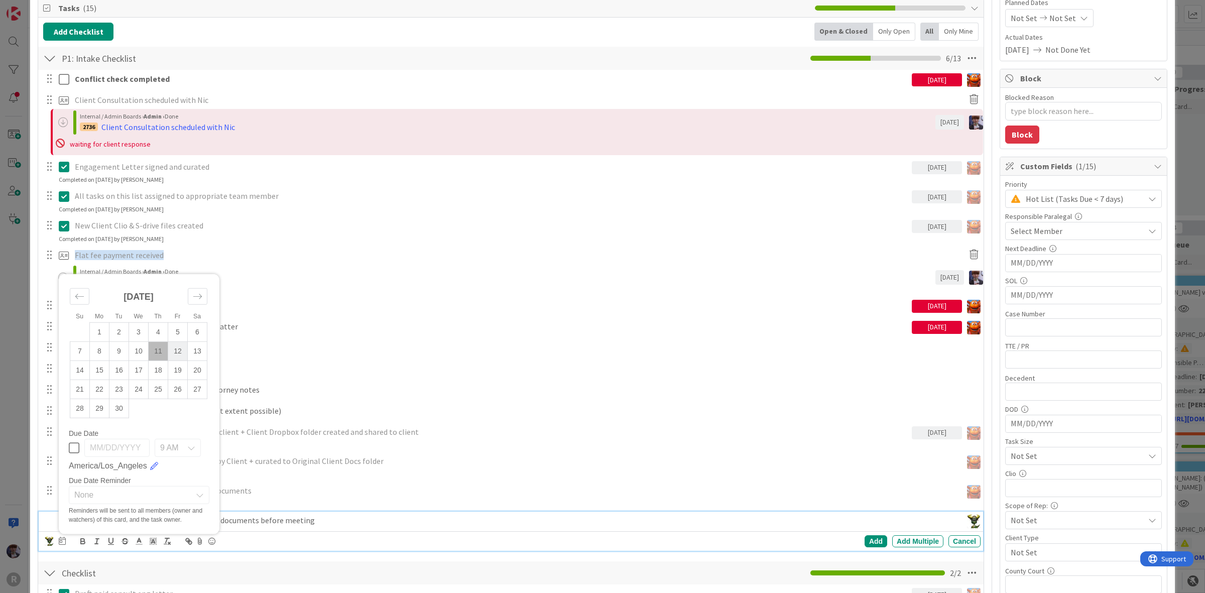
click at [174, 346] on td "12" at bounding box center [178, 351] width 20 height 19
click at [868, 545] on div "Add" at bounding box center [875, 541] width 23 height 12
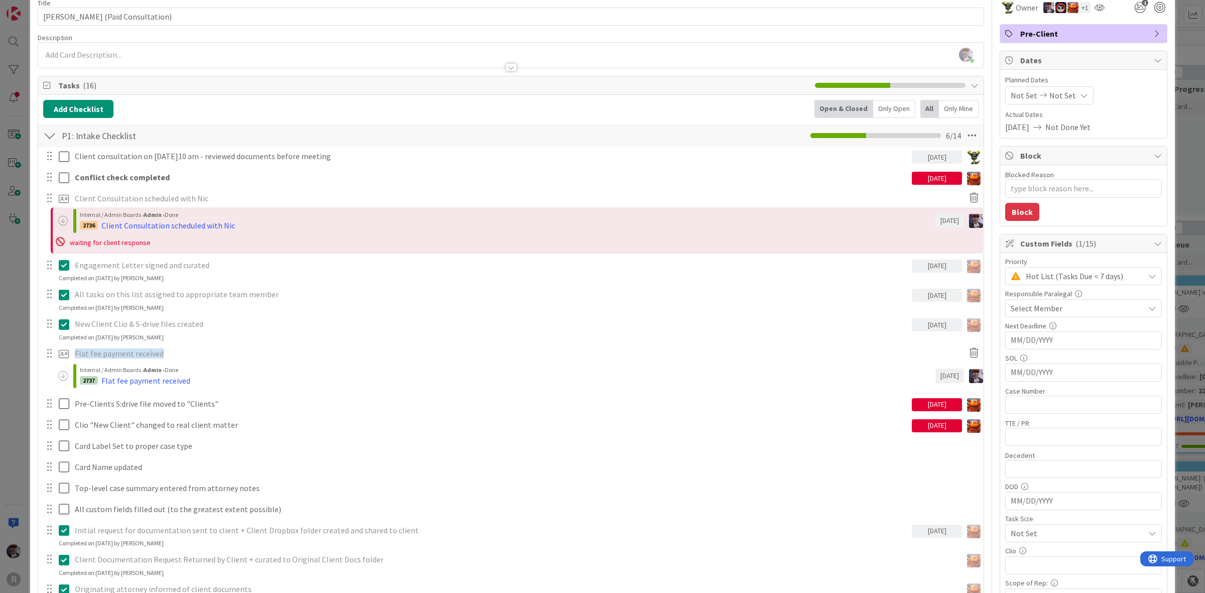
scroll to position [0, 0]
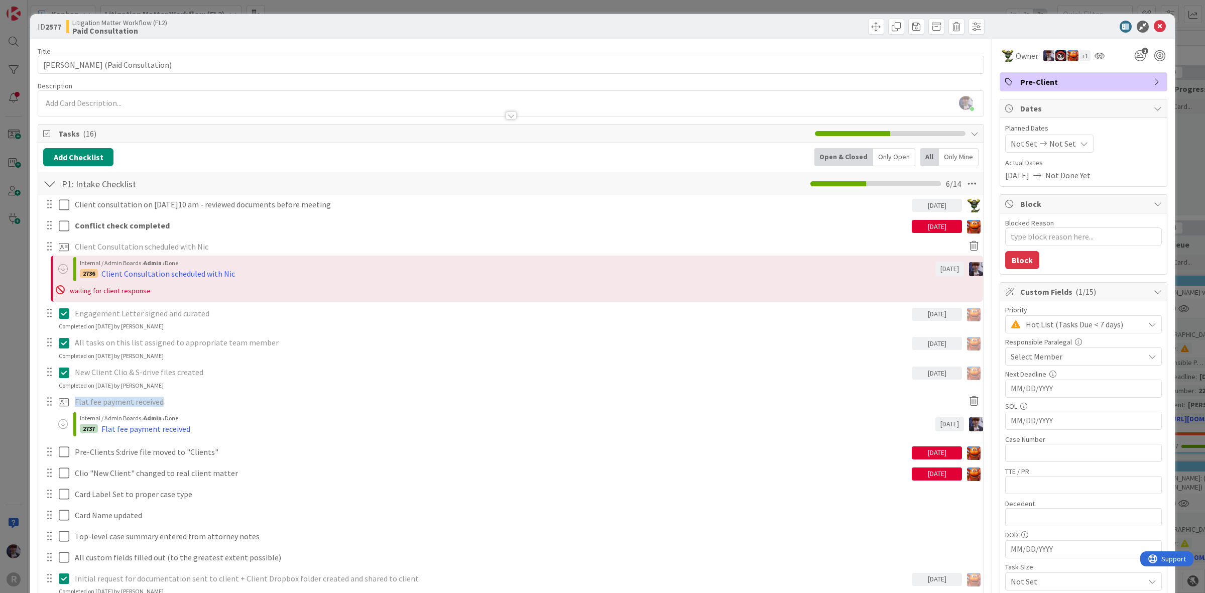
click at [891, 156] on div "Only Open" at bounding box center [894, 157] width 42 height 18
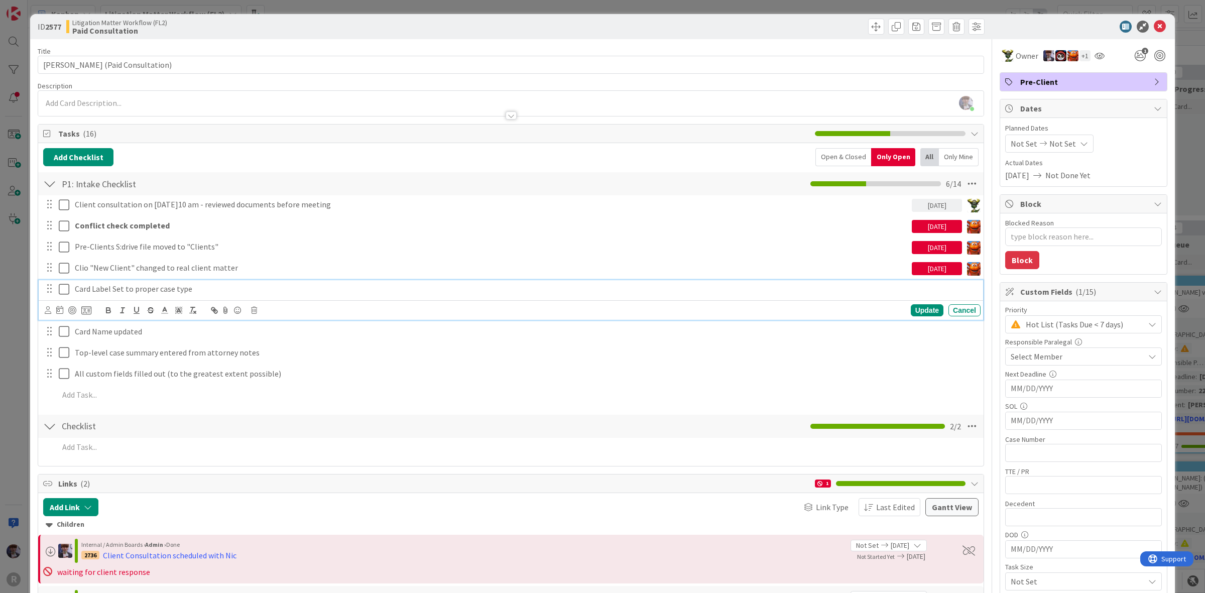
click at [208, 292] on p "Card Label Set to proper case type" at bounding box center [525, 289] width 901 height 12
click at [46, 308] on icon at bounding box center [48, 310] width 7 height 8
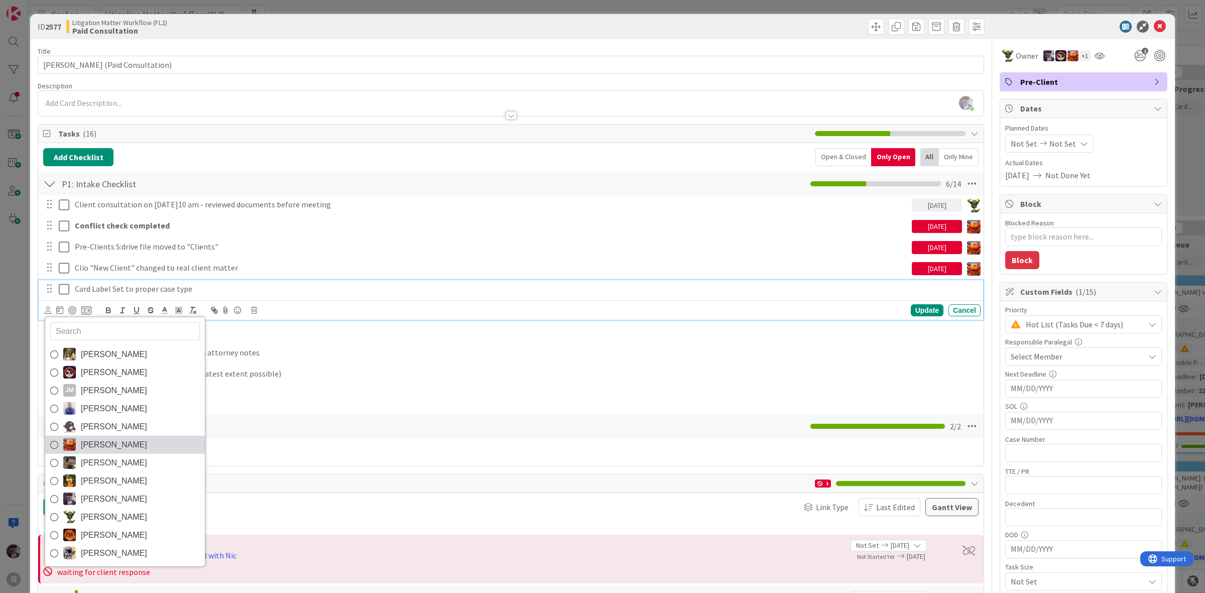
click at [126, 450] on span "[PERSON_NAME]" at bounding box center [114, 444] width 66 height 15
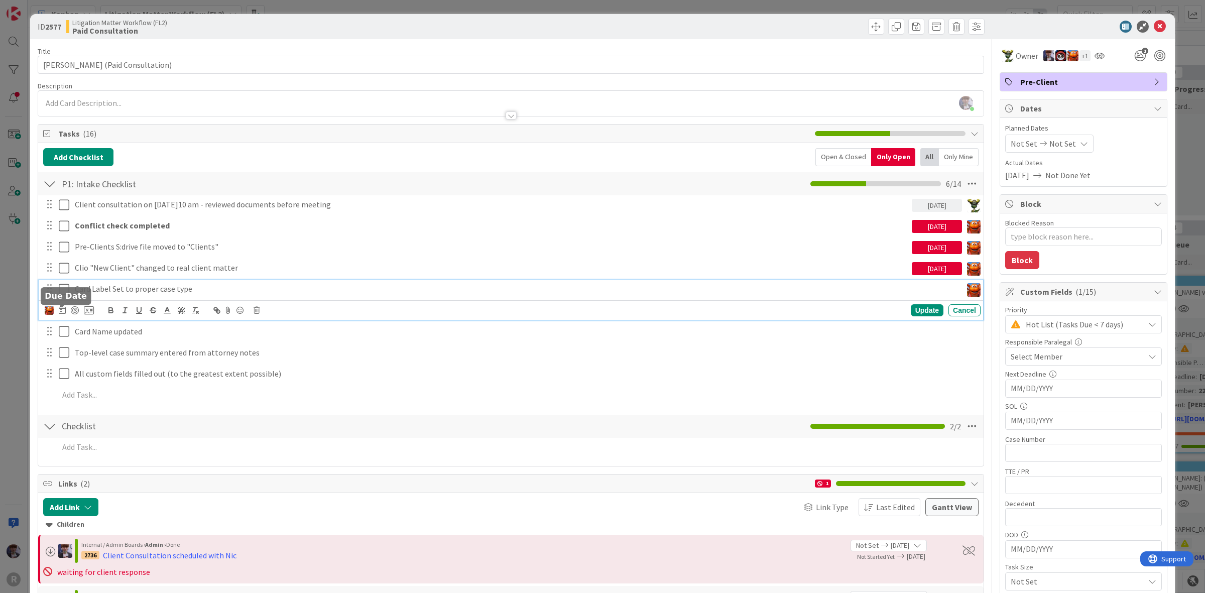
click at [60, 309] on icon at bounding box center [62, 310] width 7 height 8
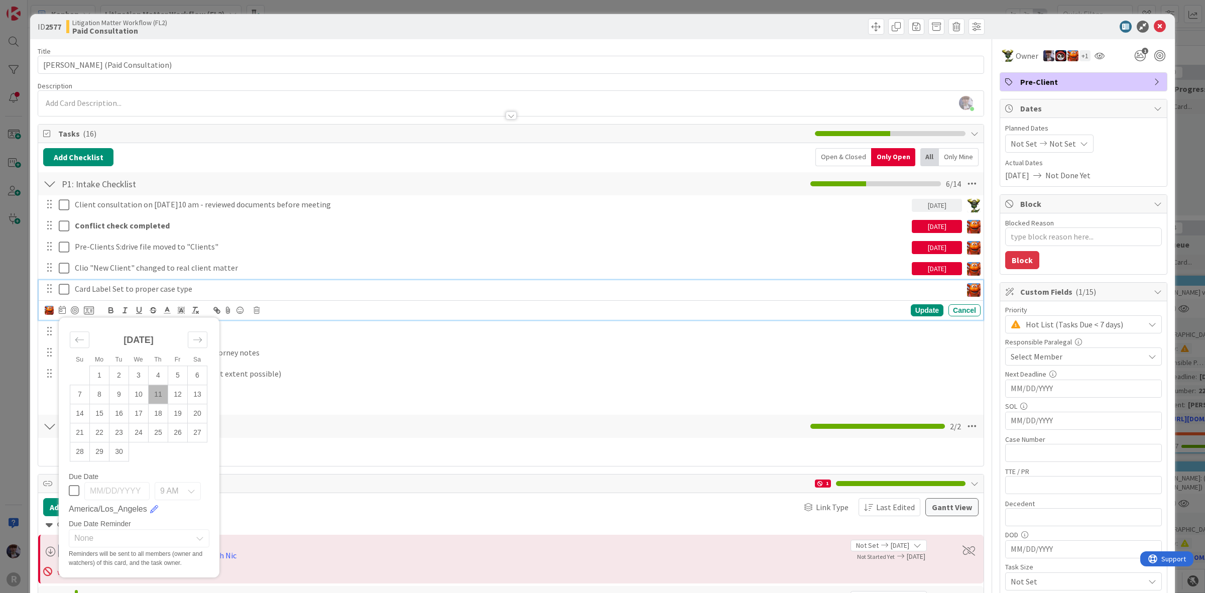
click at [159, 393] on td "11" at bounding box center [159, 393] width 20 height 19
click at [911, 312] on div "Update" at bounding box center [927, 310] width 33 height 12
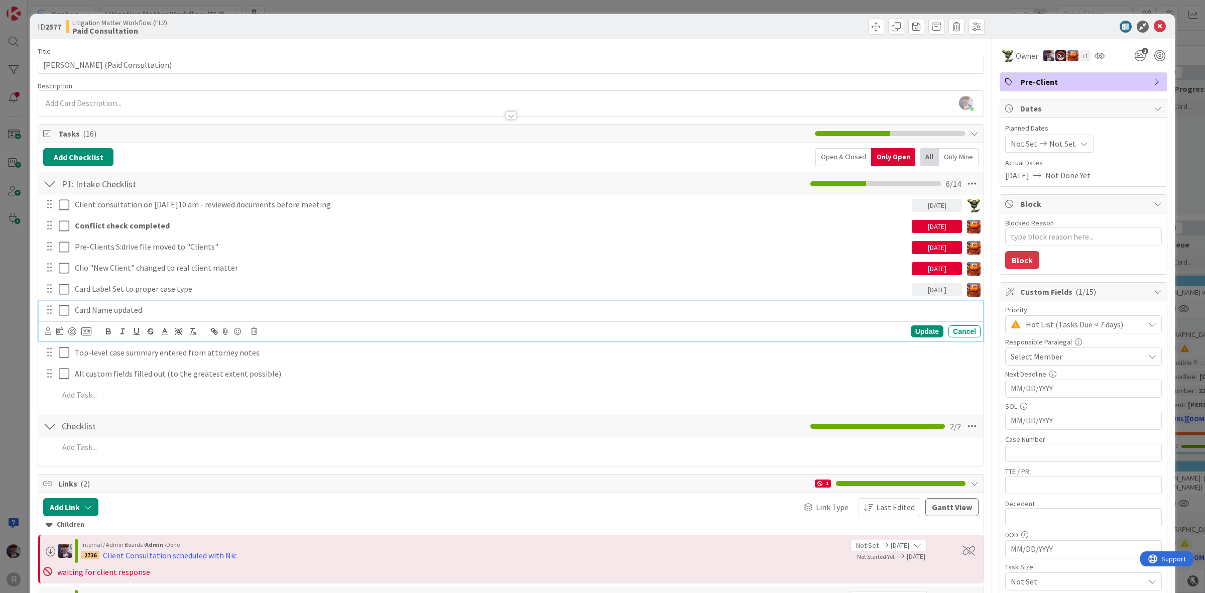
click at [111, 310] on p "Card Name updated" at bounding box center [525, 310] width 901 height 12
click at [46, 334] on icon at bounding box center [48, 331] width 7 height 8
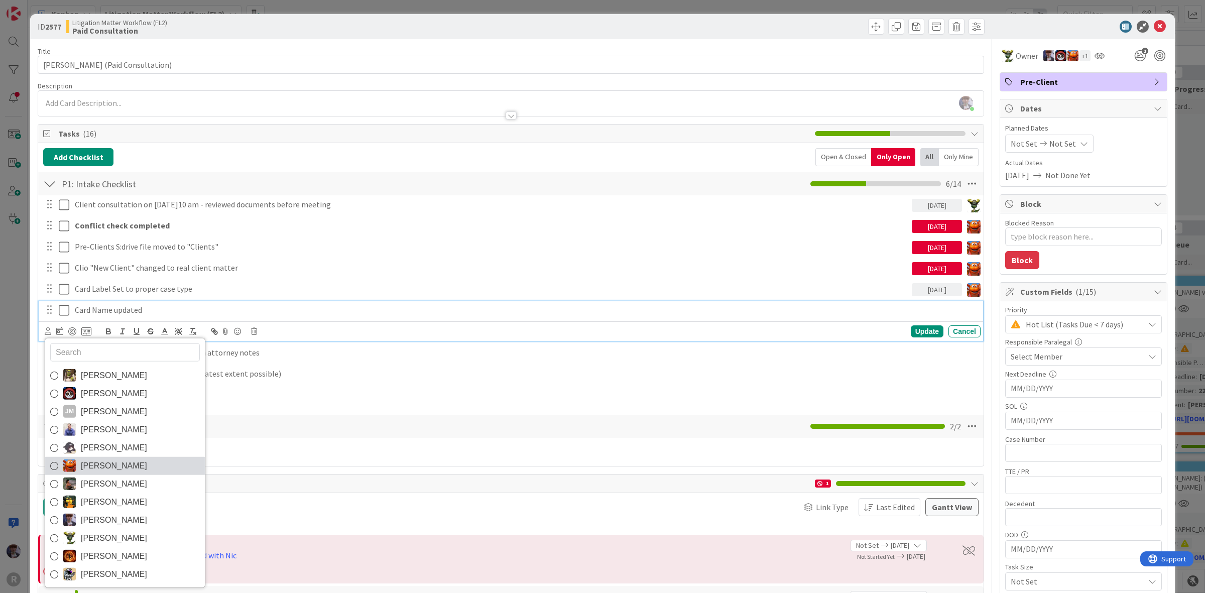
click at [124, 462] on span "[PERSON_NAME]" at bounding box center [114, 465] width 66 height 15
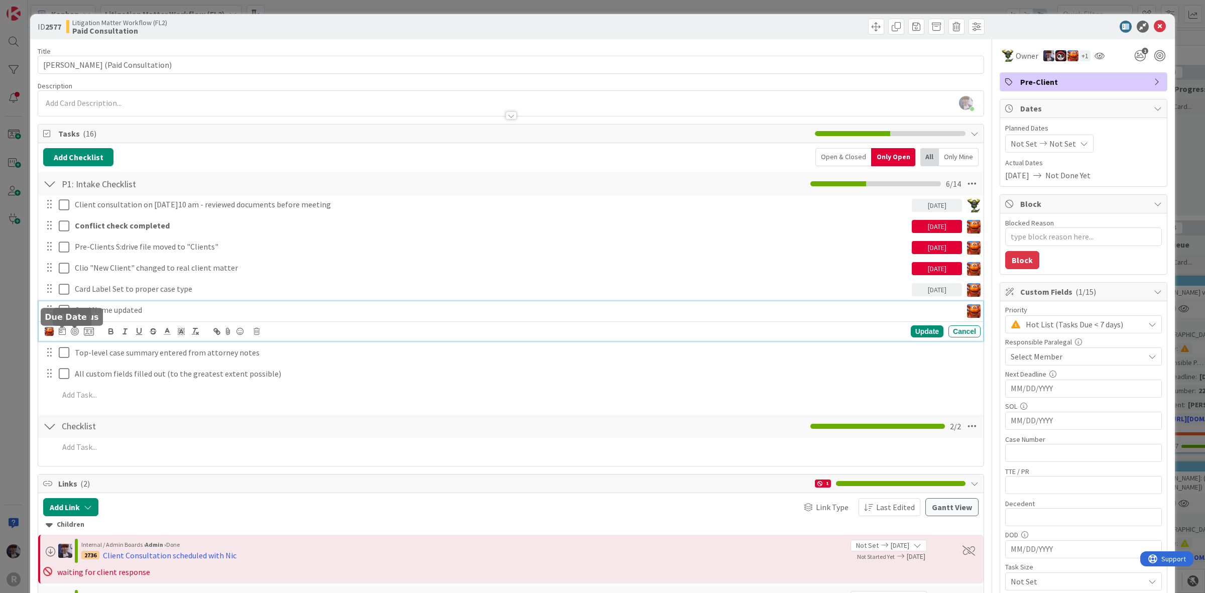
click at [58, 331] on div "[PERSON_NAME] [PERSON_NAME] [PERSON_NAME] [PERSON_NAME] [PERSON_NAME] [PERSON_N…" at bounding box center [69, 331] width 49 height 12
click at [63, 331] on icon at bounding box center [62, 331] width 7 height 8
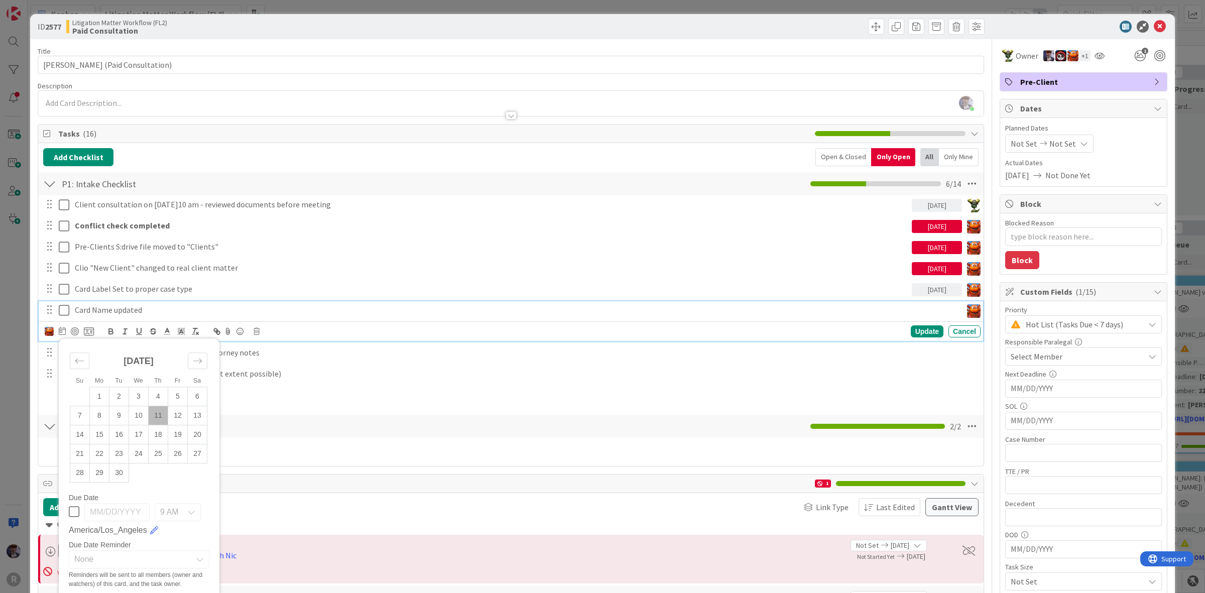
click at [150, 414] on td "11" at bounding box center [159, 415] width 20 height 19
click at [919, 333] on div "Update" at bounding box center [927, 331] width 33 height 12
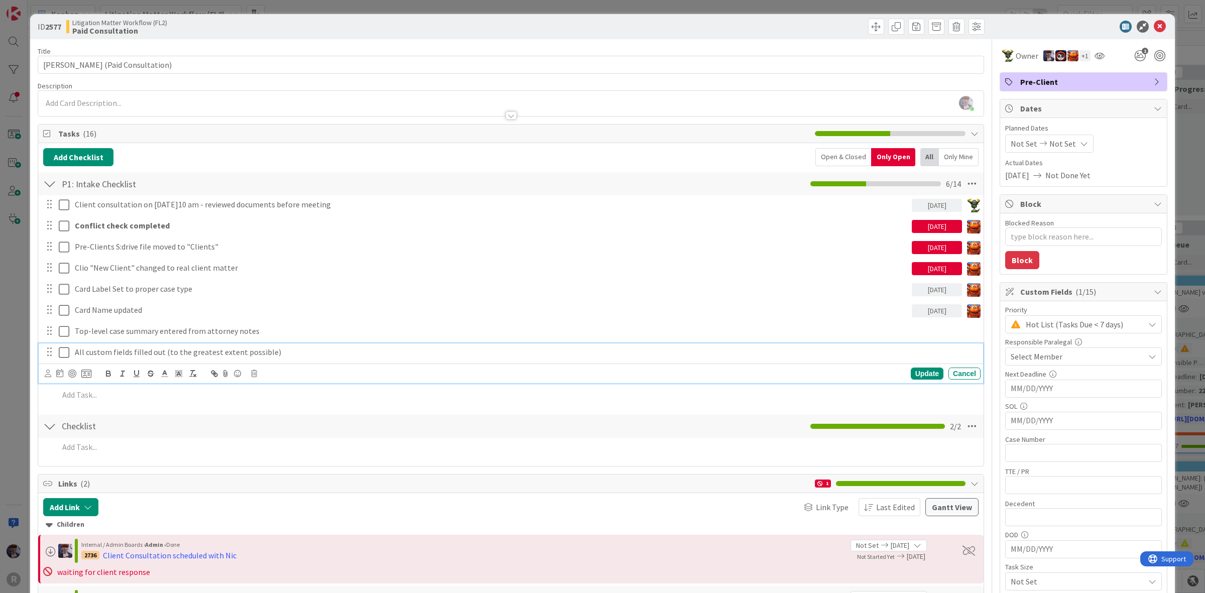
click at [137, 344] on div "All custom fields filled out (to the greatest extent possible)" at bounding box center [526, 352] width 910 height 18
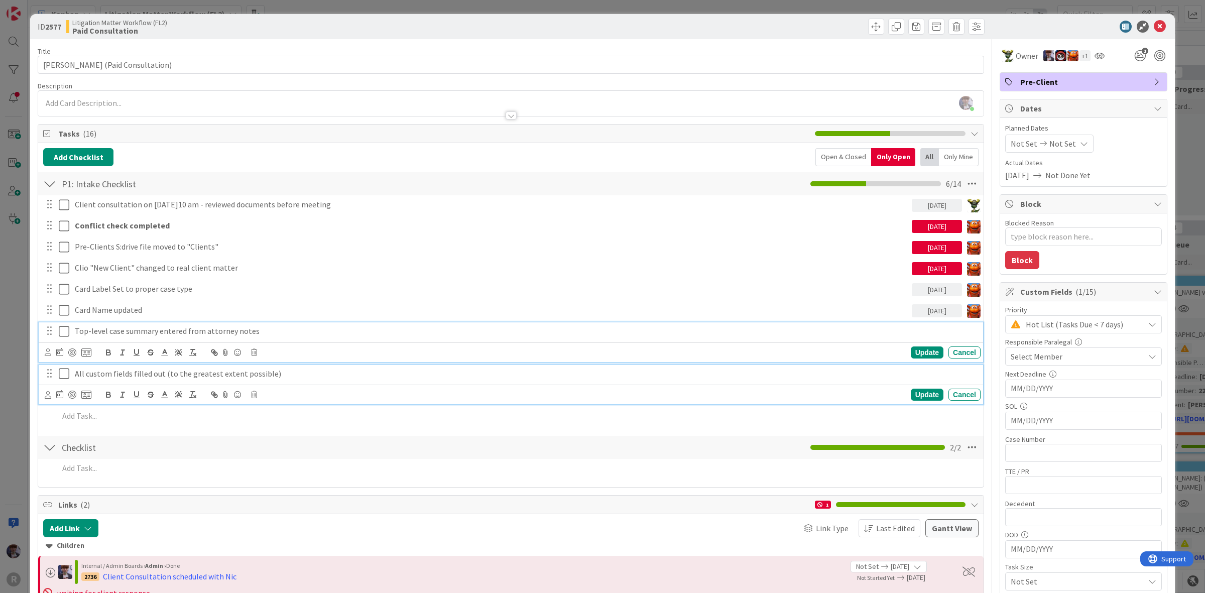
click at [140, 332] on p "Top-level case summary entered from attorney notes" at bounding box center [525, 331] width 901 height 12
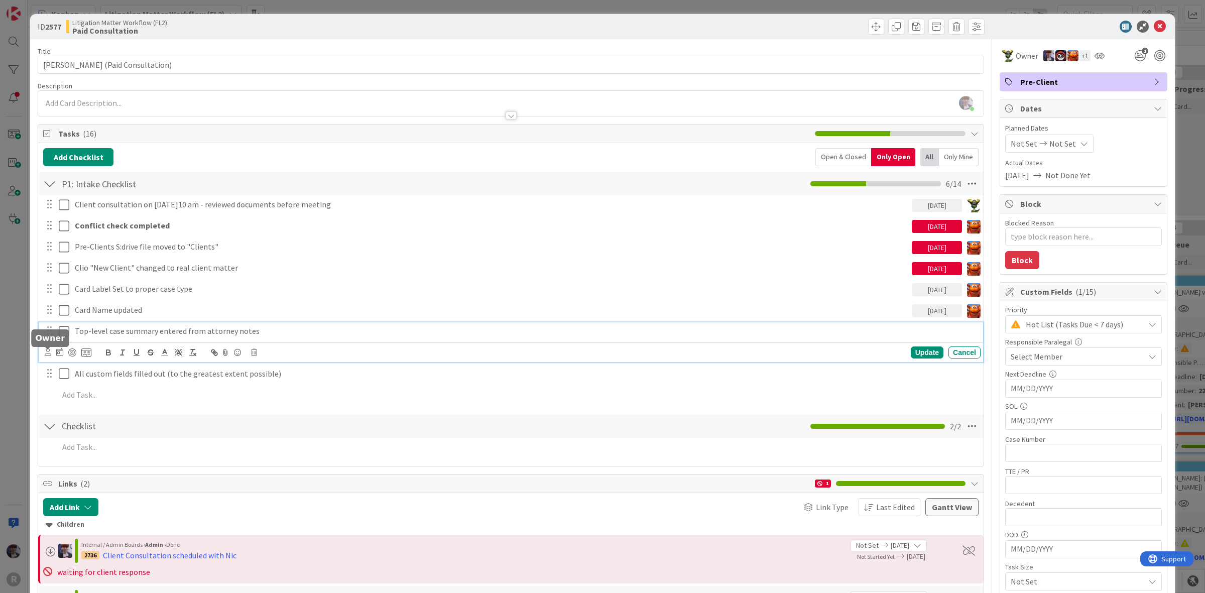
click at [48, 350] on icon at bounding box center [48, 352] width 7 height 8
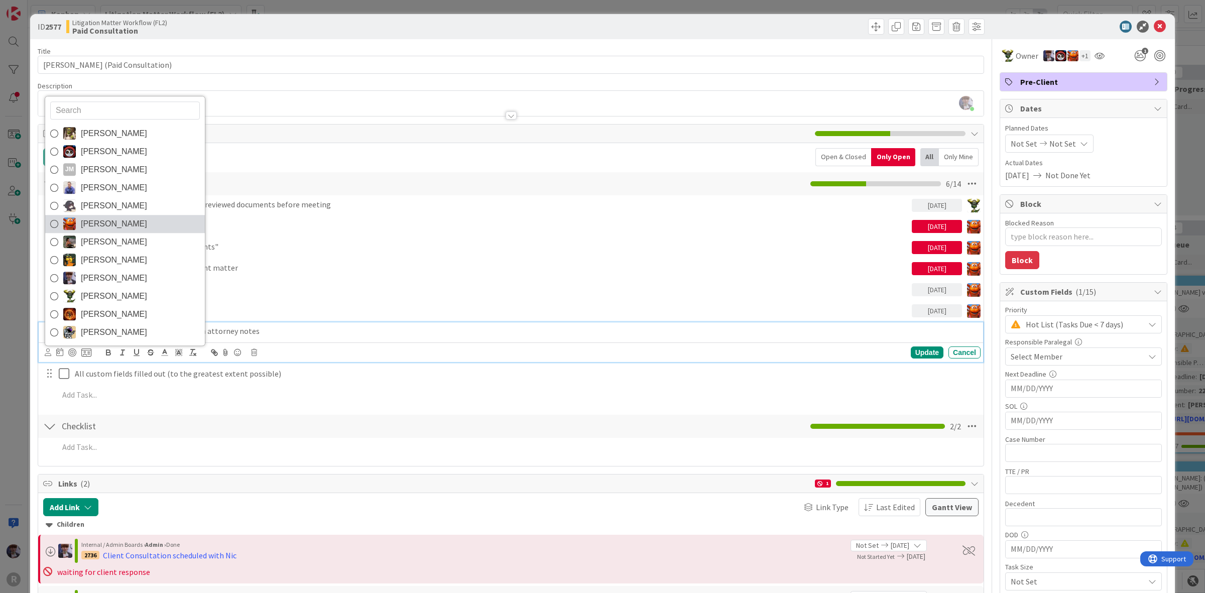
click at [107, 222] on span "[PERSON_NAME]" at bounding box center [114, 223] width 66 height 15
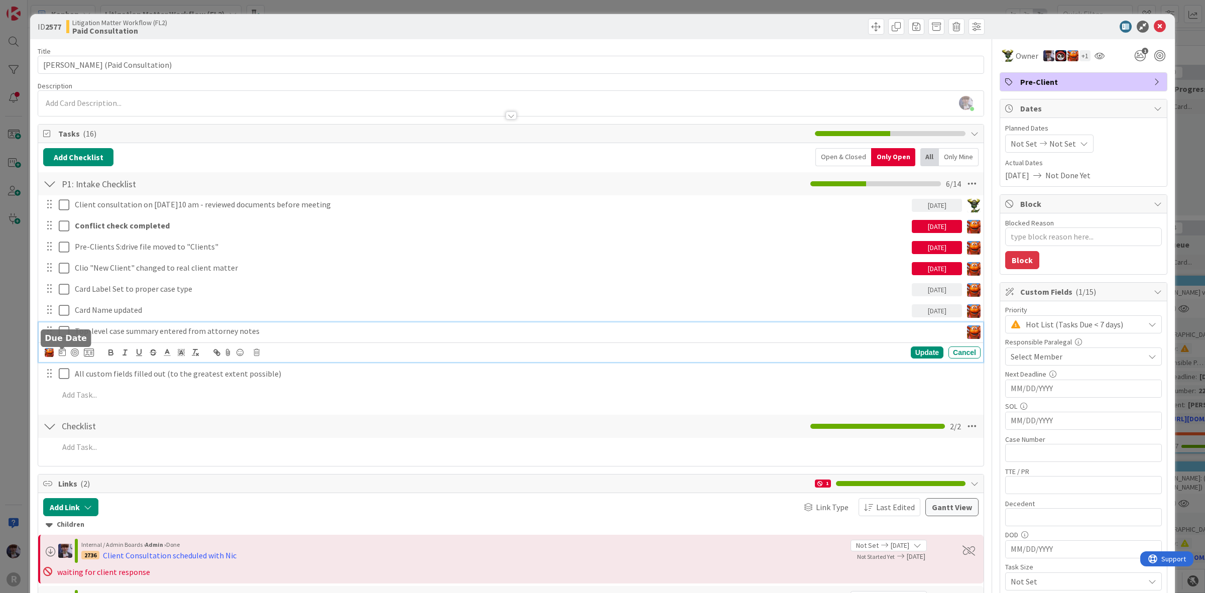
click at [64, 352] on icon at bounding box center [62, 352] width 7 height 8
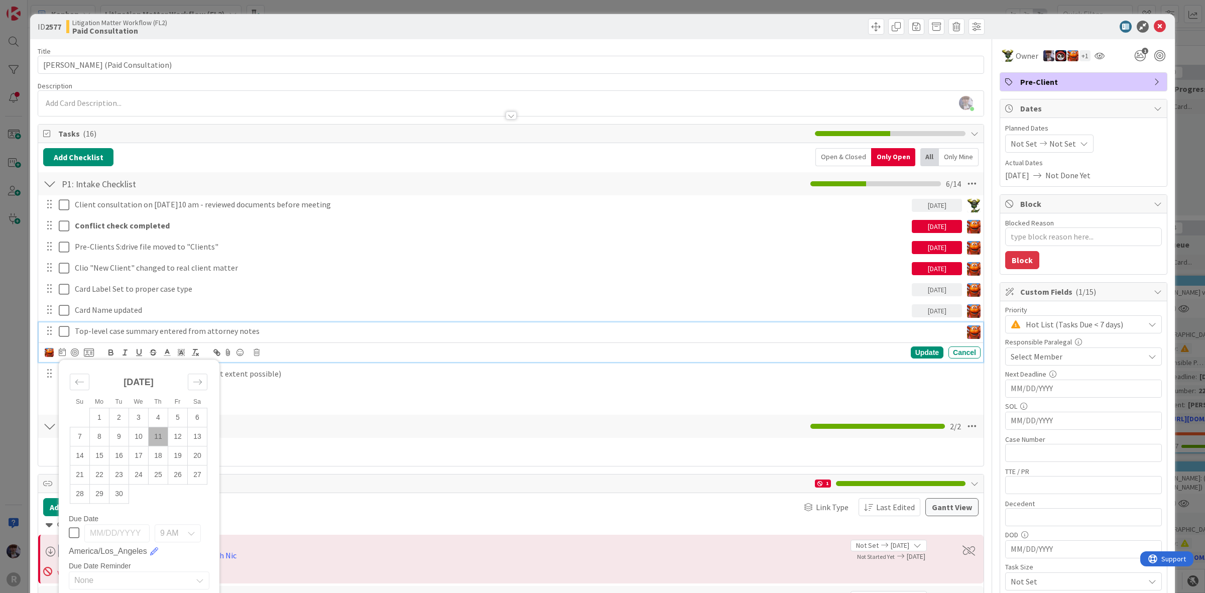
click at [161, 438] on td "11" at bounding box center [159, 436] width 20 height 19
drag, startPoint x: 920, startPoint y: 346, endPoint x: 881, endPoint y: 362, distance: 41.2
click at [920, 345] on div "[PERSON_NAME] [PERSON_NAME] [PERSON_NAME] [PERSON_NAME] [PERSON_NAME] [PERSON_N…" at bounding box center [511, 352] width 944 height 20
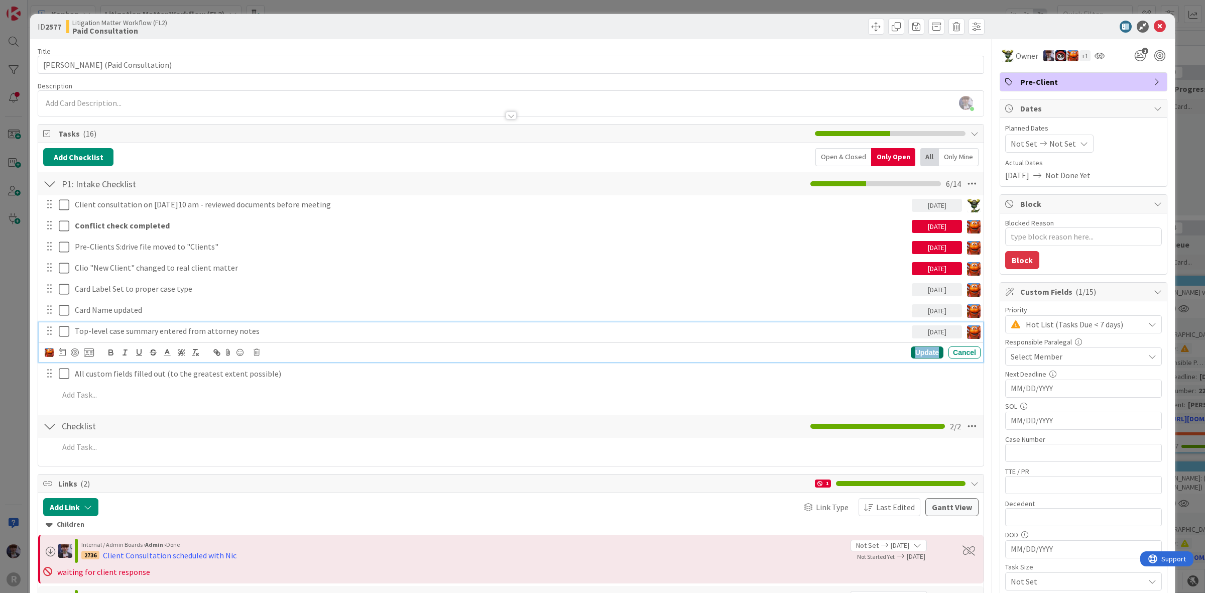
click at [911, 349] on div "Update" at bounding box center [927, 352] width 33 height 12
click at [159, 348] on p "All custom fields filled out (to the greatest extent possible)" at bounding box center [525, 352] width 901 height 12
click at [43, 373] on div "Update Cancel" at bounding box center [511, 373] width 944 height 20
click at [49, 373] on icon at bounding box center [48, 373] width 7 height 8
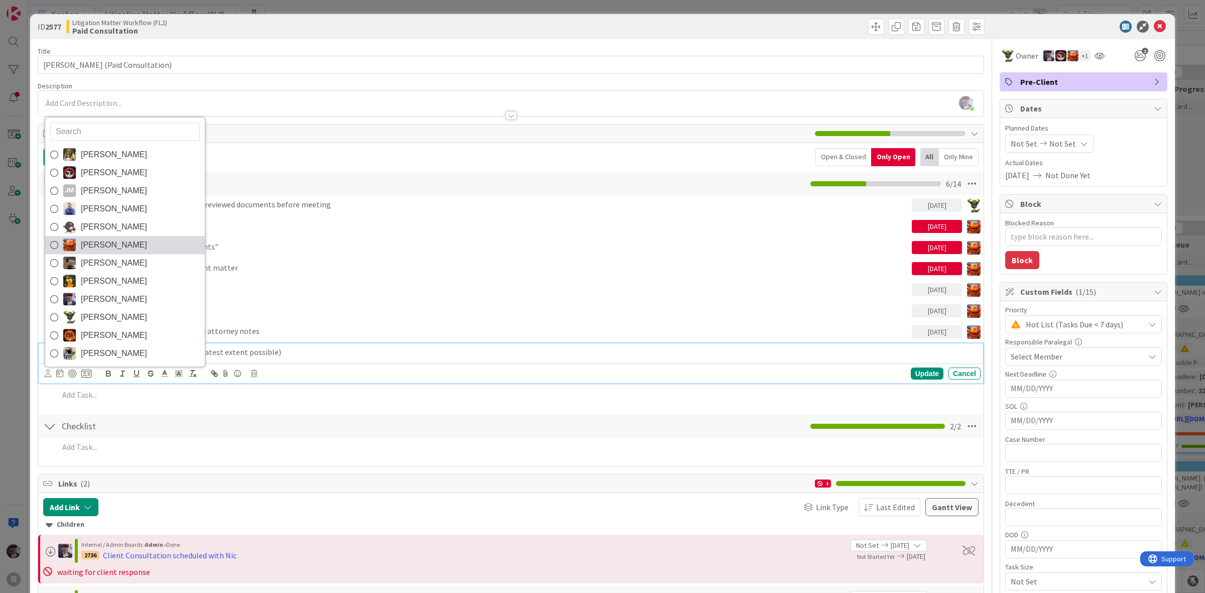
click at [126, 242] on span "[PERSON_NAME]" at bounding box center [114, 244] width 66 height 15
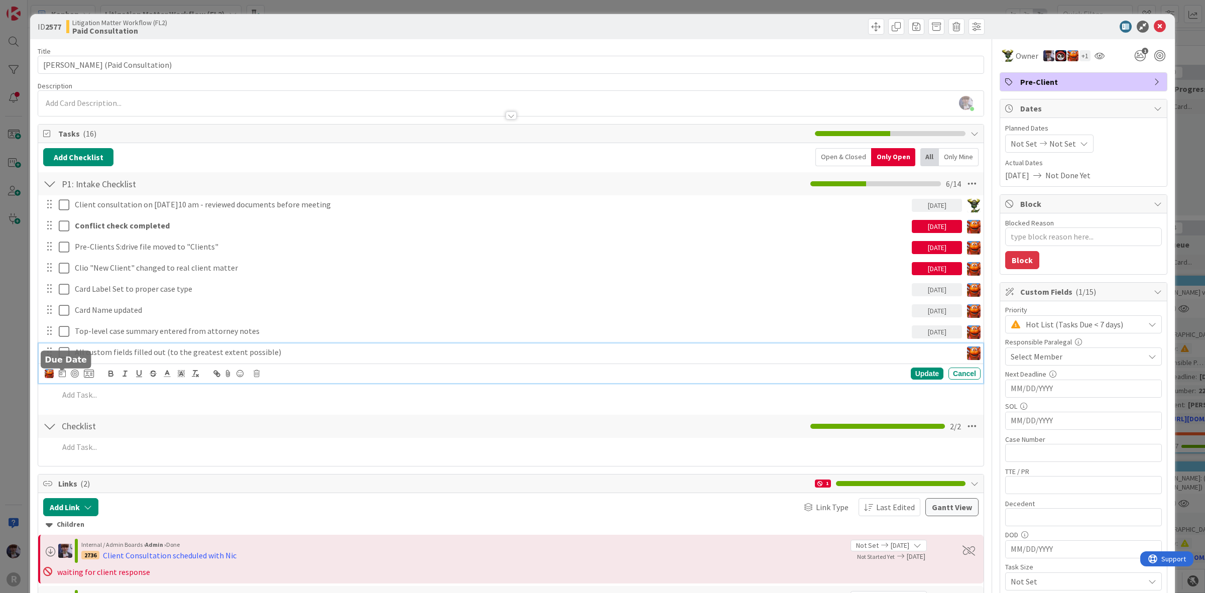
click at [61, 375] on icon at bounding box center [62, 373] width 7 height 8
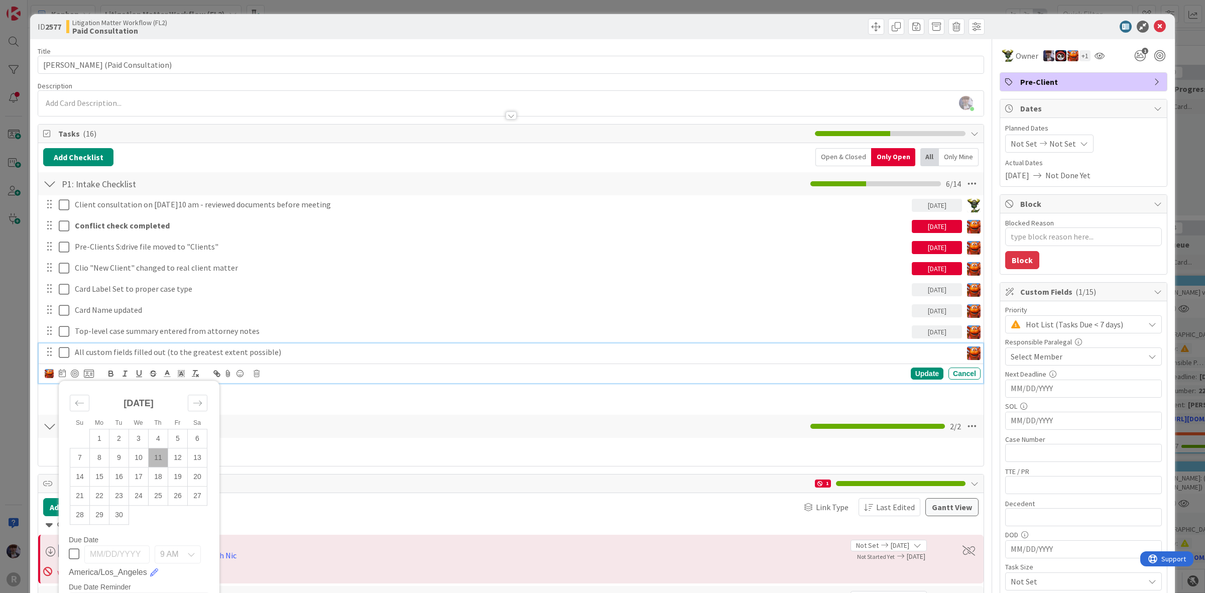
click at [152, 459] on td "11" at bounding box center [159, 457] width 20 height 19
click at [922, 374] on div "Update" at bounding box center [927, 373] width 33 height 12
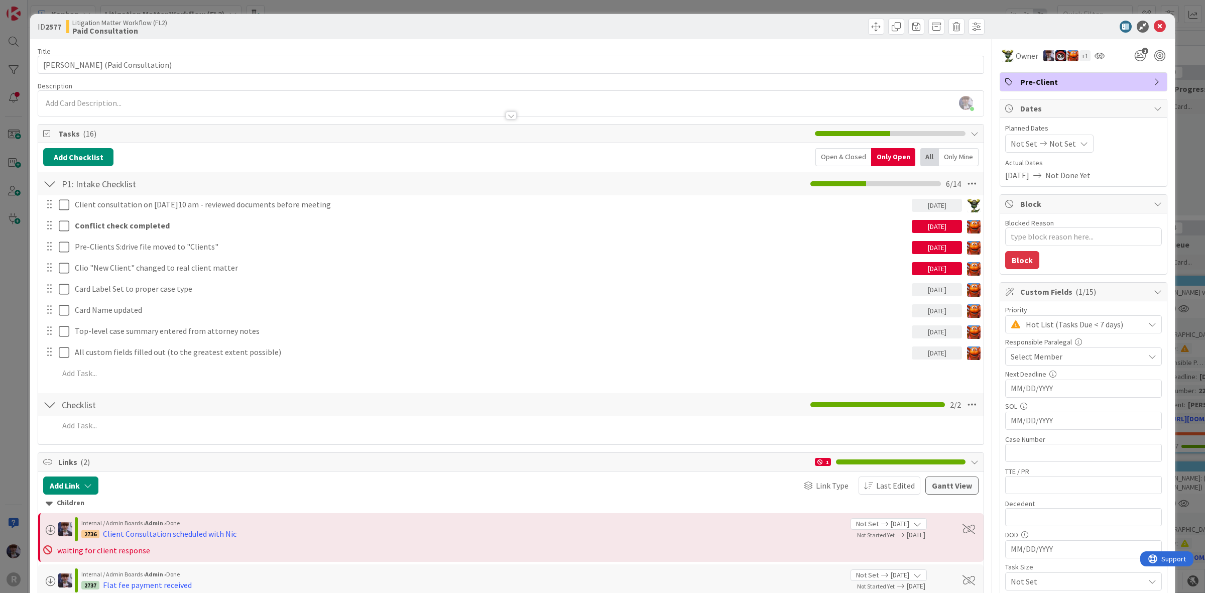
click at [1049, 142] on span "Not Set" at bounding box center [1062, 144] width 27 height 12
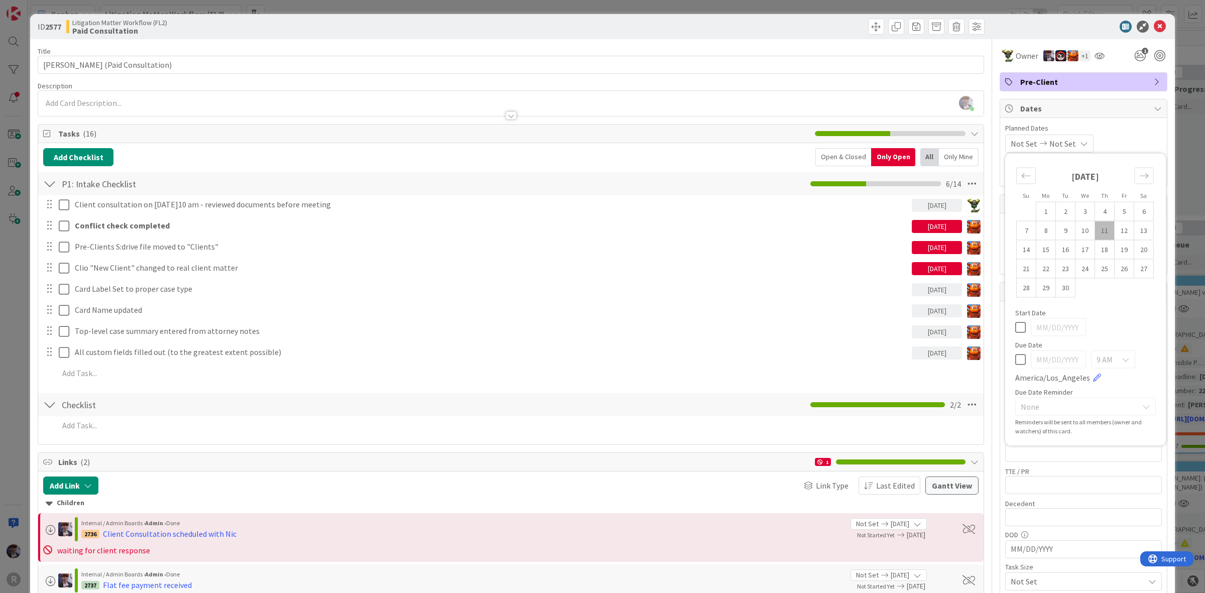
click at [1110, 128] on span "Planned Dates" at bounding box center [1083, 128] width 157 height 11
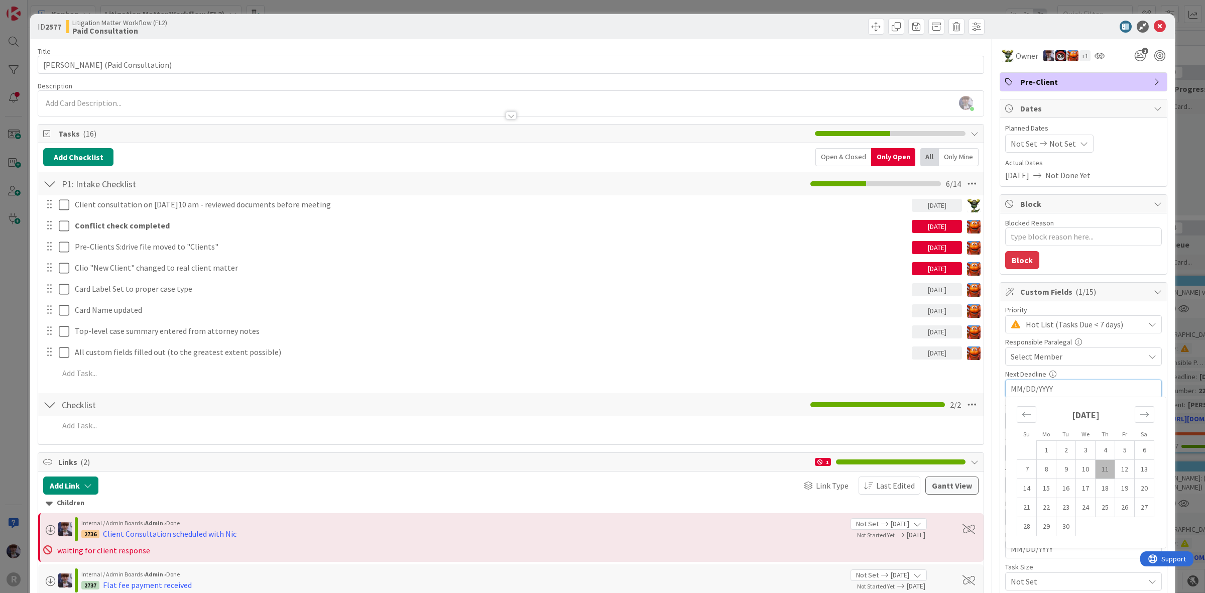
click at [1027, 393] on input "MM/DD/YYYY" at bounding box center [1083, 388] width 146 height 17
click at [1115, 469] on td "12" at bounding box center [1125, 468] width 20 height 19
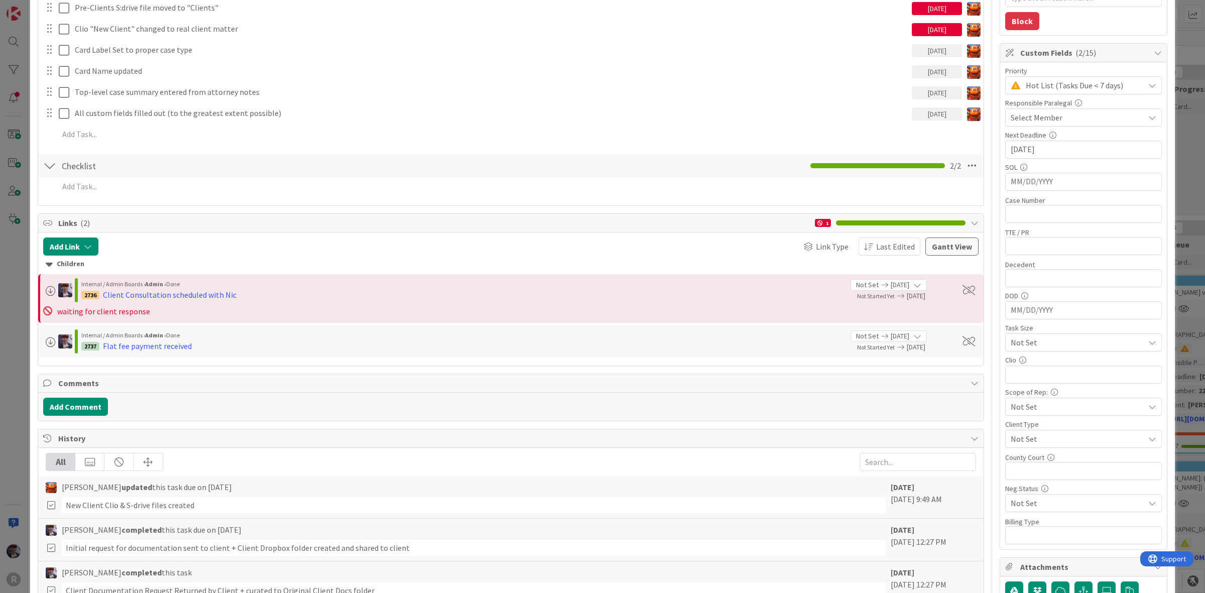
scroll to position [251, 0]
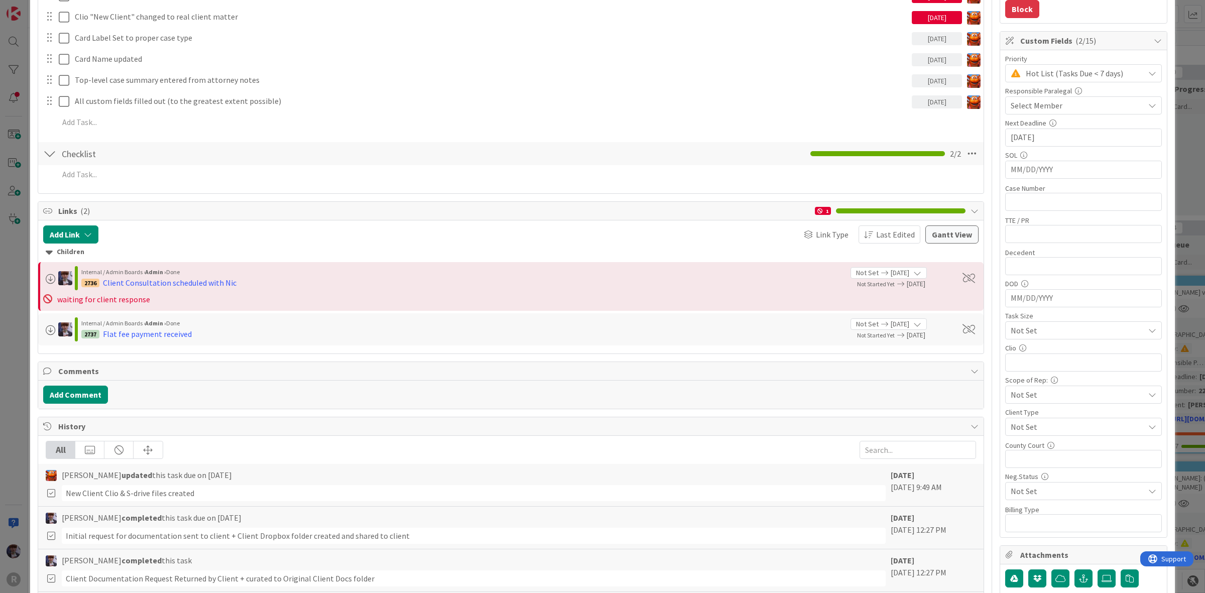
click at [1065, 423] on span "Not Set" at bounding box center [1074, 427] width 128 height 14
click at [1088, 413] on div "Client Type" at bounding box center [1083, 412] width 157 height 7
click at [1055, 495] on span "Not Set" at bounding box center [1074, 491] width 128 height 14
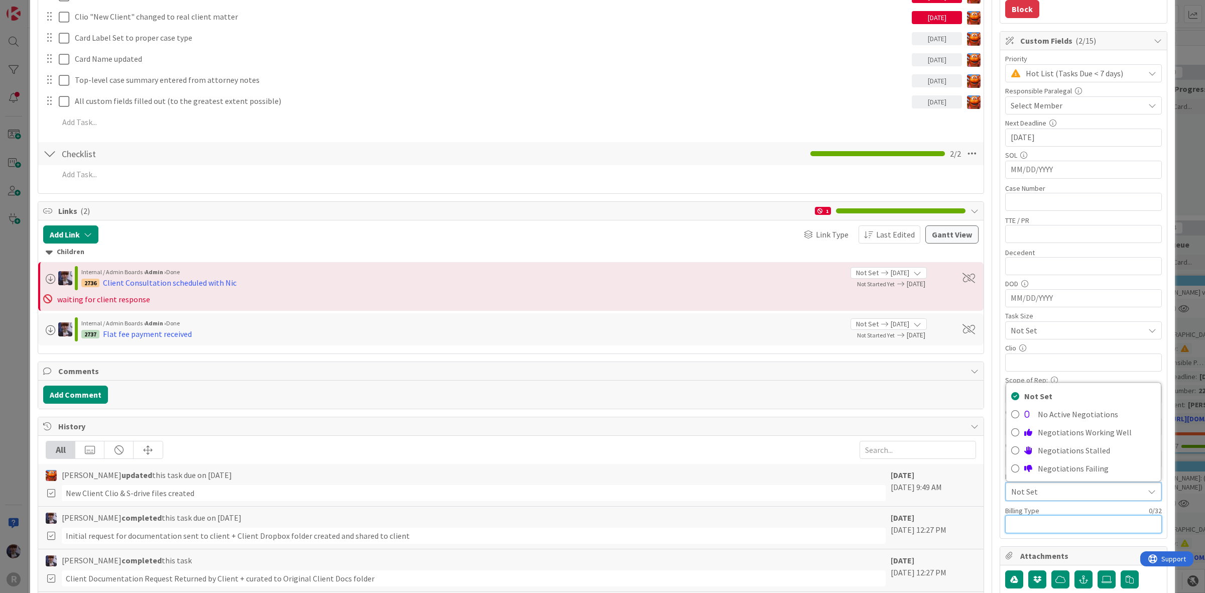
click at [1046, 523] on input "text" at bounding box center [1083, 524] width 157 height 18
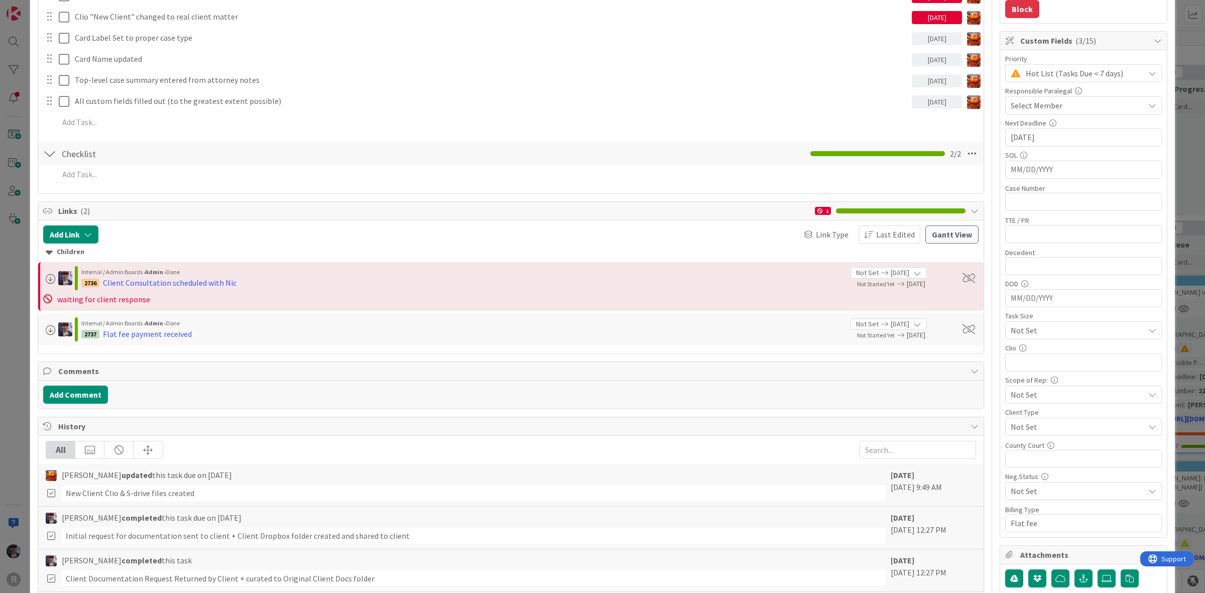
click at [987, 485] on div "Title 34 / 128 [PERSON_NAME] (Paid Consultation) Description [PERSON_NAME] just…" at bounding box center [602, 259] width 1129 height 942
click at [1186, 132] on div "ID 2577 Litigation Matter Workflow (FL2) Paid Consultation Title 34 / 128 [PERS…" at bounding box center [602, 296] width 1205 height 593
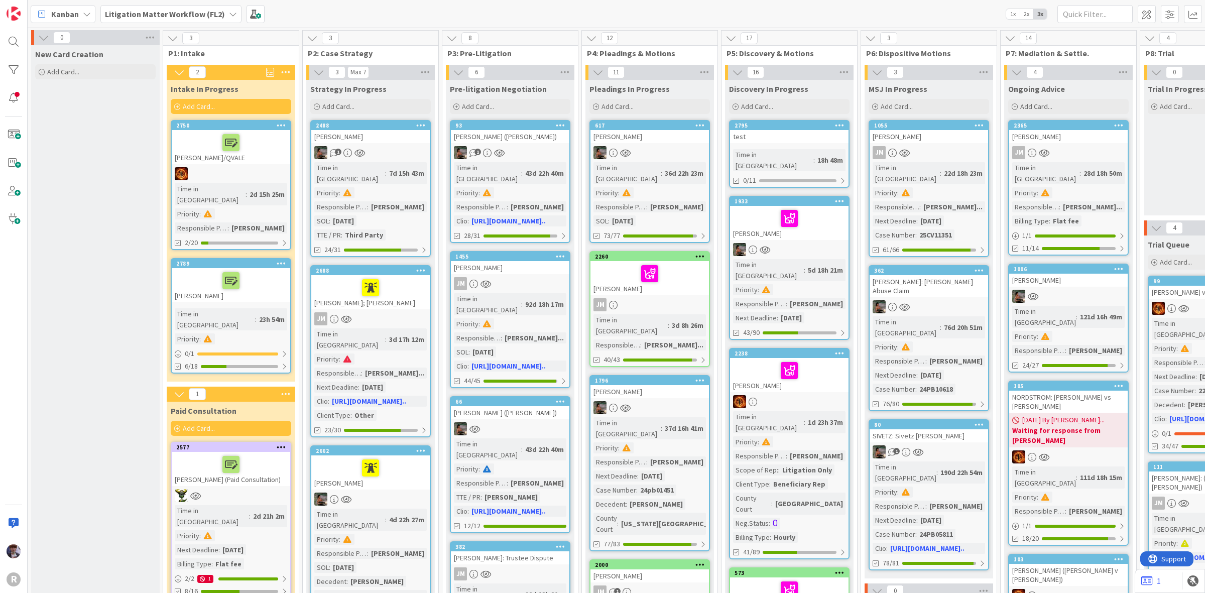
click at [212, 16] on b "Litigation Matter Workflow (FL2)" at bounding box center [165, 14] width 120 height 10
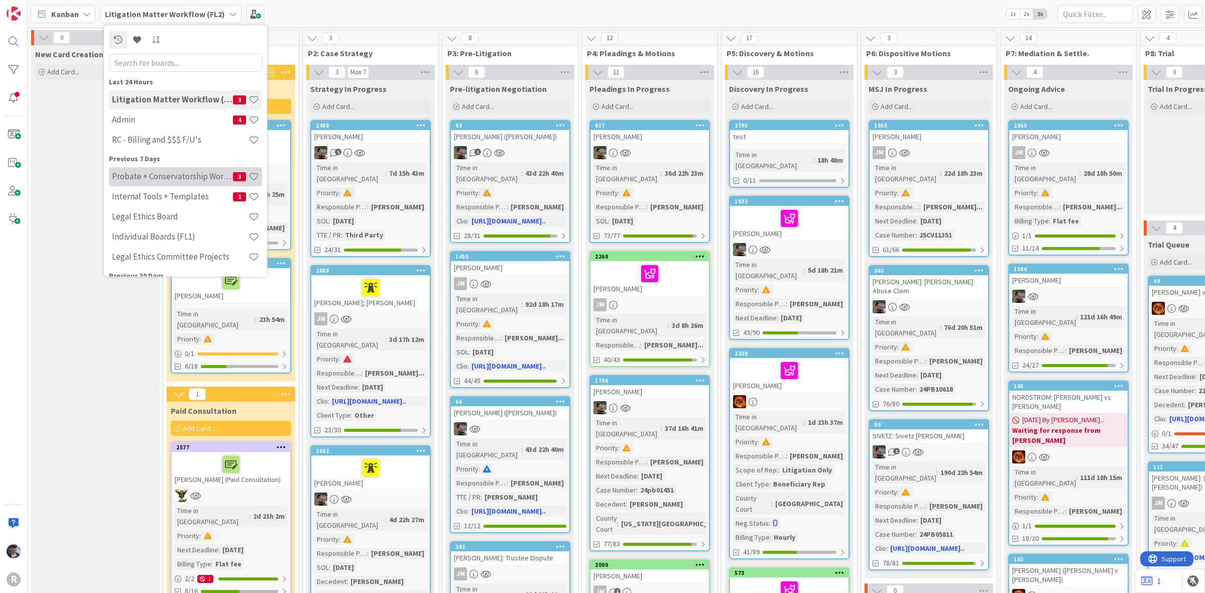
click at [174, 174] on h4 "Probate + Conservatorship Workflow (FL2)" at bounding box center [172, 176] width 121 height 10
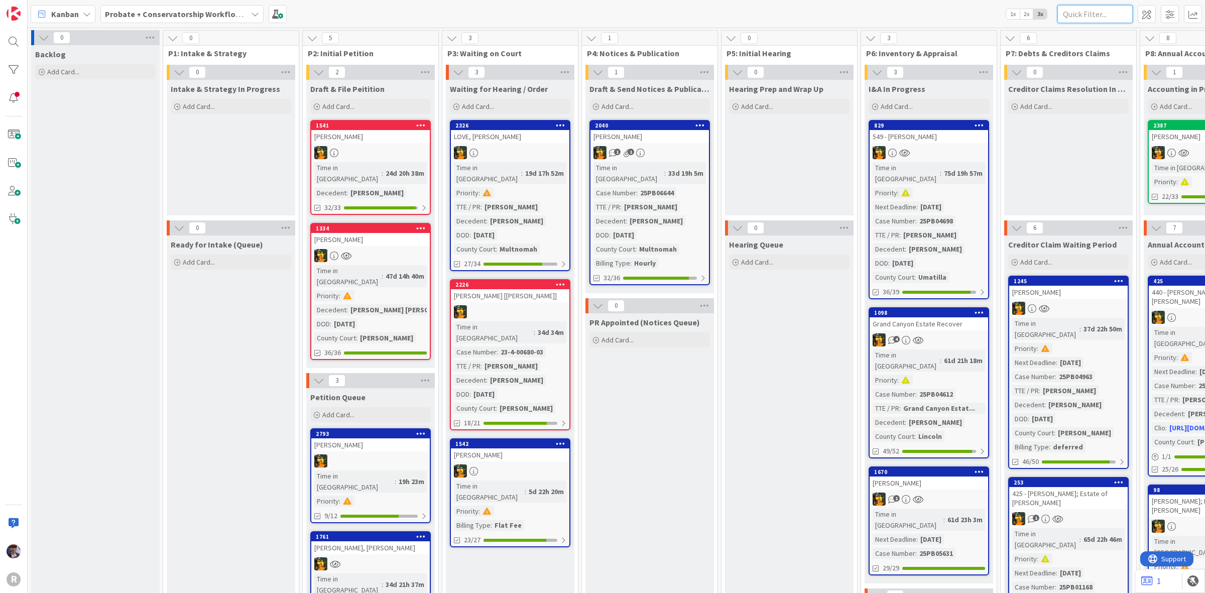
click at [1085, 20] on input "text" at bounding box center [1094, 14] width 75 height 18
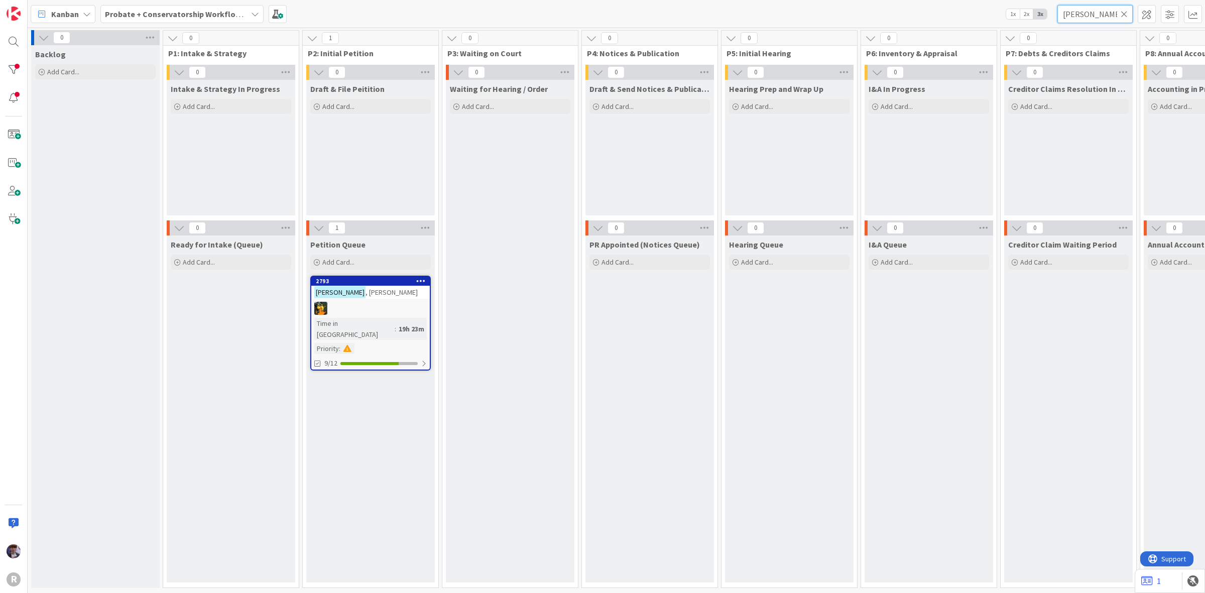
drag, startPoint x: 1107, startPoint y: 8, endPoint x: 1027, endPoint y: 17, distance: 80.8
click at [1027, 16] on div "Kanban Probate + Conservatorship Workflow (FL2) 1x 2x 3x [PERSON_NAME]" at bounding box center [616, 14] width 1177 height 28
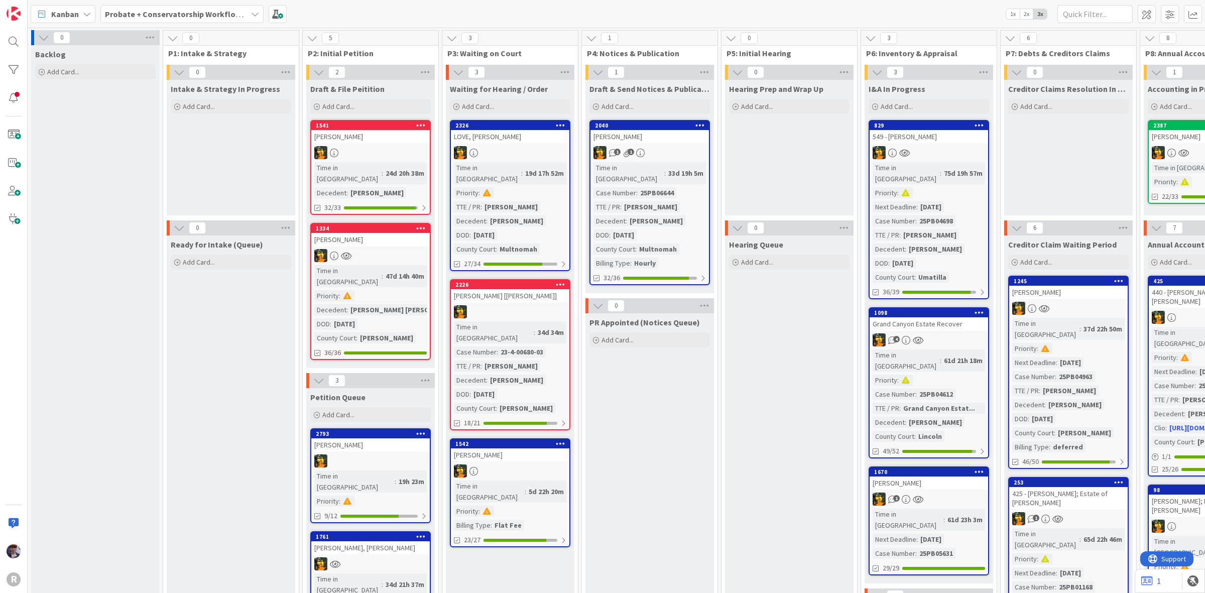
click at [378, 428] on link "2793 [PERSON_NAME] in [GEOGRAPHIC_DATA] : 19h 23m Priority : 9/12" at bounding box center [370, 475] width 120 height 95
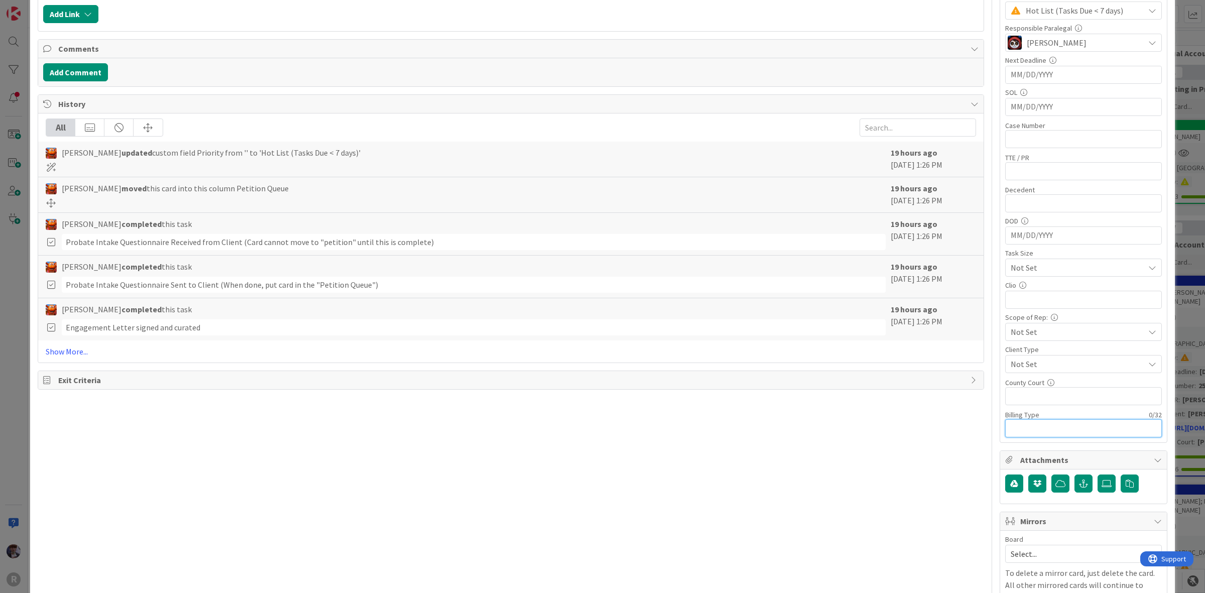
click at [1037, 427] on input "text" at bounding box center [1083, 428] width 157 height 18
click at [817, 457] on div "Title 15 / 128 [PERSON_NAME] Description [PERSON_NAME] just joined Owner Watche…" at bounding box center [511, 180] width 946 height 910
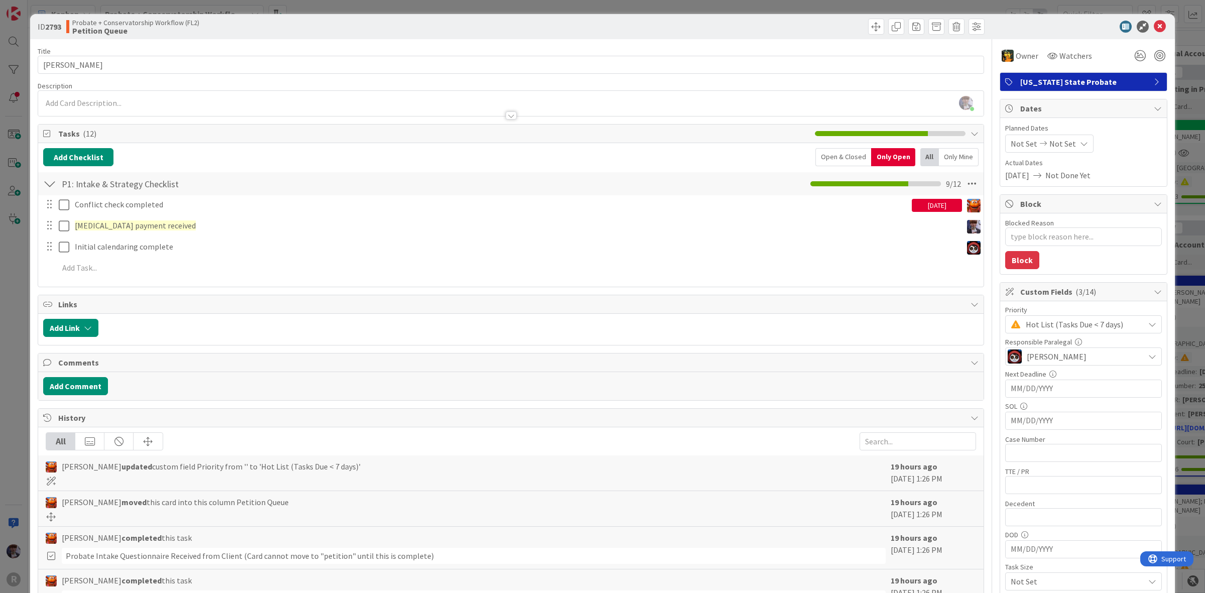
click at [1178, 98] on div "ID 2793 Probate + Conservatorship Workflow (FL2) Petition Queue Title 15 / 128 …" at bounding box center [602, 296] width 1205 height 593
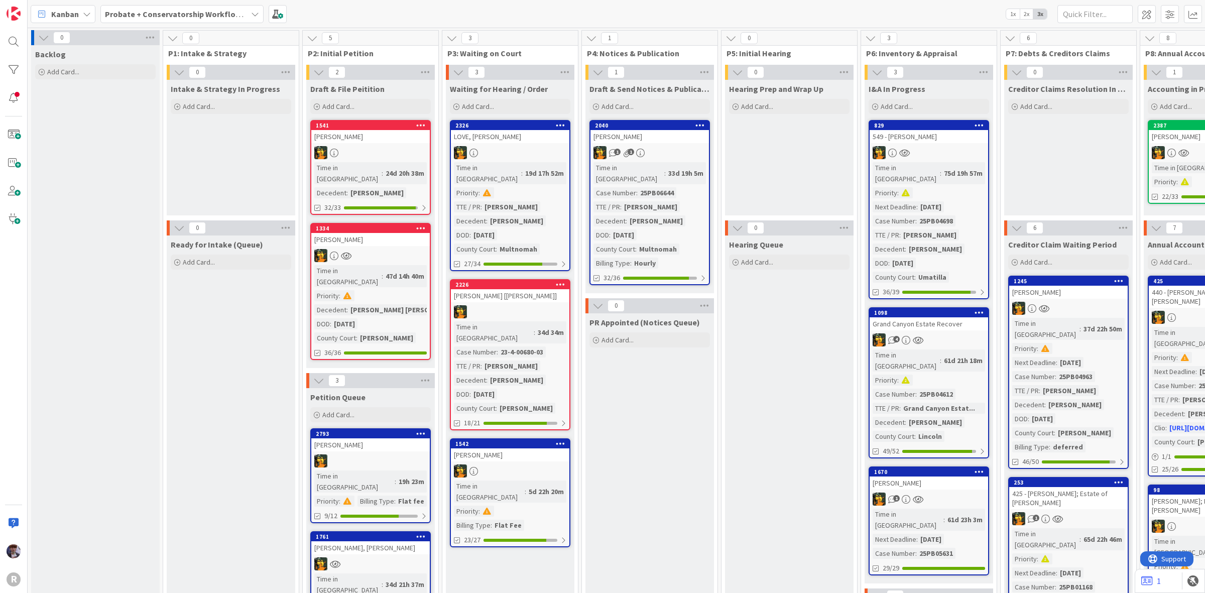
click at [393, 438] on div "[PERSON_NAME]" at bounding box center [370, 444] width 118 height 13
click at [376, 454] on div at bounding box center [370, 460] width 118 height 13
click at [390, 454] on div at bounding box center [370, 460] width 118 height 13
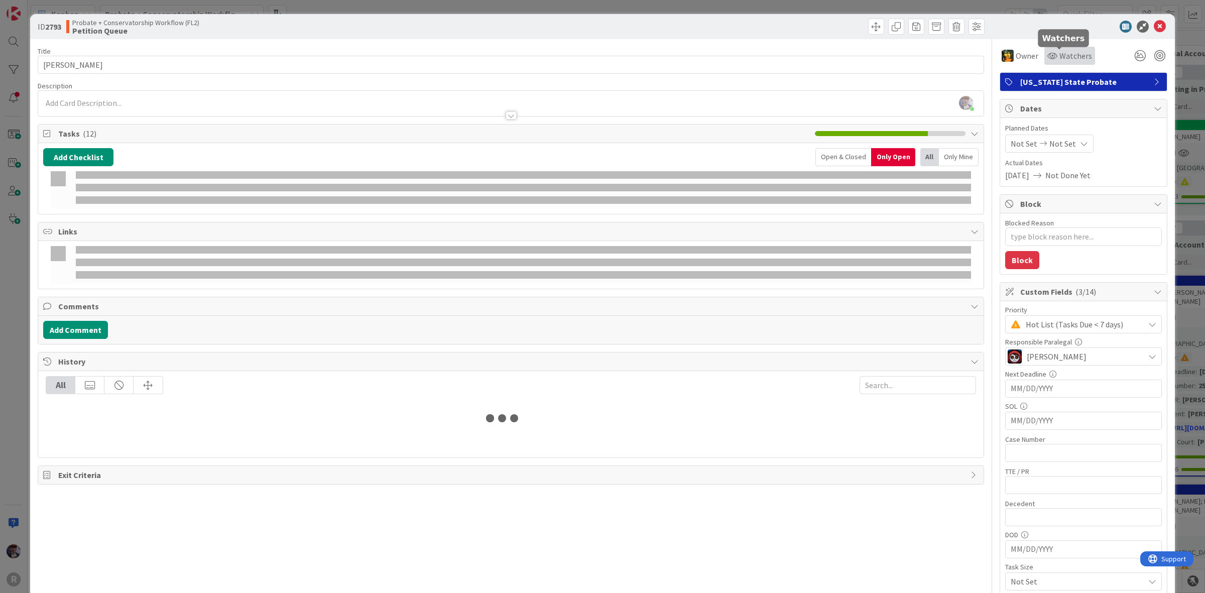
click at [1070, 53] on span "Watchers" at bounding box center [1075, 56] width 33 height 12
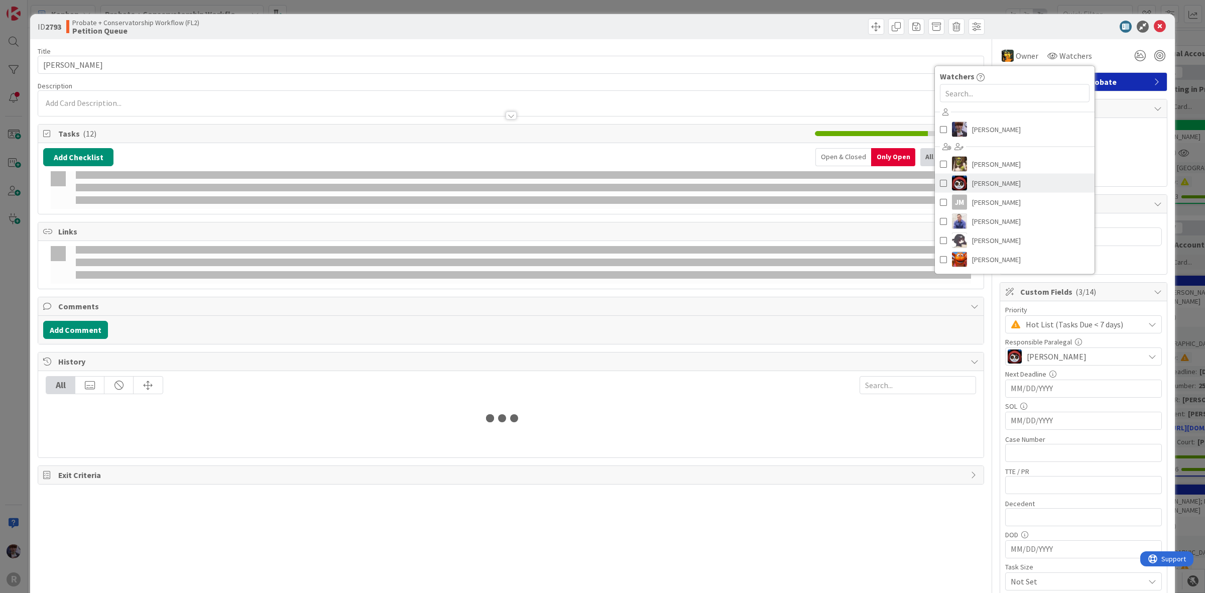
click at [980, 186] on span "[PERSON_NAME]" at bounding box center [996, 183] width 49 height 15
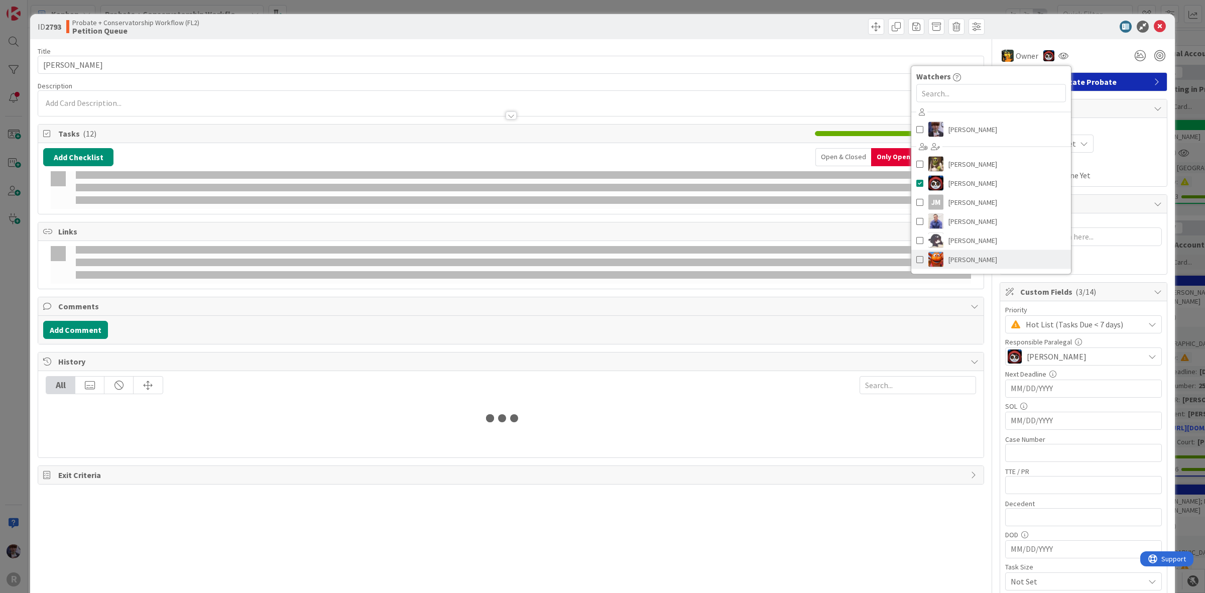
click at [948, 259] on span "[PERSON_NAME]" at bounding box center [972, 259] width 49 height 15
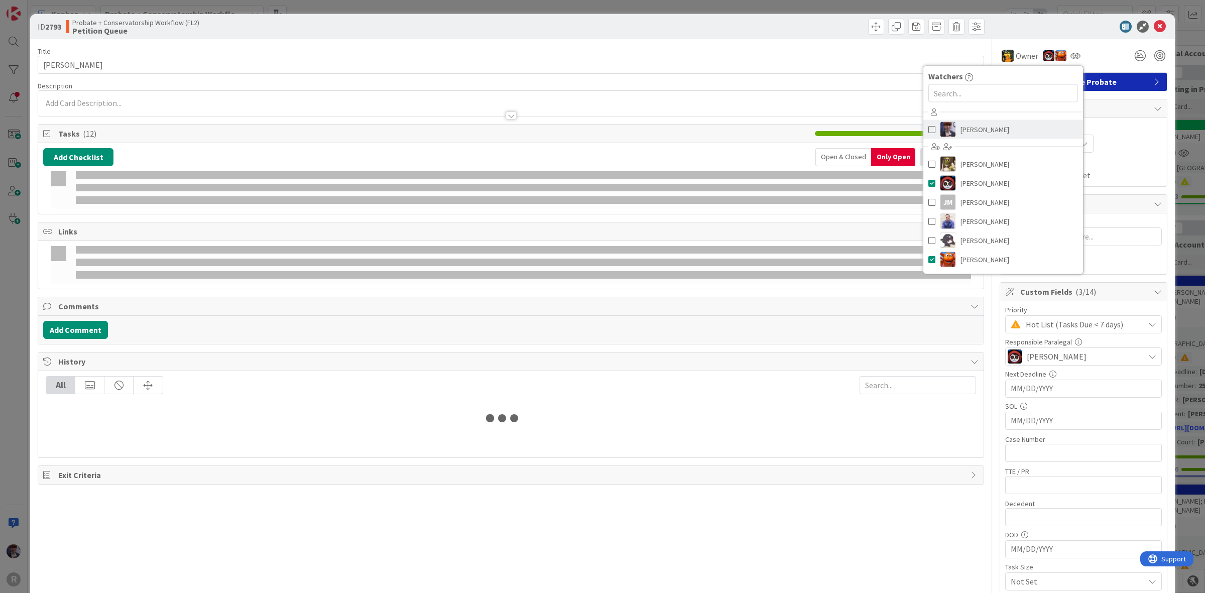
click at [980, 128] on span "[PERSON_NAME]" at bounding box center [984, 129] width 49 height 15
click at [1183, 71] on div "ID 2793 Probate + Conservatorship Workflow (FL2) Petition Queue Title 15 / 128 …" at bounding box center [602, 296] width 1205 height 593
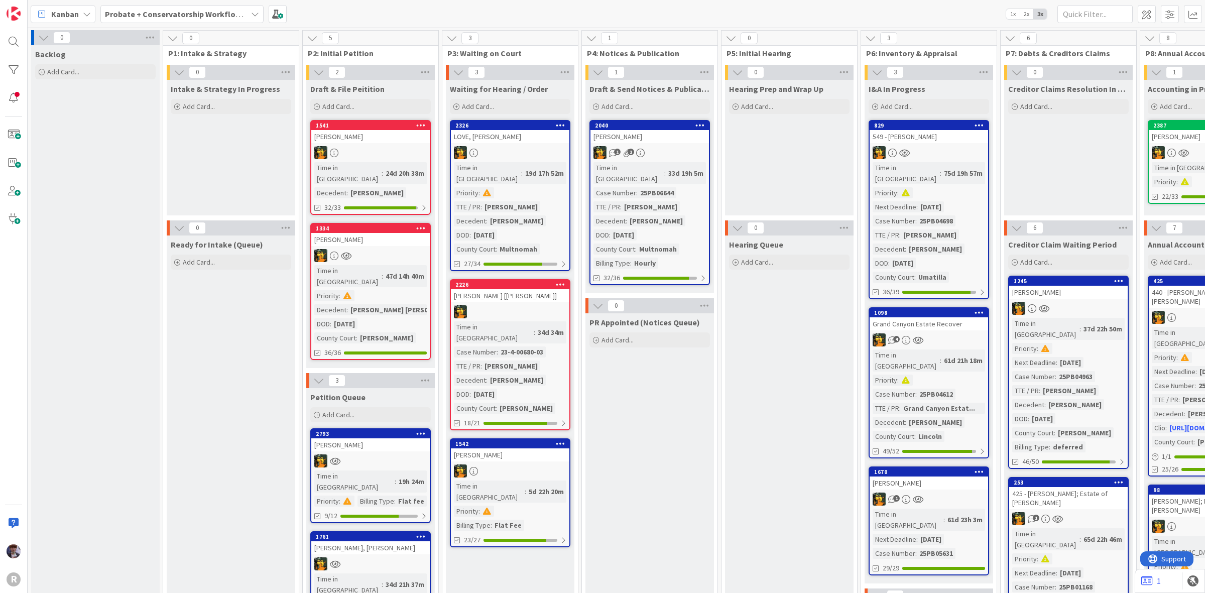
click at [392, 438] on div "[PERSON_NAME]" at bounding box center [370, 444] width 118 height 13
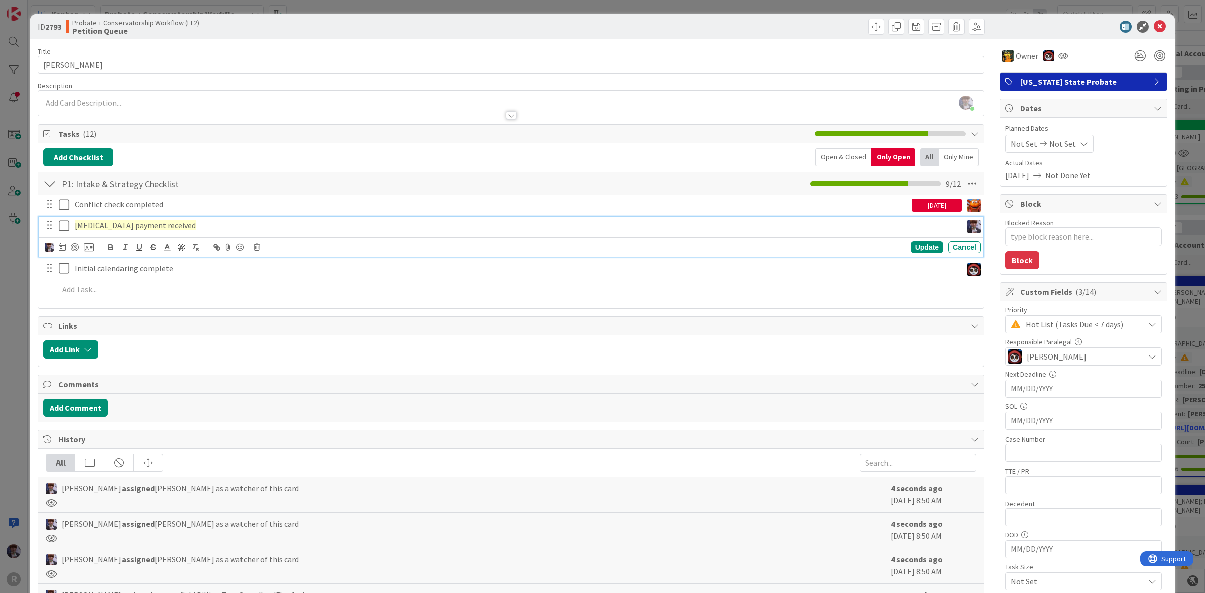
click at [125, 226] on span "[MEDICAL_DATA] payment received" at bounding box center [135, 225] width 121 height 10
drag, startPoint x: 107, startPoint y: 222, endPoint x: -3, endPoint y: 228, distance: 109.6
click at [0, 228] on html "R Kanban Probate + Conservatorship Workflow (FL2) 1x 2x 3x 0 Backlog Add Card..…" at bounding box center [602, 296] width 1205 height 593
click at [113, 222] on span "Flat fee payment received" at bounding box center [119, 225] width 89 height 10
click at [73, 249] on div at bounding box center [75, 247] width 8 height 8
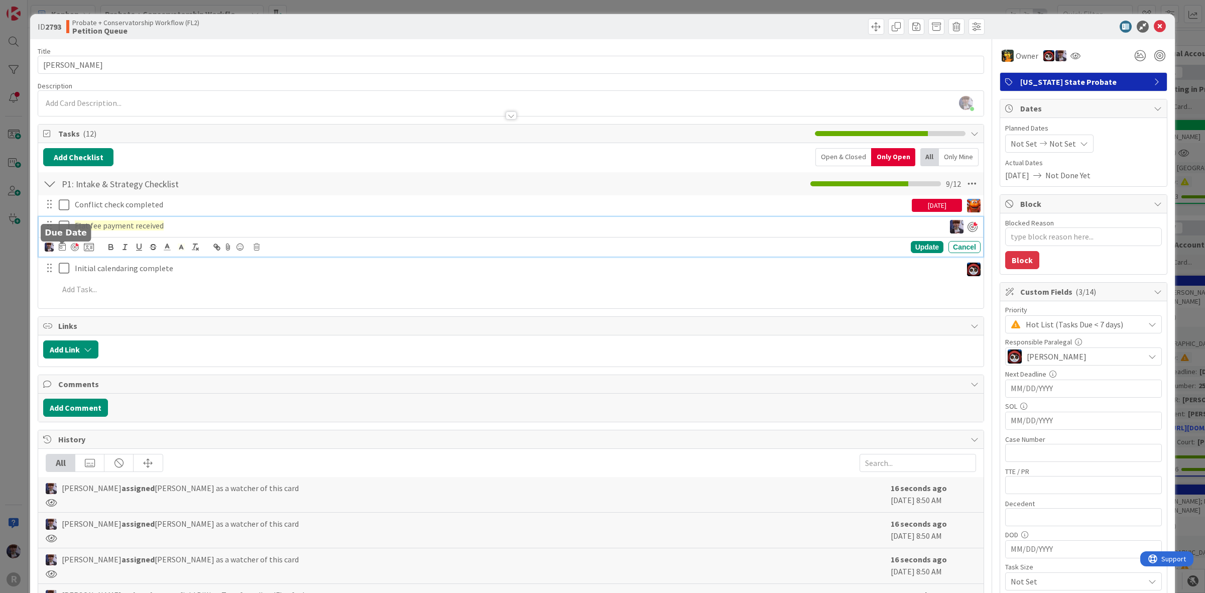
click at [64, 250] on icon at bounding box center [62, 246] width 7 height 8
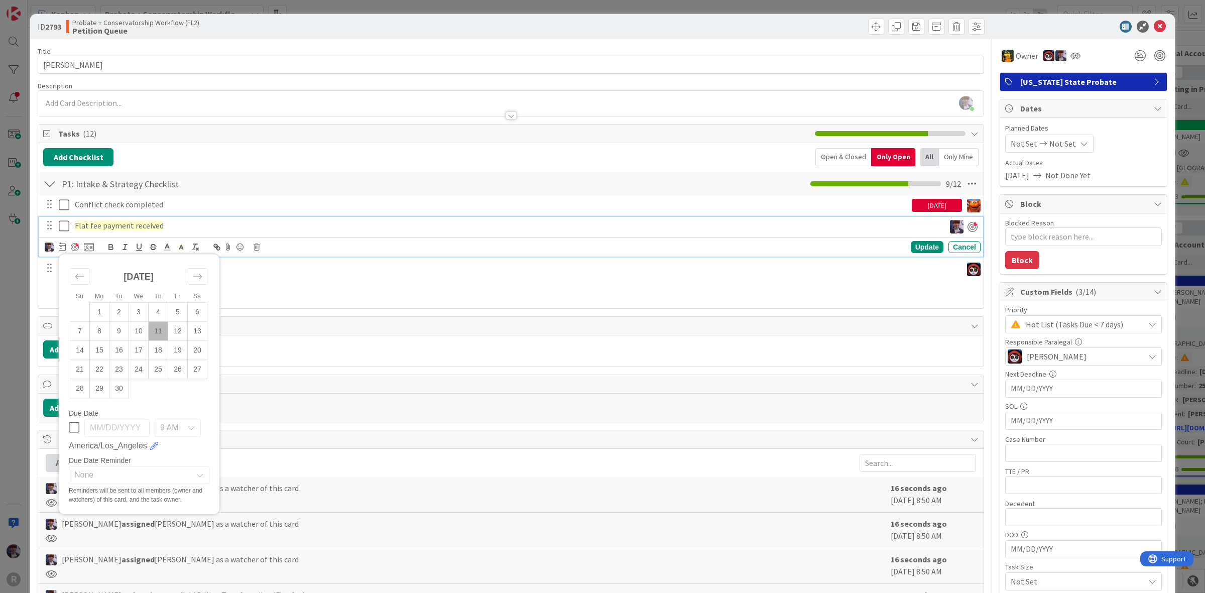
click at [162, 330] on td "11" at bounding box center [159, 330] width 20 height 19
click at [135, 334] on td "10" at bounding box center [139, 330] width 20 height 19
click at [932, 239] on div "Su Mo Tu We Th Fr Sa [DATE] 1 2 3 4 5 6 7 8 9 10 11 12 13 14 15 16 17 18 19 20 …" at bounding box center [511, 247] width 944 height 20
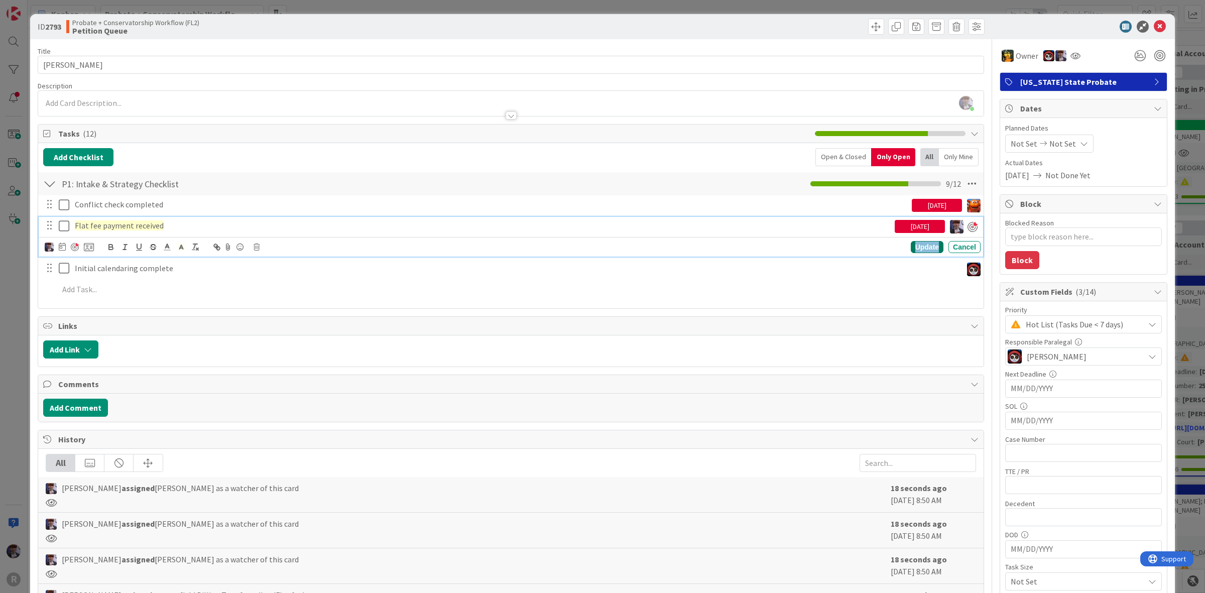
click at [920, 249] on div "Update" at bounding box center [927, 247] width 33 height 12
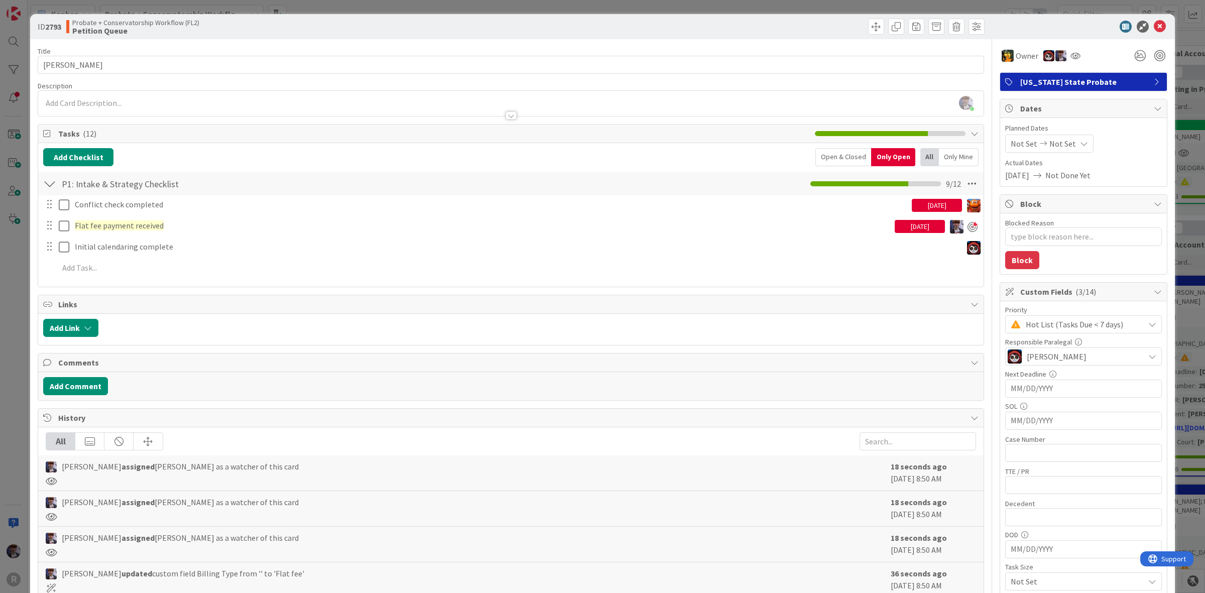
click at [844, 160] on div "Open & Closed" at bounding box center [843, 157] width 56 height 18
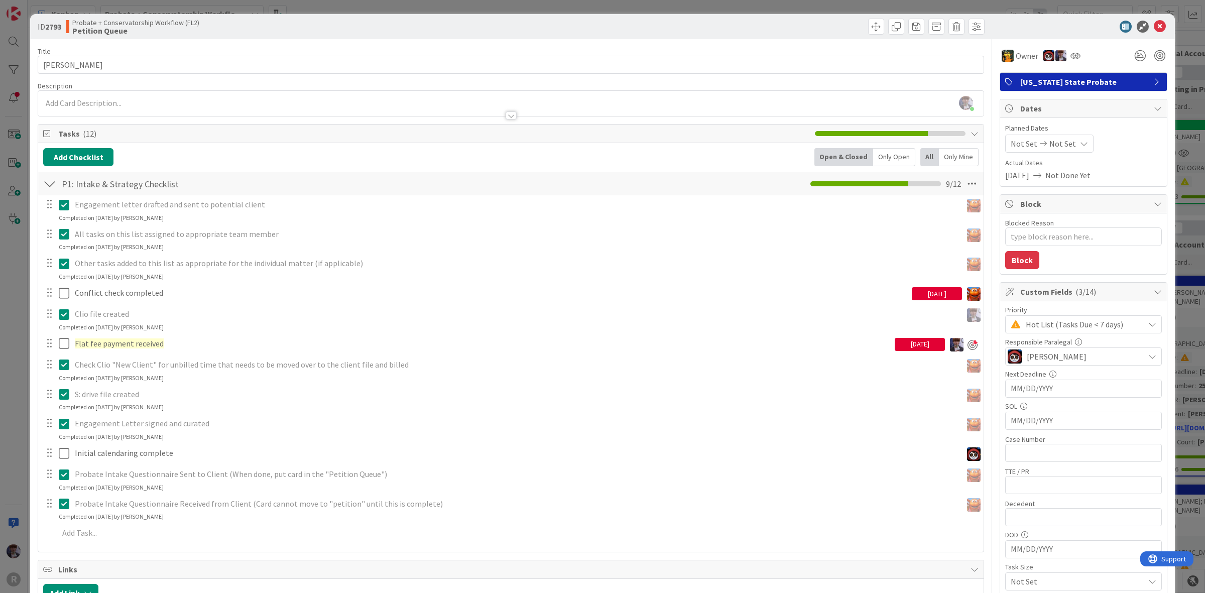
click at [890, 151] on div "Only Open" at bounding box center [894, 157] width 42 height 18
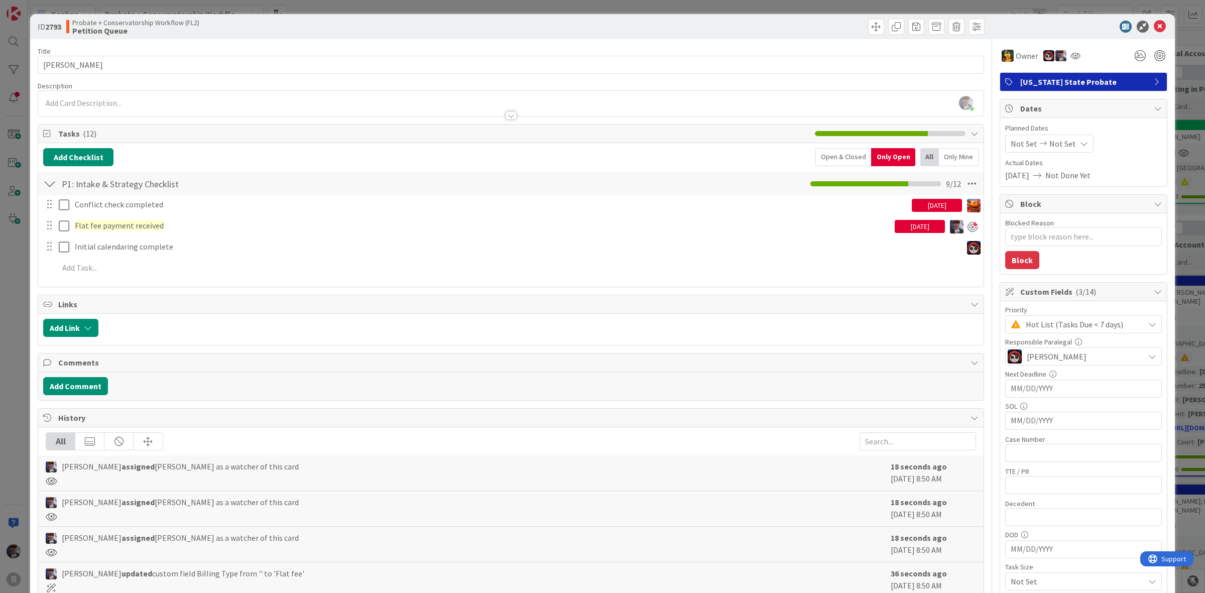
click at [1180, 206] on div "ID 2793 Probate + Conservatorship Workflow (FL2) Petition Queue Title 15 / 128 …" at bounding box center [602, 296] width 1205 height 593
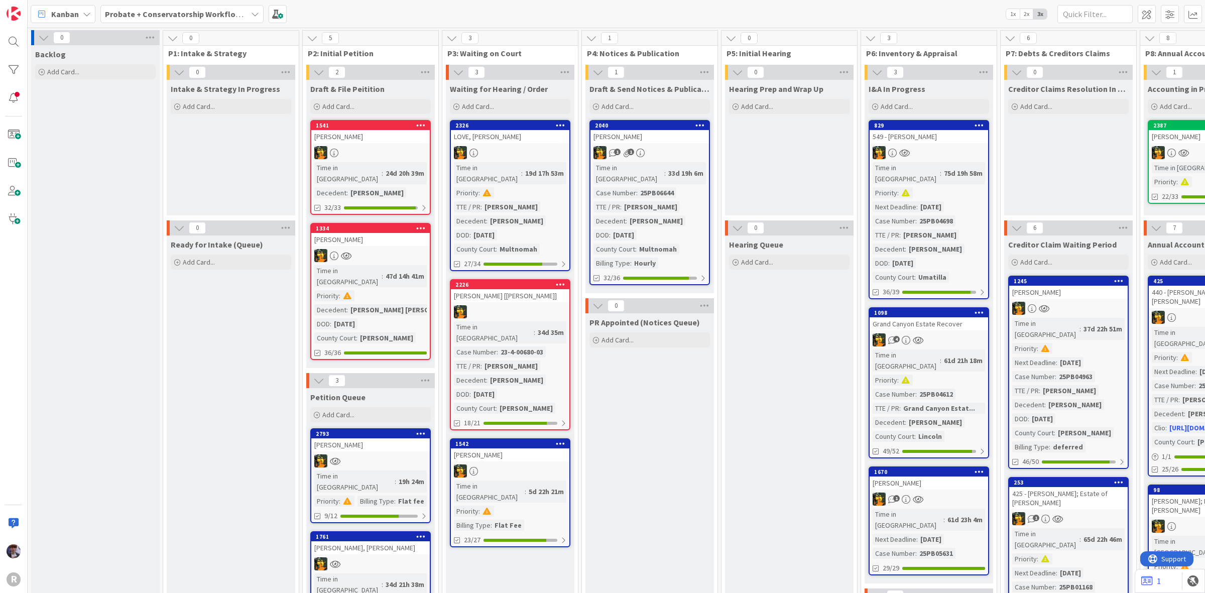
click at [370, 541] on div "[PERSON_NAME], [PERSON_NAME]" at bounding box center [370, 547] width 118 height 13
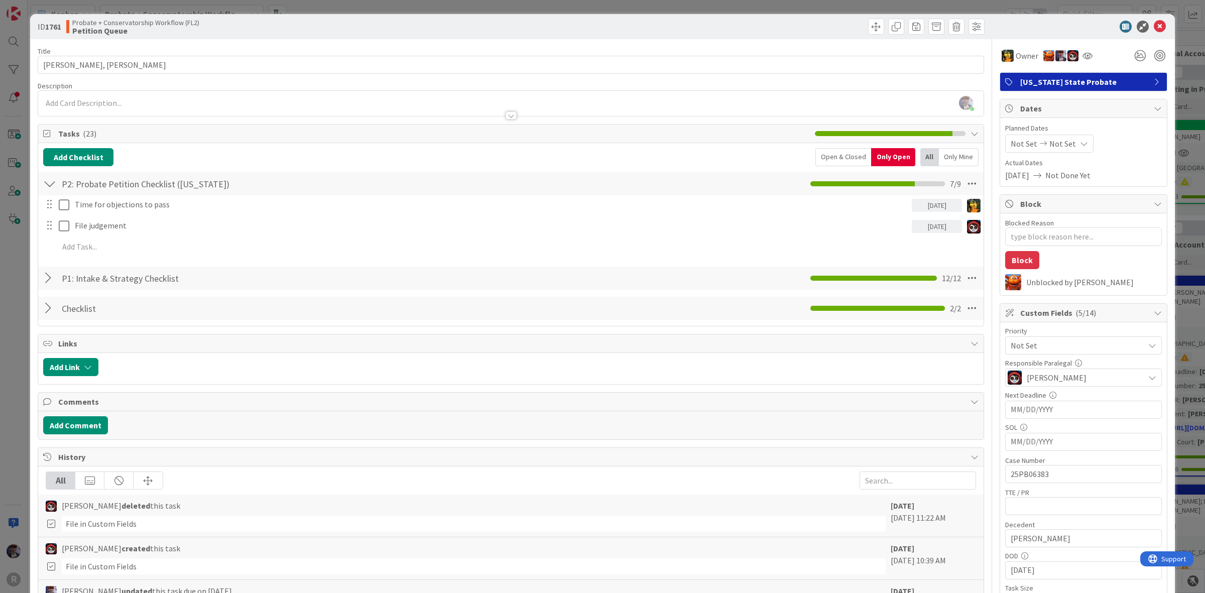
click at [26, 346] on div "ID 1761 Probate + Conservatorship Workflow (FL2) Petition Queue Title 13 / 128 …" at bounding box center [602, 296] width 1205 height 593
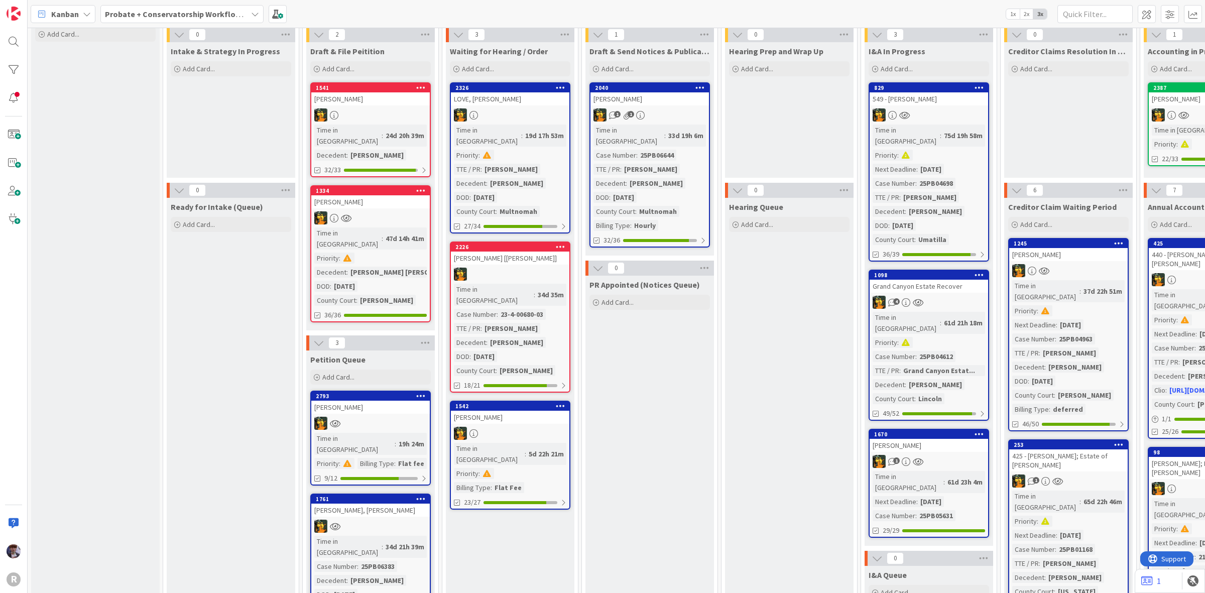
click at [371, 391] on link "2793 [PERSON_NAME] Time in [GEOGRAPHIC_DATA] : 19h 24m Priority : Billing Type …" at bounding box center [370, 438] width 120 height 95
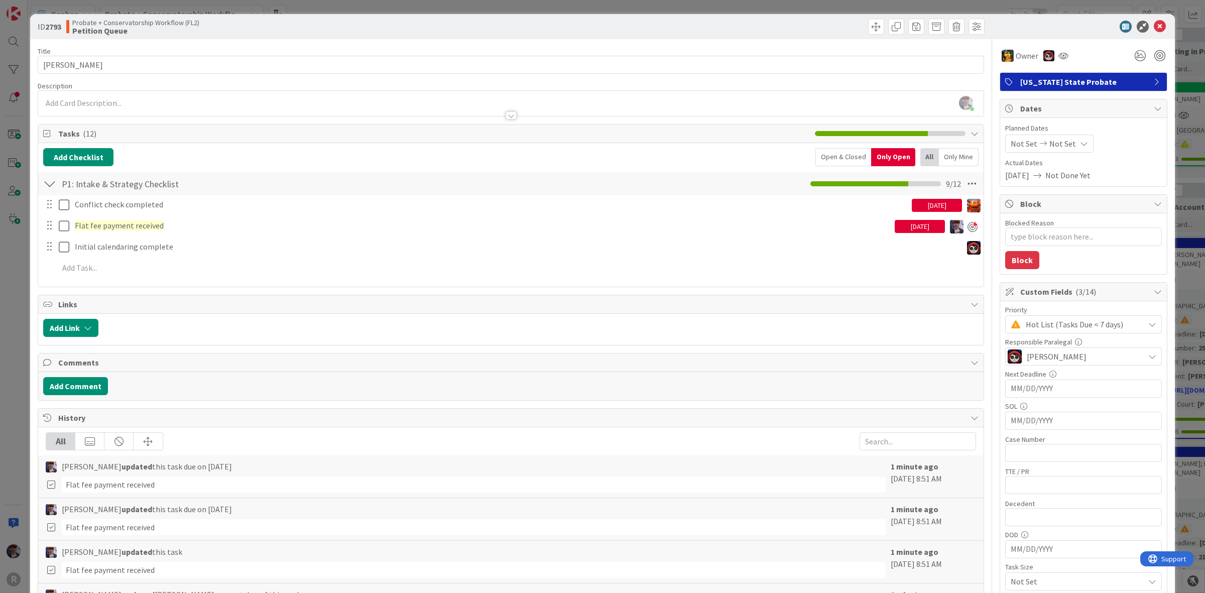
click at [22, 293] on div "ID 2793 Probate + Conservatorship Workflow (FL2) Petition Queue Title 15 / 128 …" at bounding box center [602, 296] width 1205 height 593
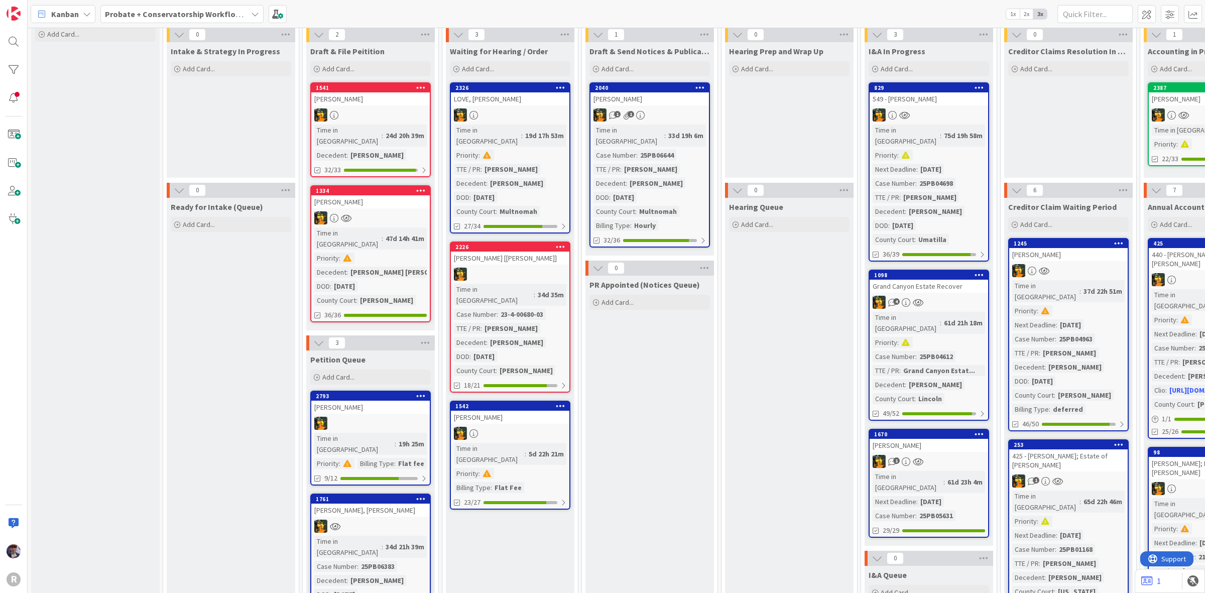
click at [128, 9] on b "Probate + Conservatorship Workflow (FL2)" at bounding box center [183, 14] width 156 height 10
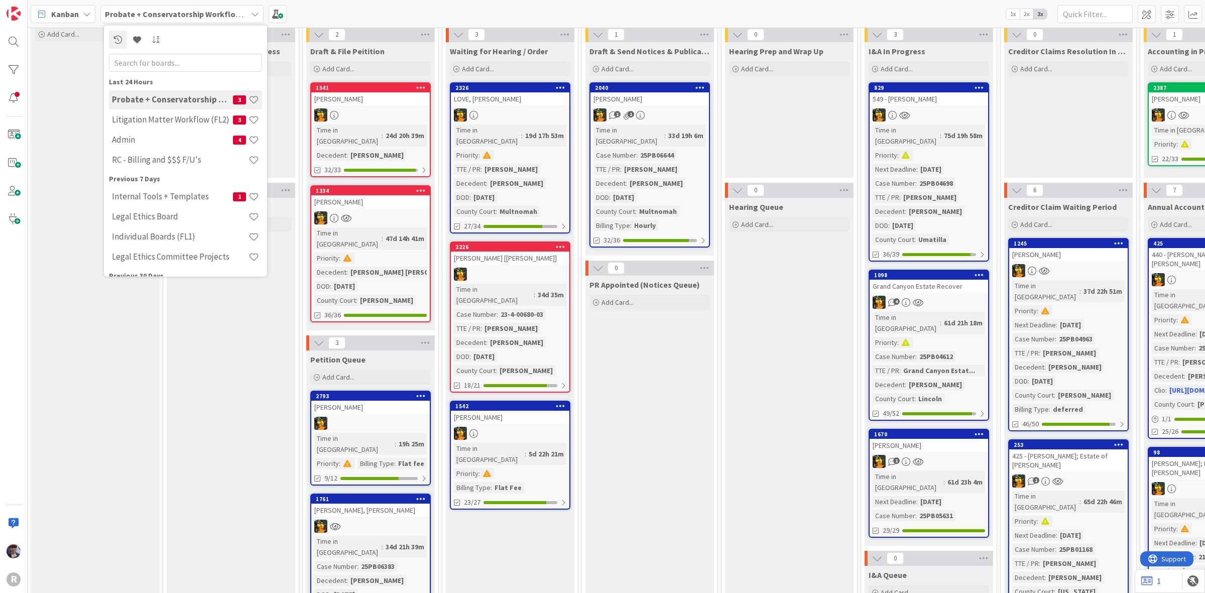
click at [127, 13] on b "Probate + Conservatorship Workflow (FL2)" at bounding box center [183, 14] width 156 height 10
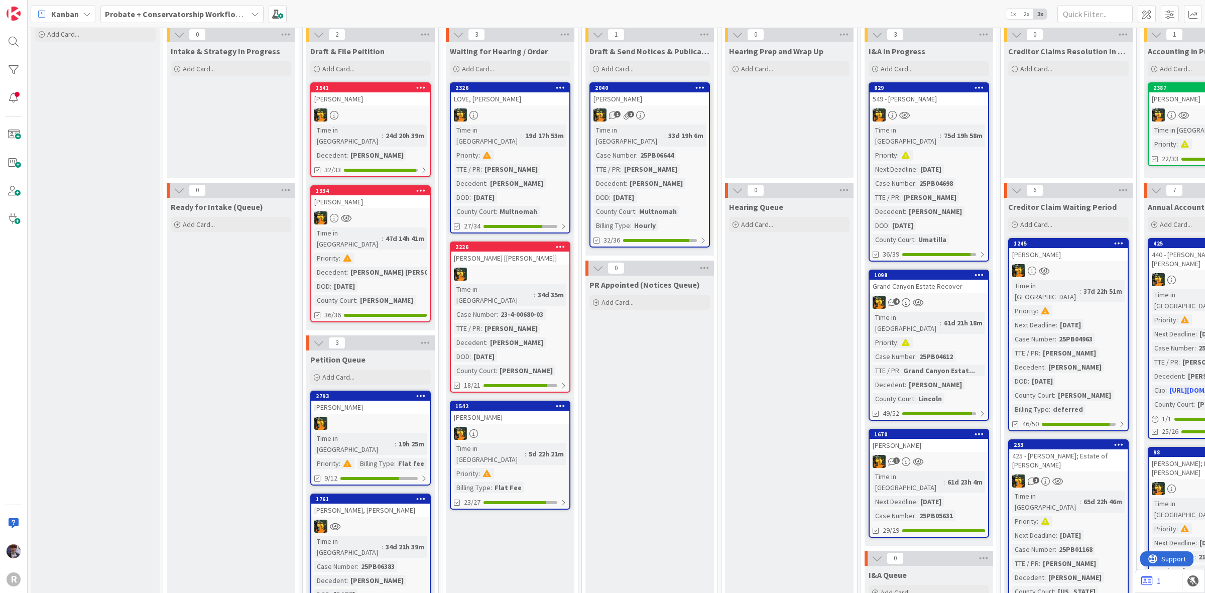
click at [392, 101] on div "[PERSON_NAME]" at bounding box center [370, 98] width 118 height 13
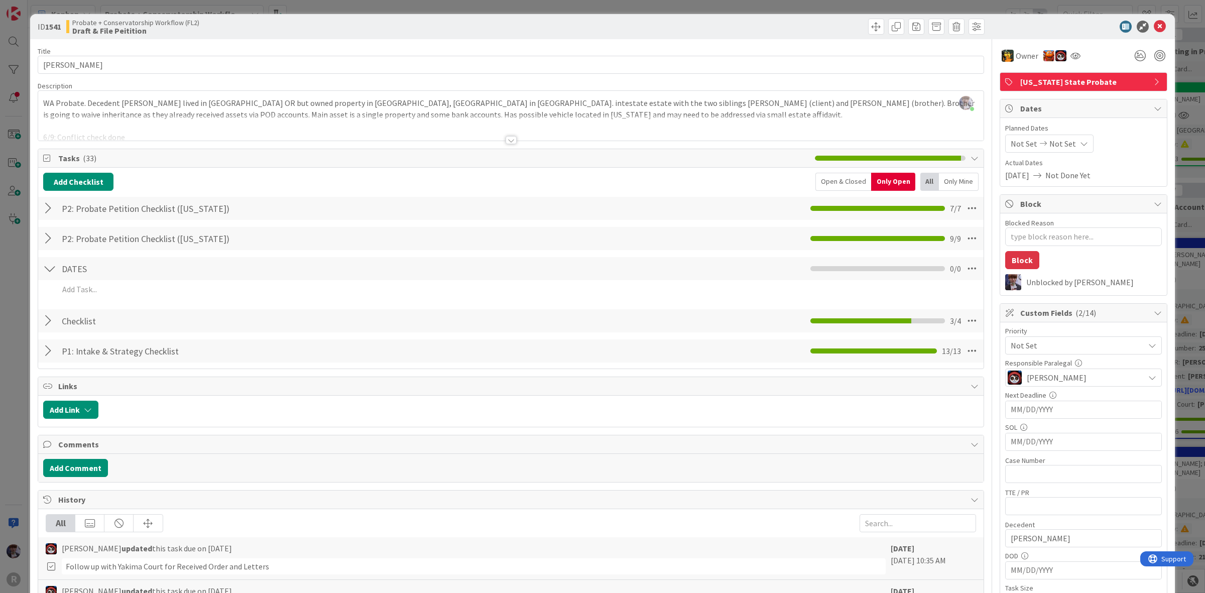
click at [18, 291] on div "ID 1541 Probate + Conservatorship Workflow (FL2) Draft & File Peitition Title 1…" at bounding box center [602, 296] width 1205 height 593
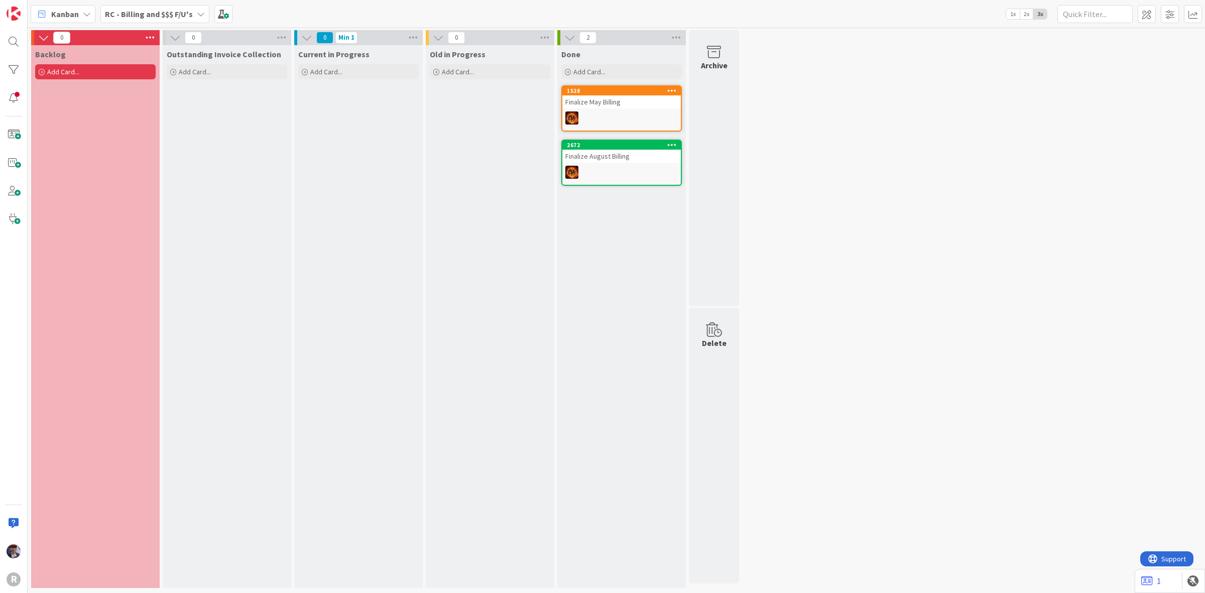
click at [86, 12] on icon at bounding box center [87, 14] width 8 height 8
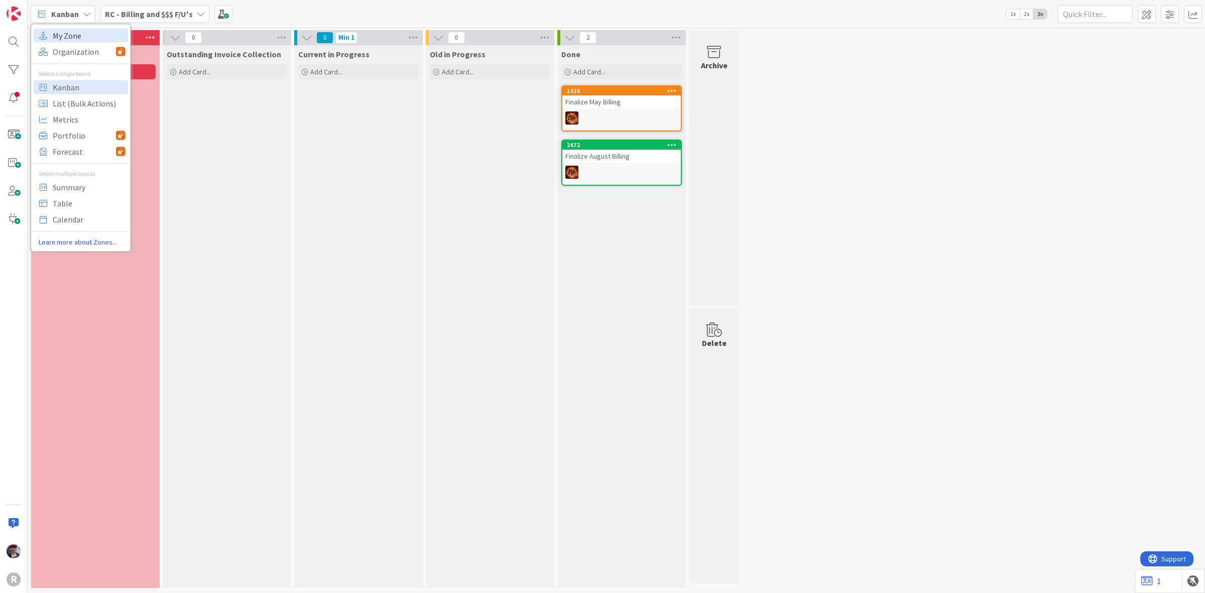
click at [66, 28] on span "My Zone" at bounding box center [89, 35] width 72 height 15
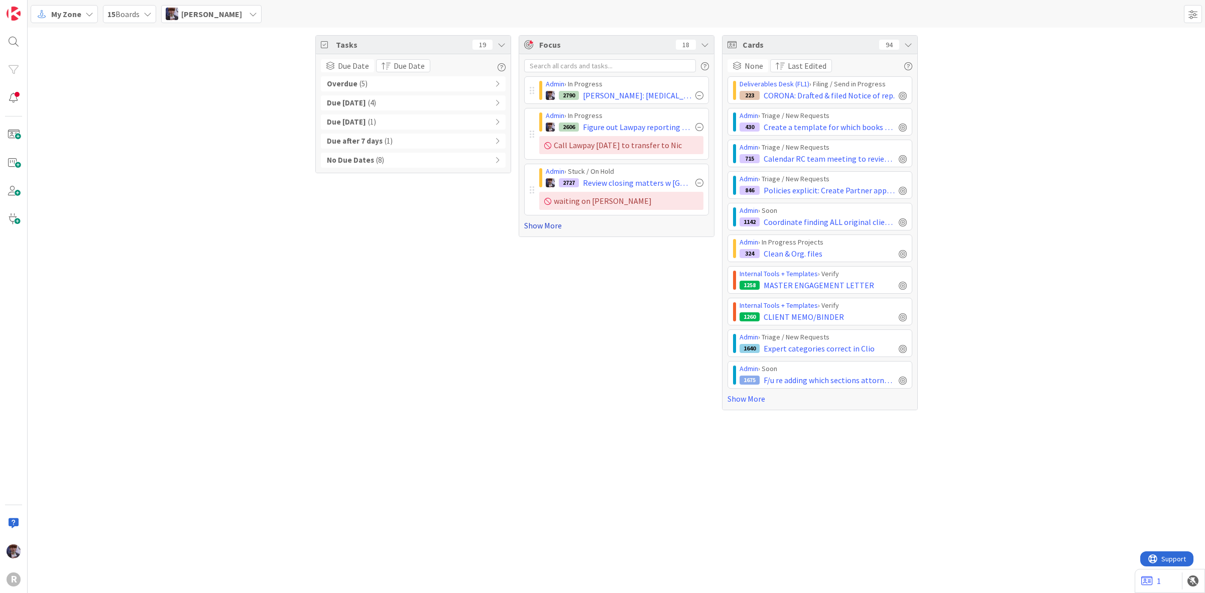
click at [525, 229] on link "Show More" at bounding box center [616, 225] width 185 height 12
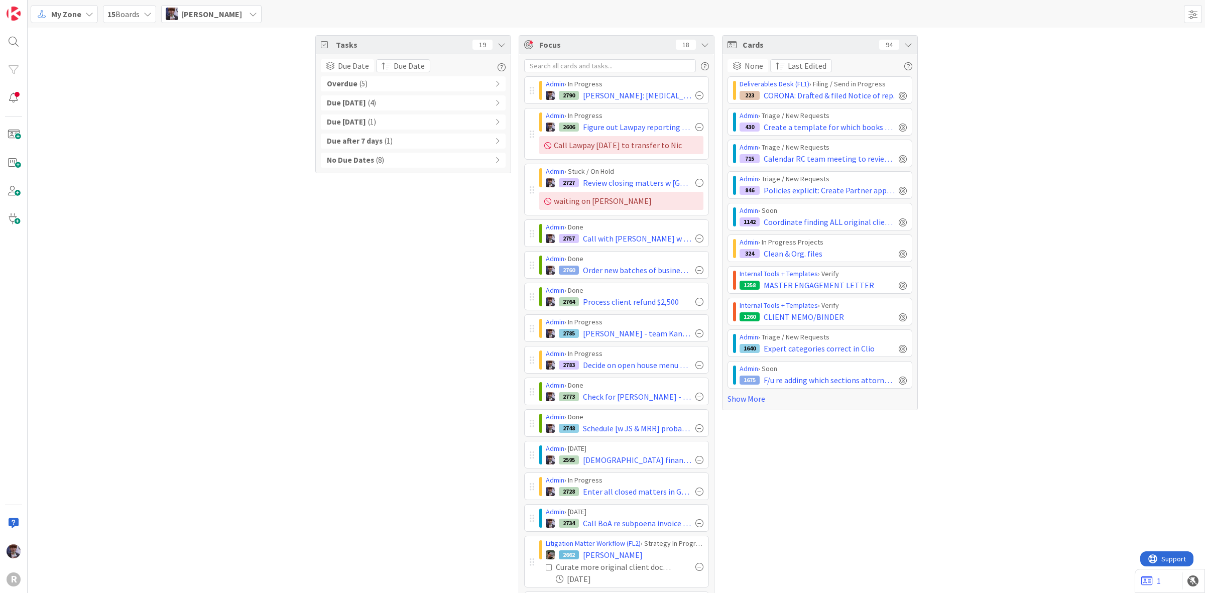
click at [901, 51] on div "Cards 94" at bounding box center [819, 45] width 195 height 19
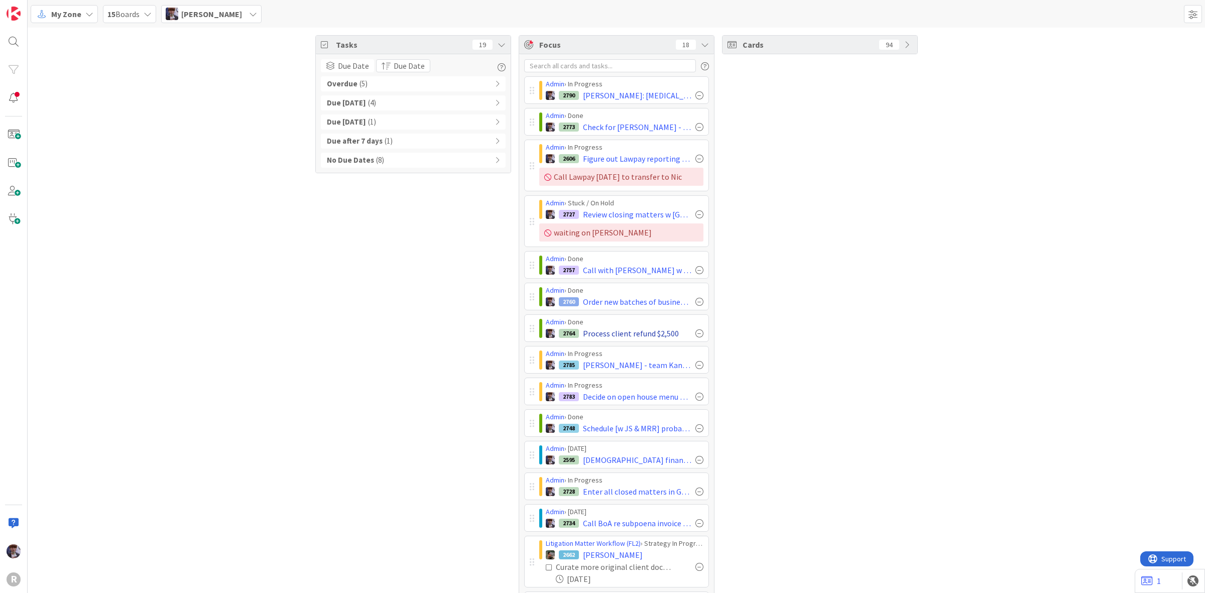
click at [695, 333] on div at bounding box center [699, 333] width 8 height 8
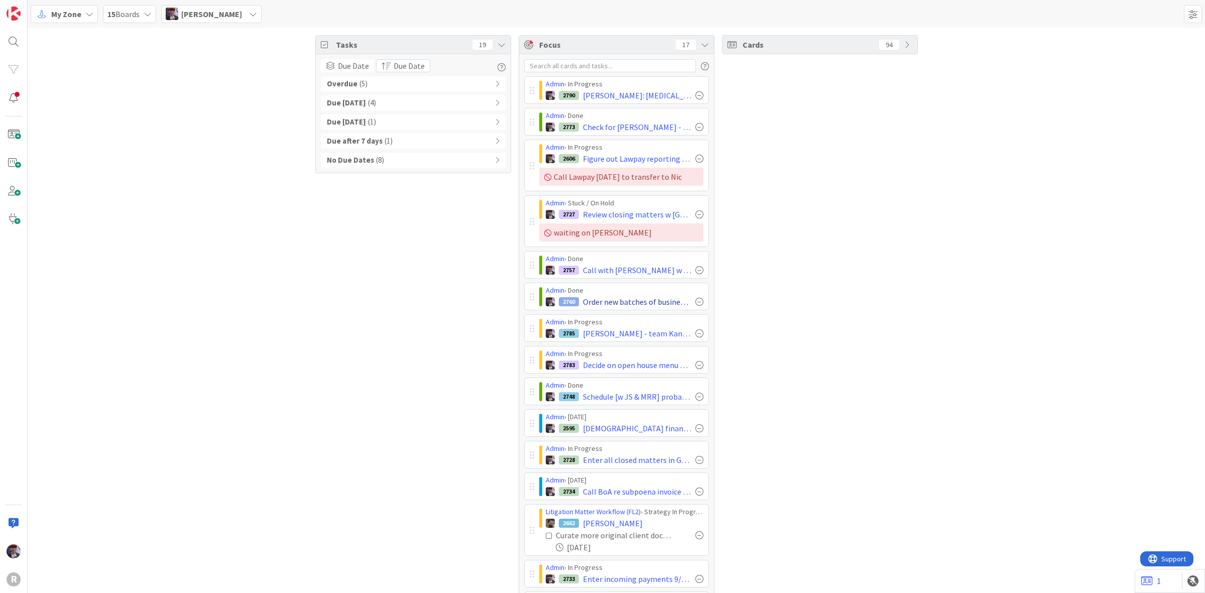
click at [695, 300] on div at bounding box center [699, 302] width 8 height 8
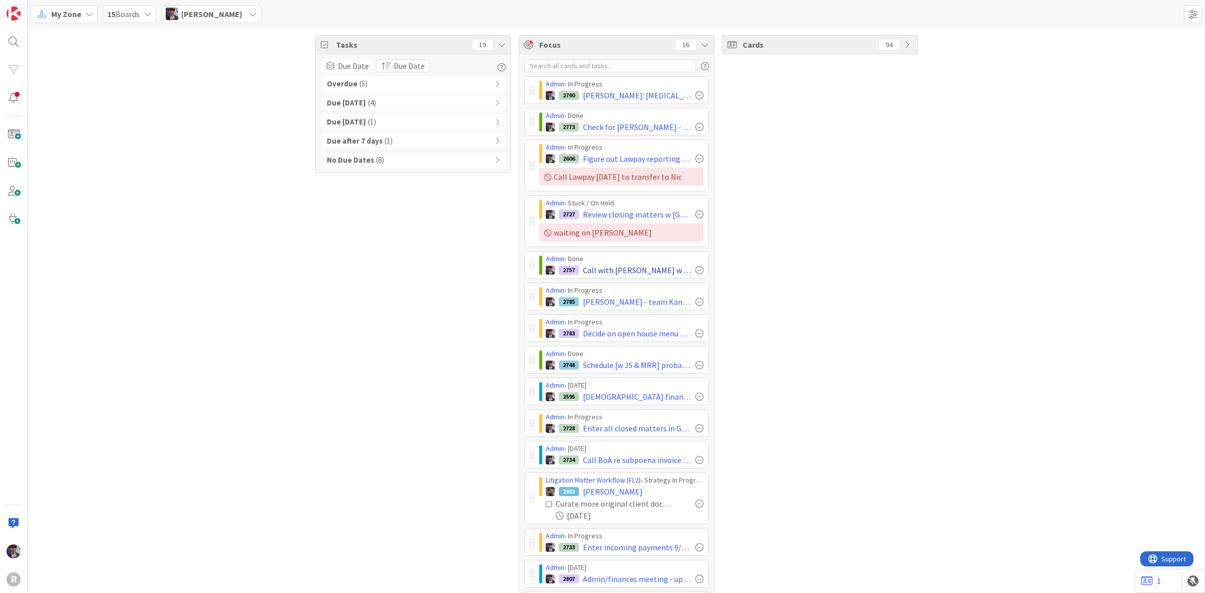
click at [695, 270] on div at bounding box center [699, 270] width 8 height 8
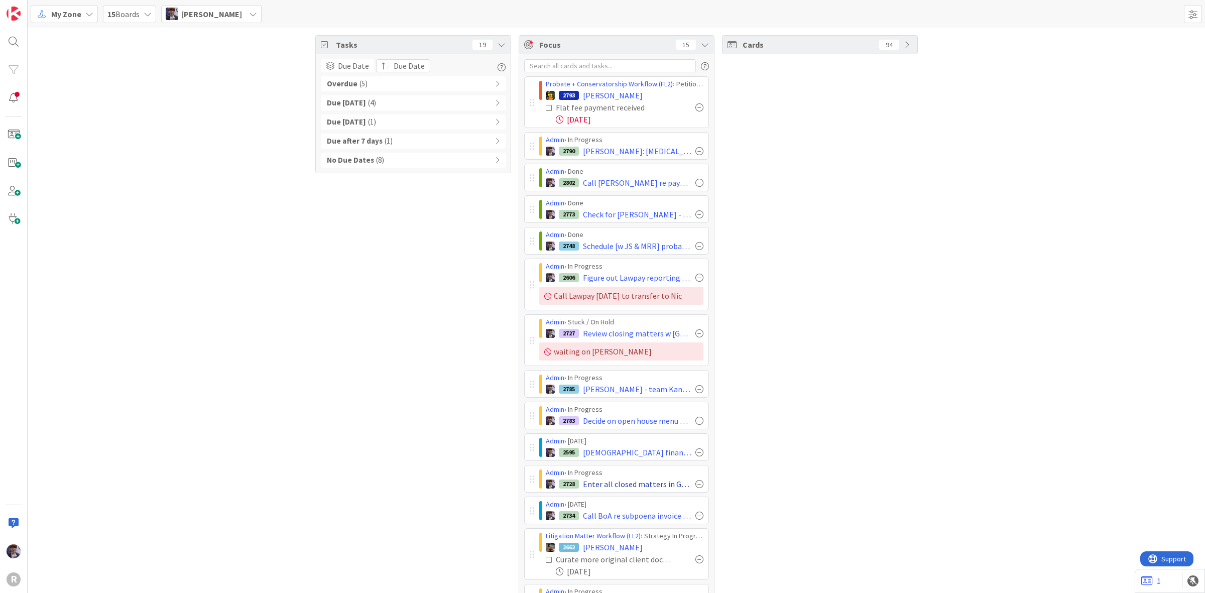
click at [696, 483] on div at bounding box center [699, 484] width 8 height 8
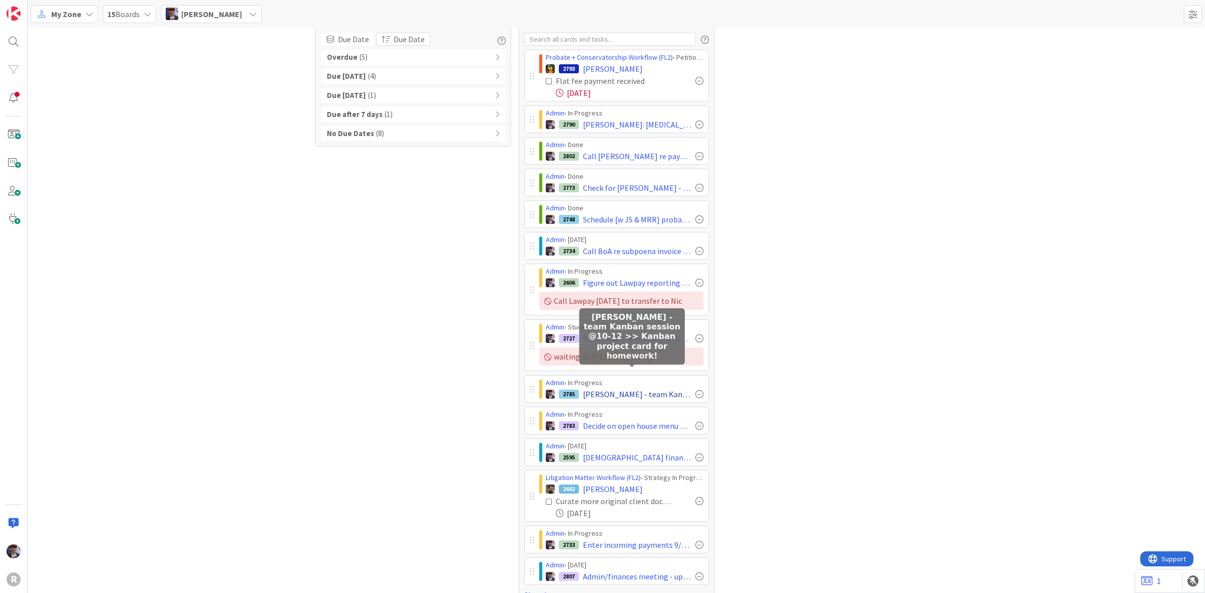
scroll to position [51, 0]
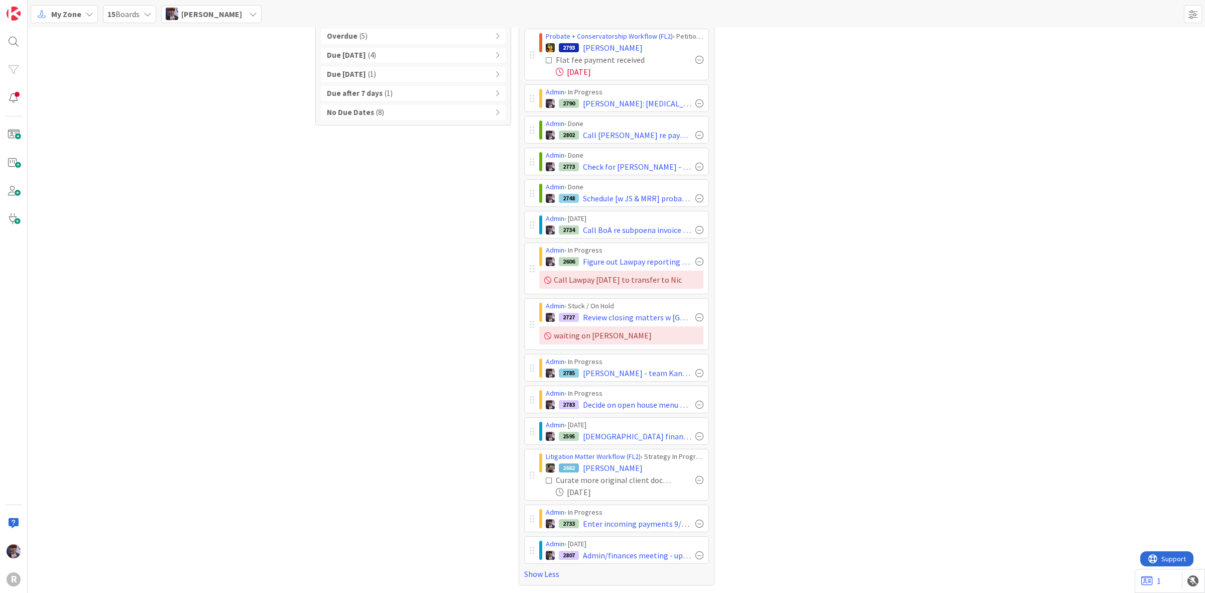
drag, startPoint x: 428, startPoint y: 164, endPoint x: 503, endPoint y: 112, distance: 91.3
click at [503, 111] on div "Tasks 19 Due Date Due Date Overdue ( 5 ) Due Today ( 4 ) Due within 7 days ( 1 …" at bounding box center [413, 286] width 196 height 598
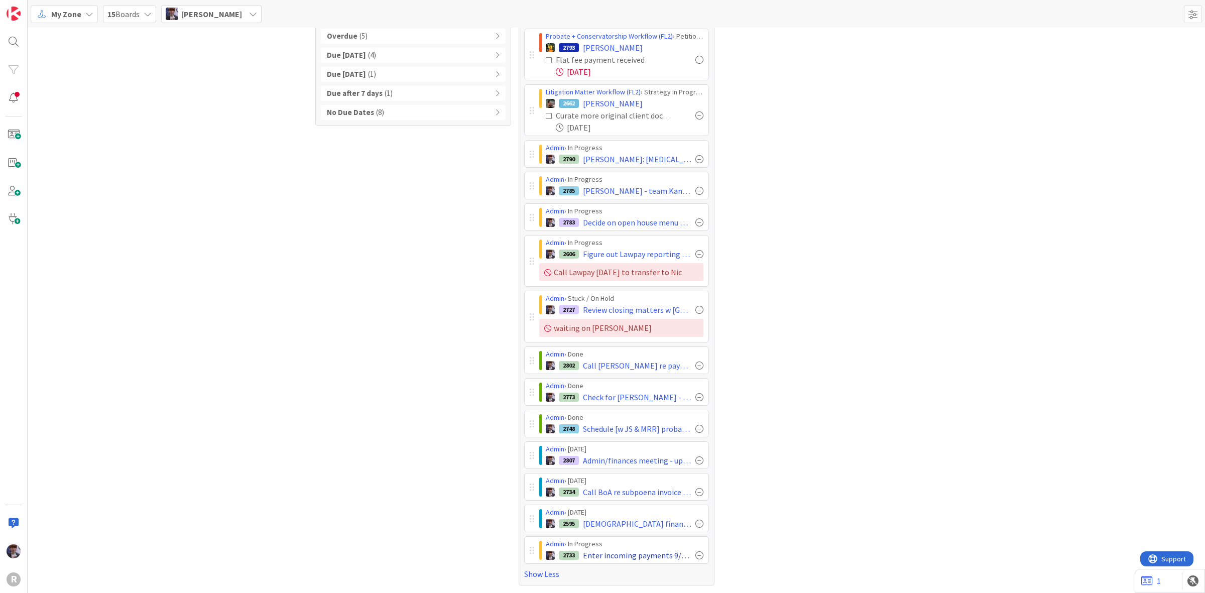
click at [695, 555] on div at bounding box center [699, 555] width 8 height 8
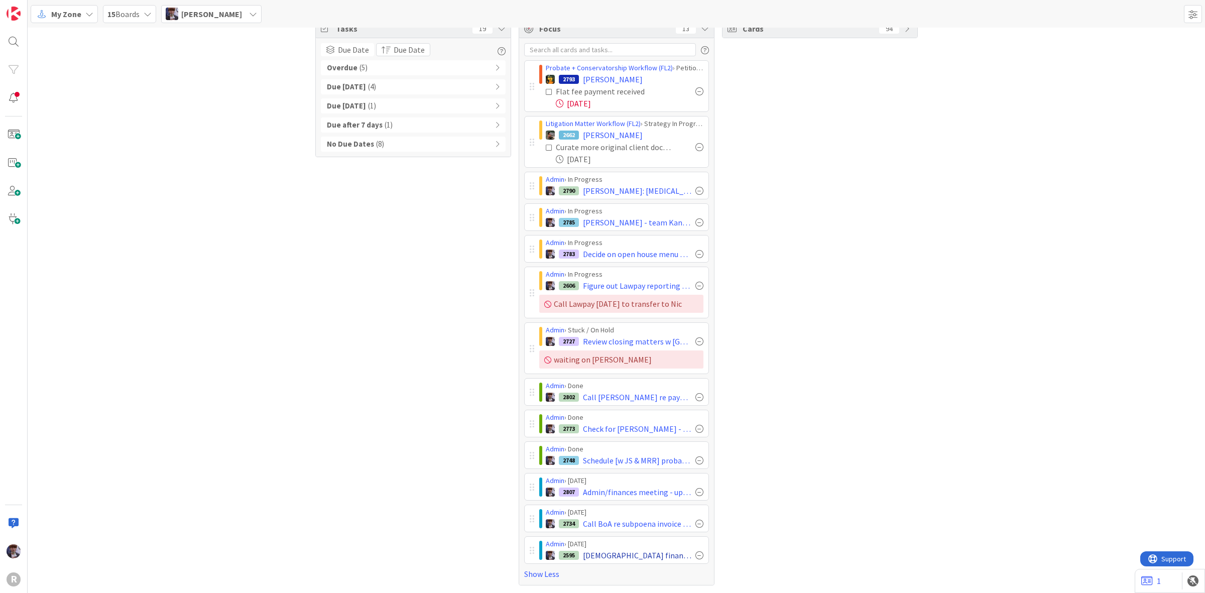
click at [695, 553] on div at bounding box center [699, 555] width 8 height 8
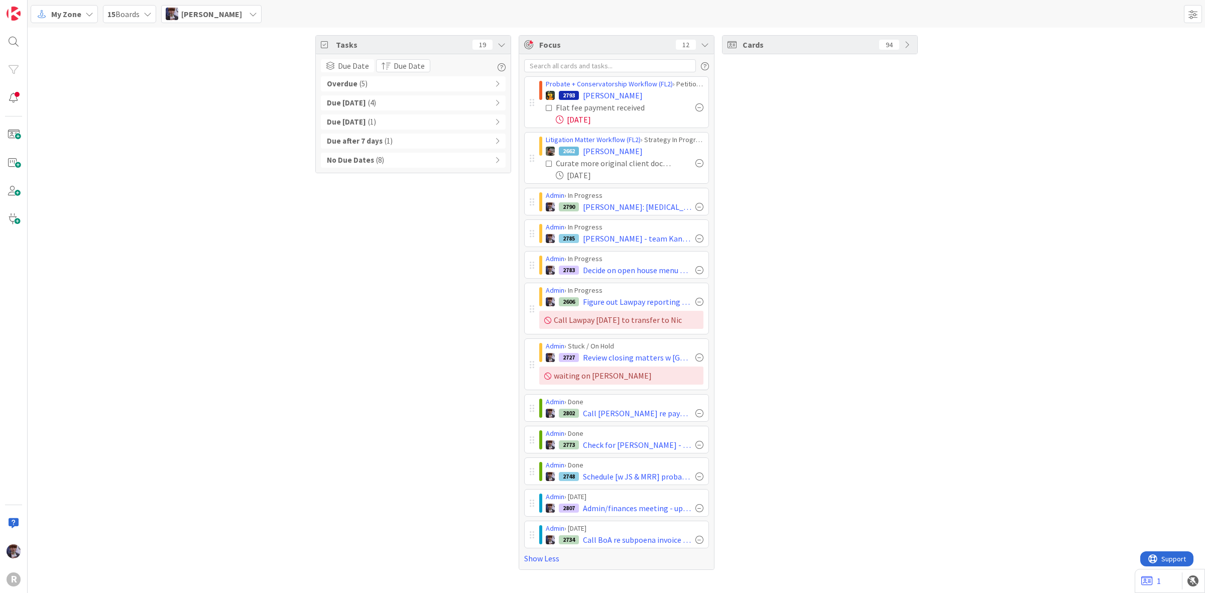
scroll to position [0, 0]
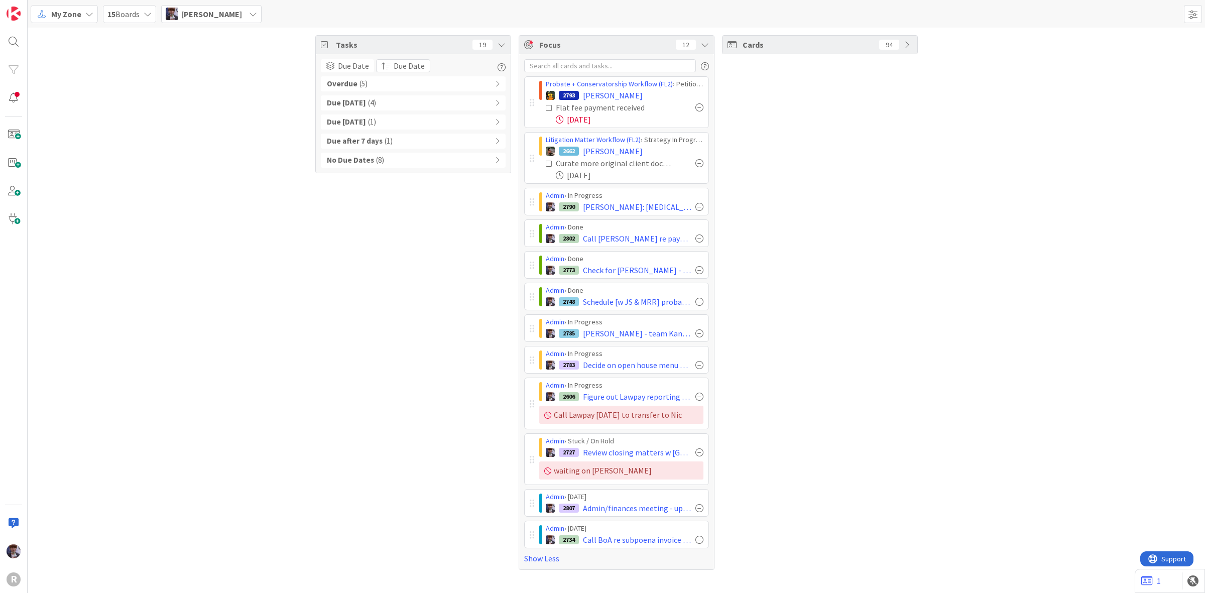
click at [380, 352] on div "Tasks 19 Due Date Due Date Overdue ( 5 ) Due Today ( 4 ) Due within 7 days ( 1 …" at bounding box center [413, 302] width 196 height 535
click at [426, 347] on div "Tasks 19 Due Date Due Date Overdue ( 5 ) Due Today ( 4 ) Due within 7 days ( 1 …" at bounding box center [413, 302] width 196 height 535
click at [467, 463] on div "Tasks 19 Due Date Due Date Overdue ( 5 ) Due Today ( 4 ) Due within 7 days ( 1 …" at bounding box center [413, 302] width 196 height 535
